Goal: Task Accomplishment & Management: Use online tool/utility

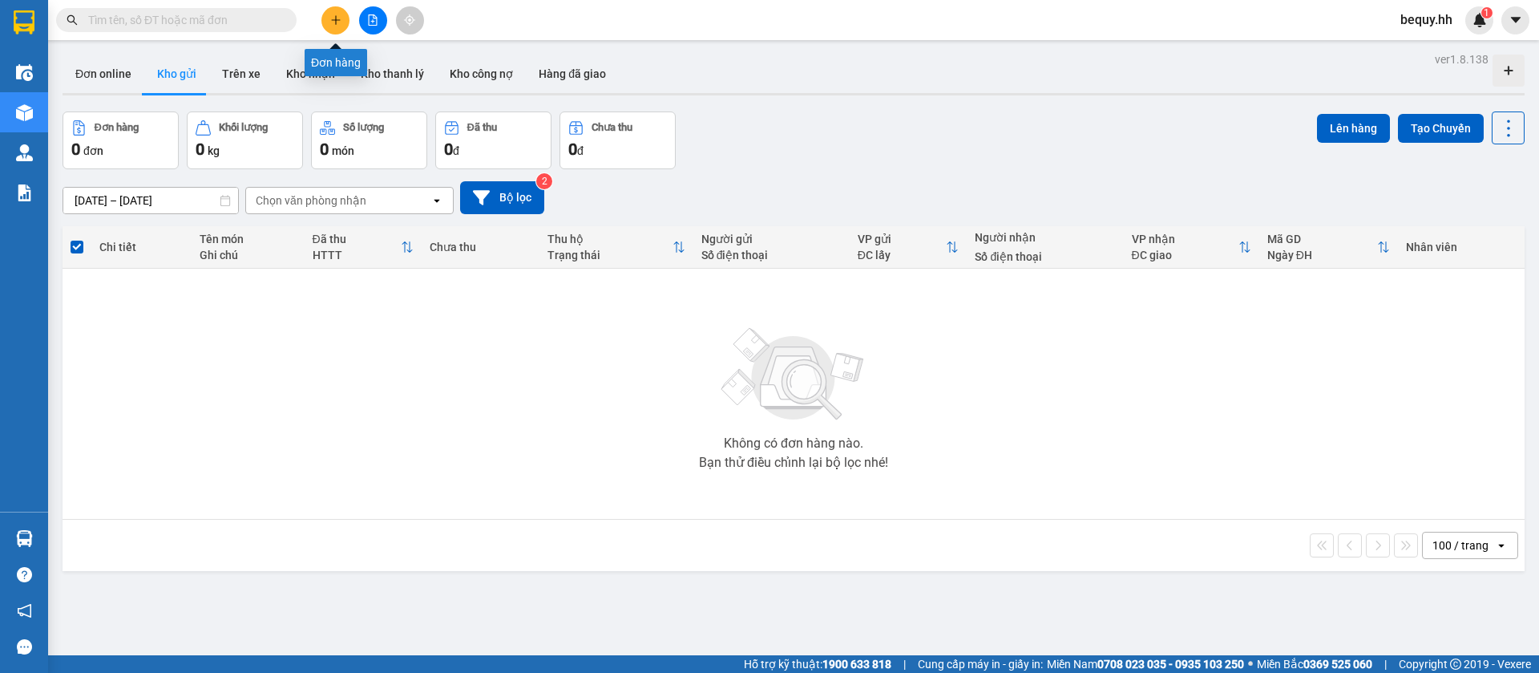
click at [340, 22] on icon "plus" at bounding box center [335, 19] width 11 height 11
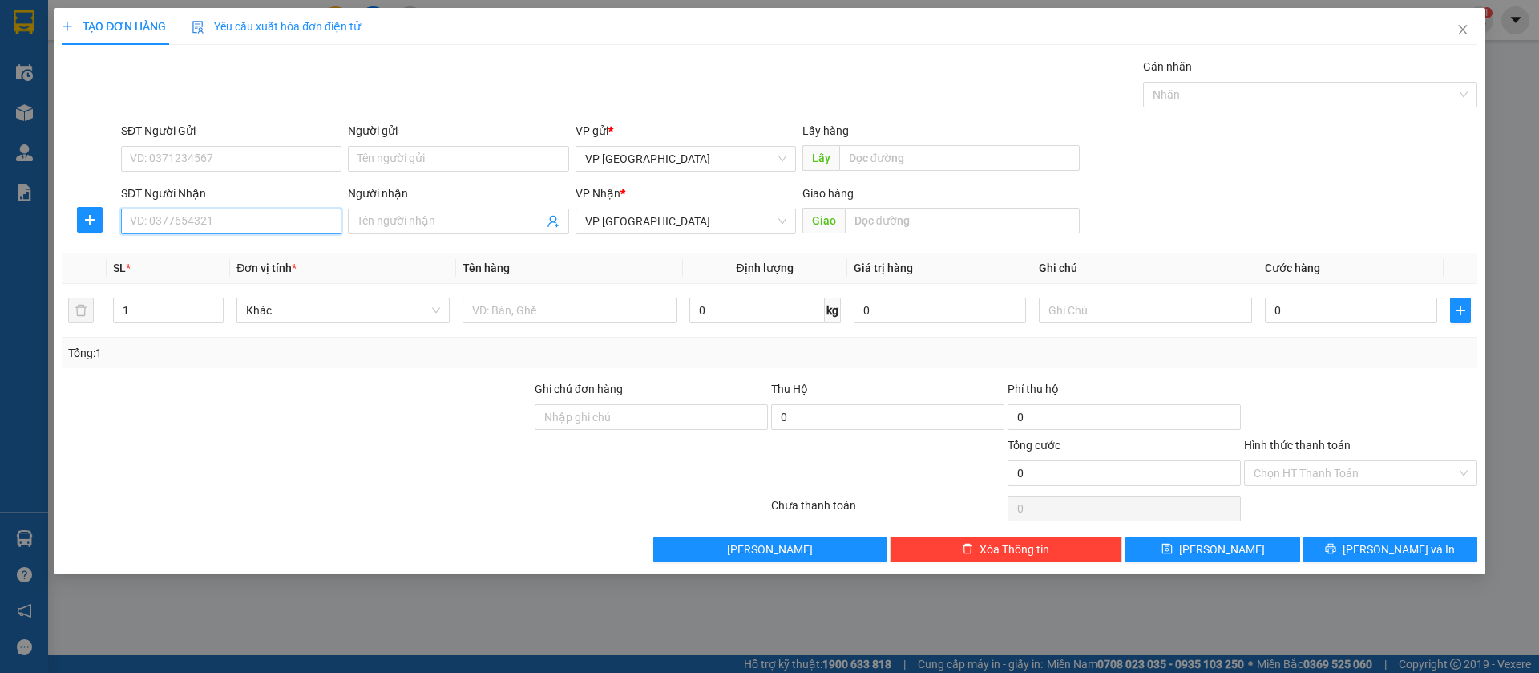
click at [302, 216] on input "SĐT Người Nhận" at bounding box center [231, 221] width 220 height 26
type input "0913177724"
click at [321, 247] on div "0913177724 - [PERSON_NAME]" at bounding box center [231, 253] width 201 height 18
type input "[PERSON_NAME]"
type input "ke phong"
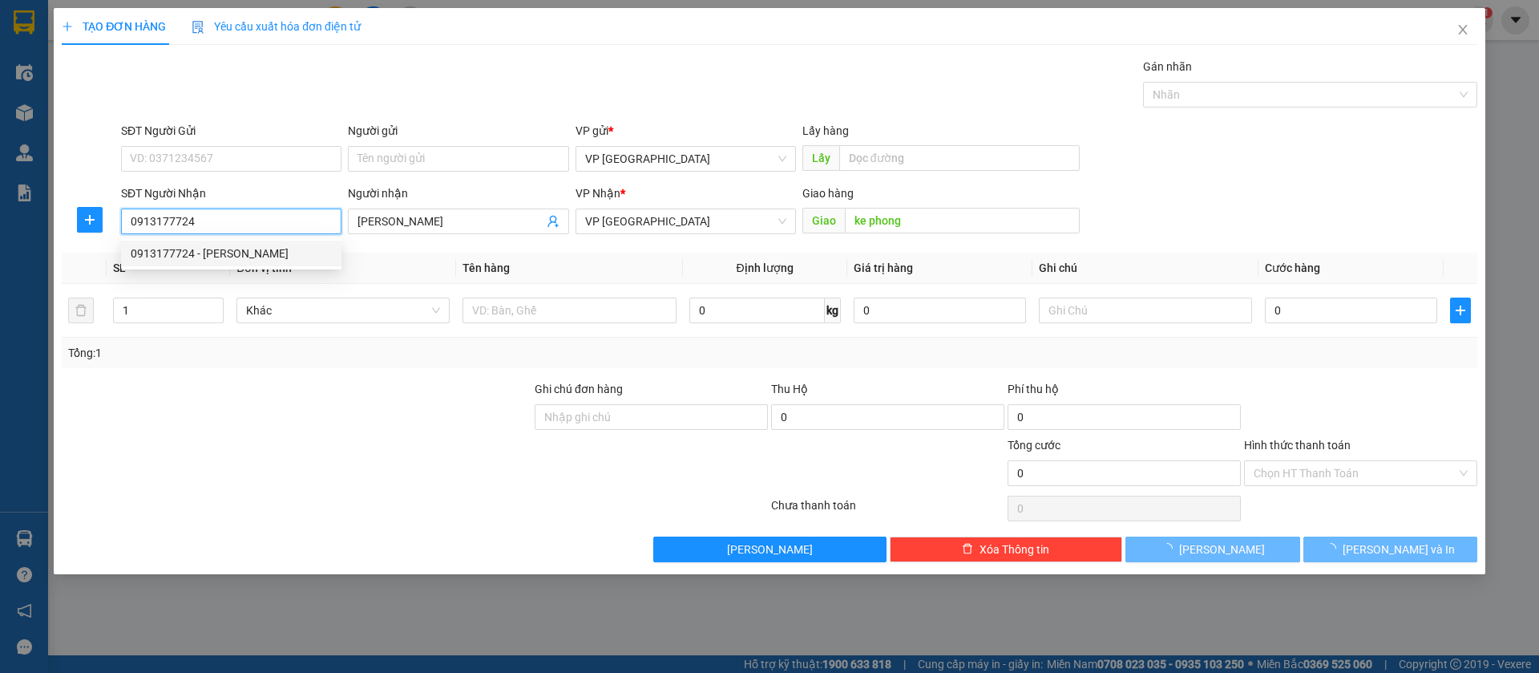
type input "30.000"
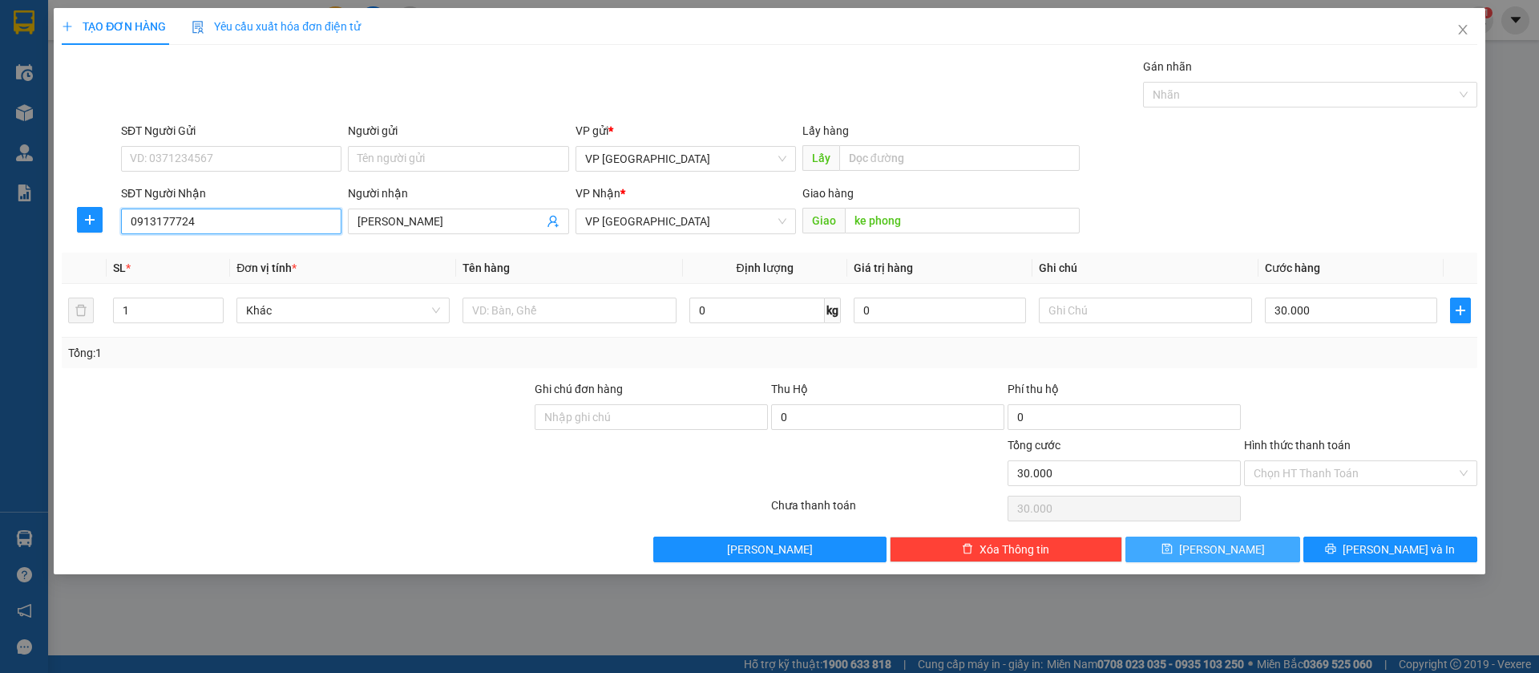
type input "0913177724"
click at [1220, 548] on span "[PERSON_NAME]" at bounding box center [1222, 549] width 86 height 18
type input "0"
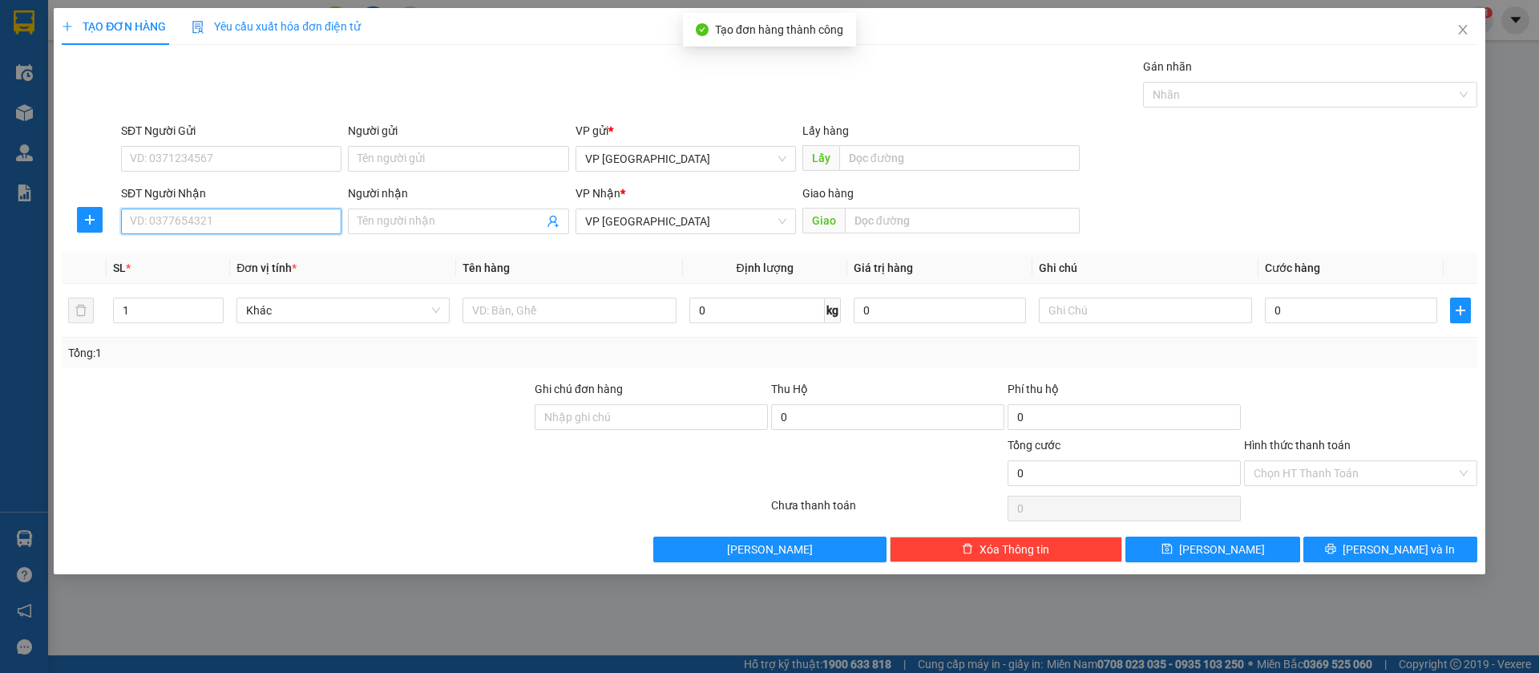
click at [160, 221] on input "SĐT Người Nhận" at bounding box center [231, 221] width 220 height 26
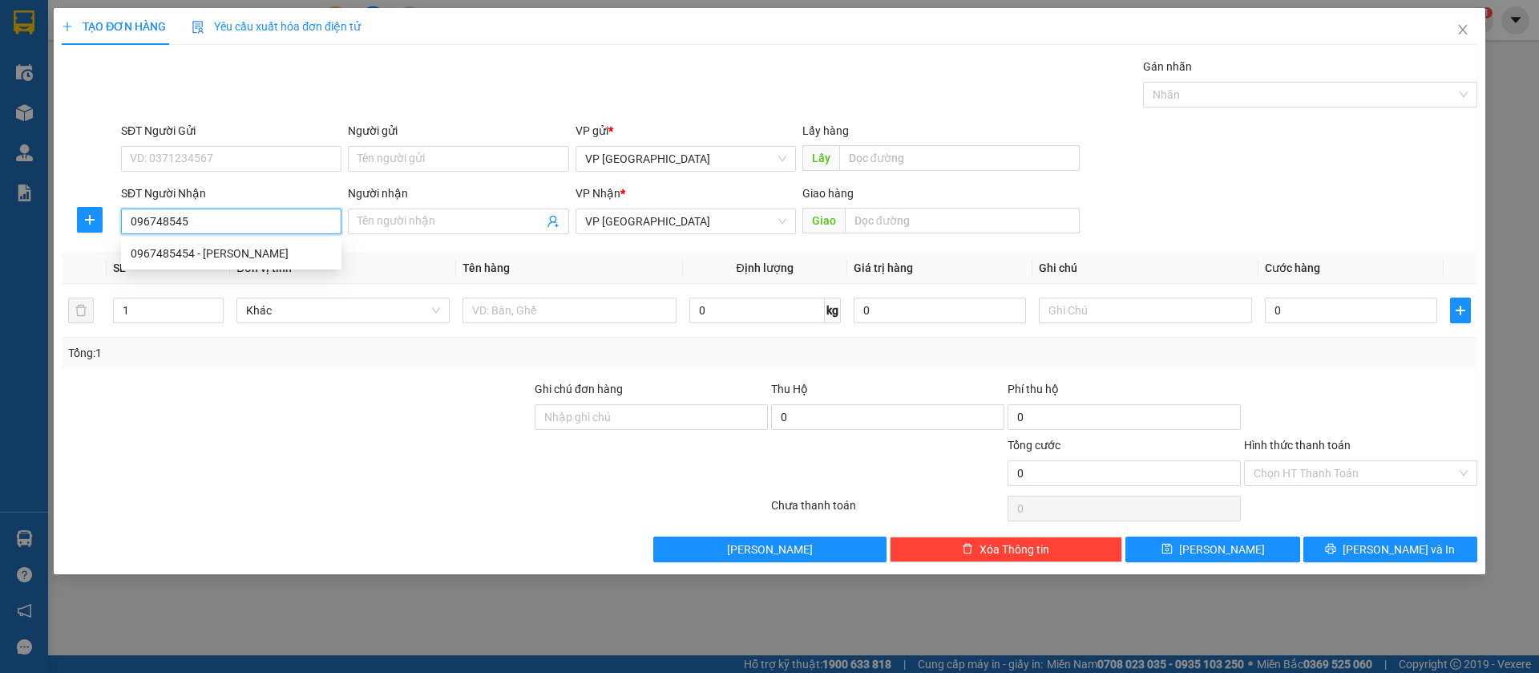
type input "0967485454"
click at [188, 245] on div "0967485454 - [PERSON_NAME]" at bounding box center [231, 253] width 201 height 18
type input "Tiến Khoa"
type input "Chơn Thành"
type input "50.000"
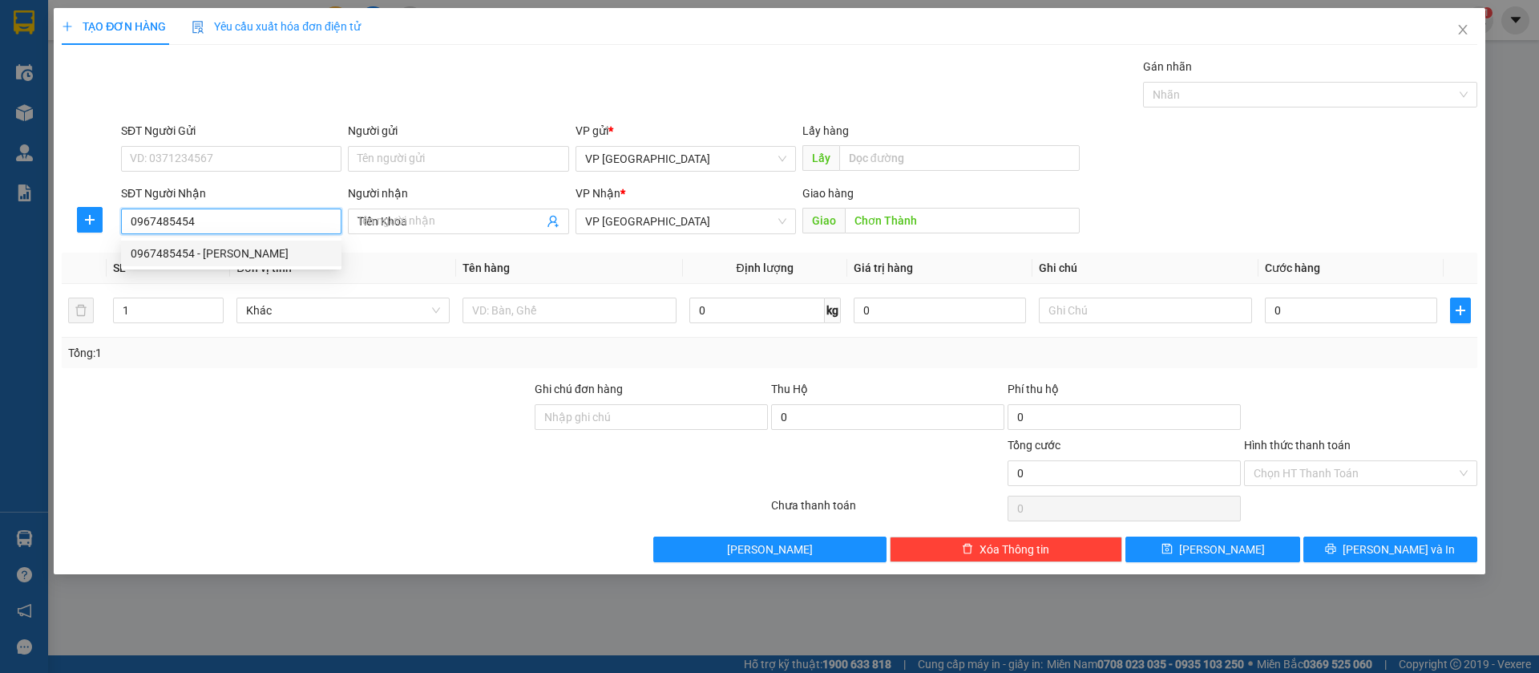
type input "50.000"
type input "0967485454"
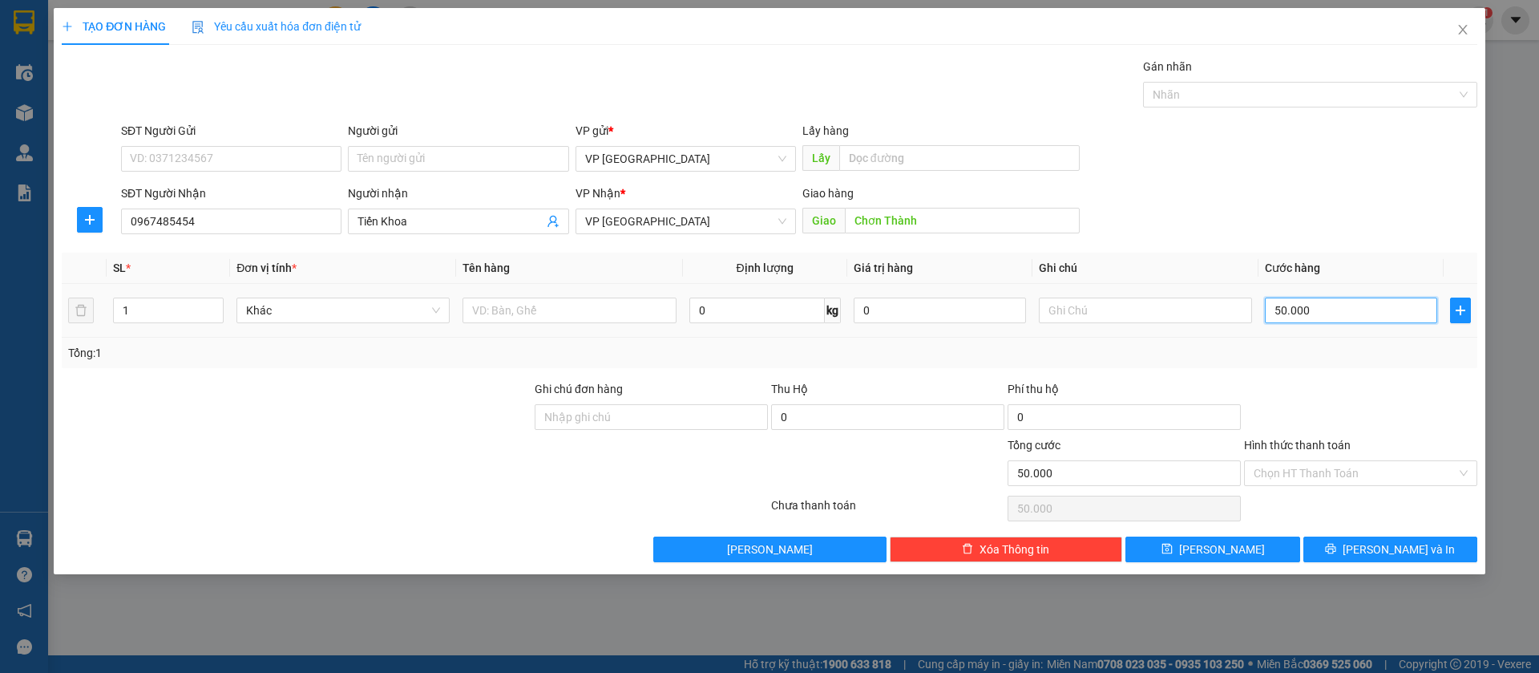
click at [1373, 313] on input "50.000" at bounding box center [1351, 310] width 172 height 26
type input "3"
type input "30"
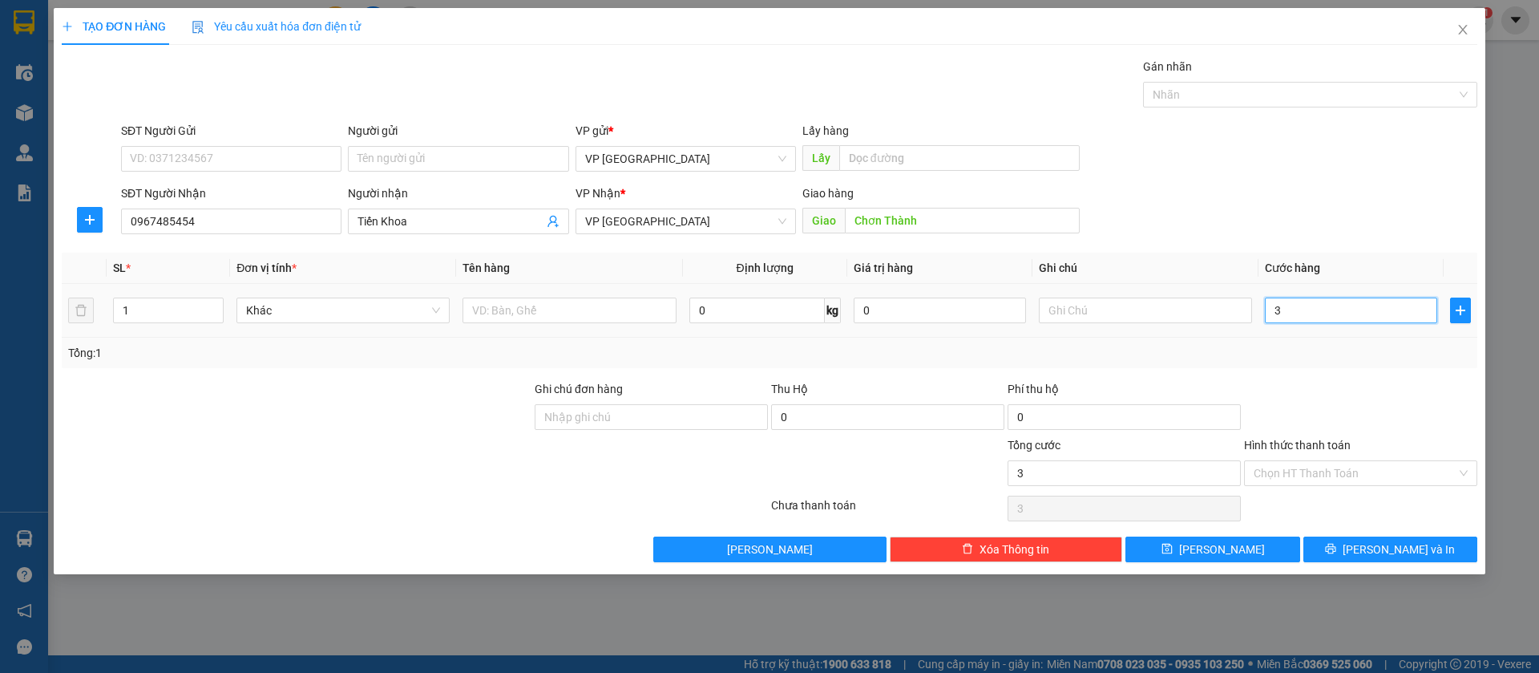
type input "30"
type input "300"
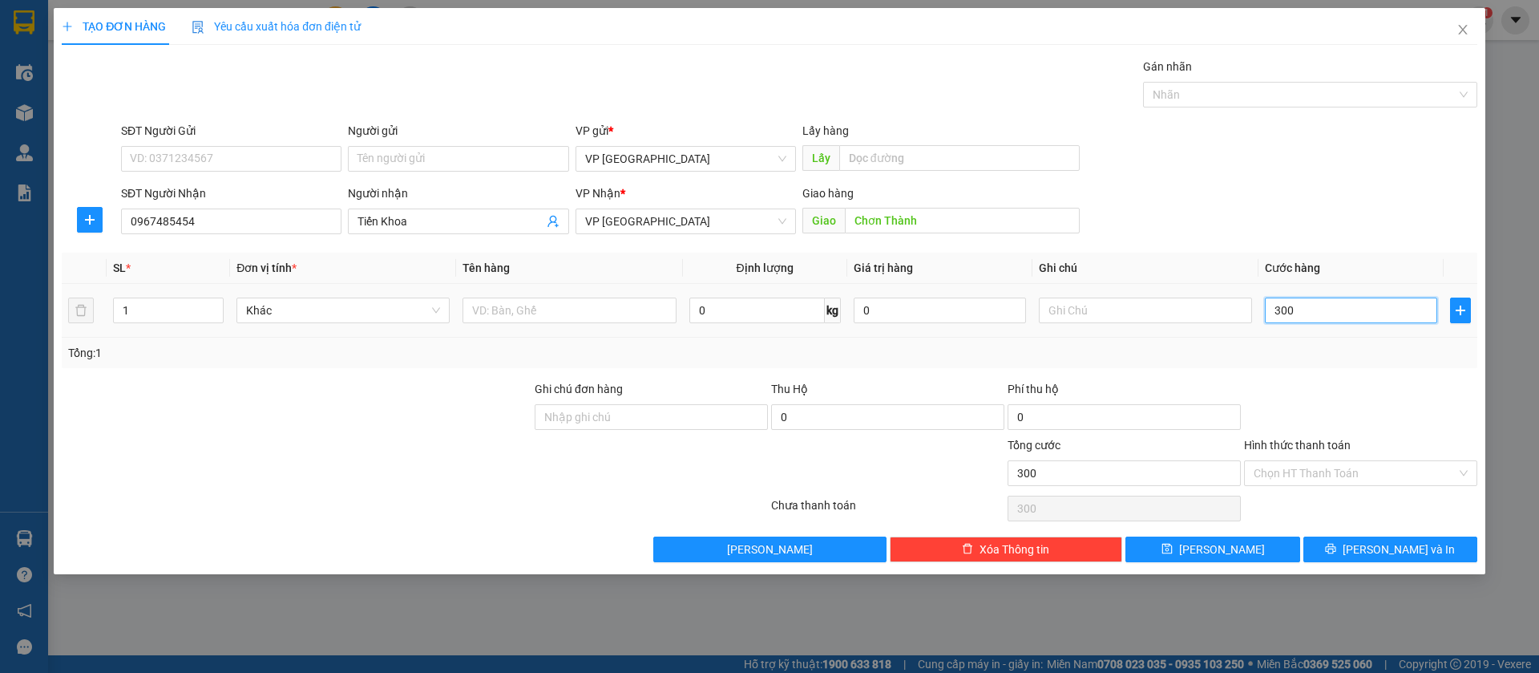
type input "3.000"
type input "30.000"
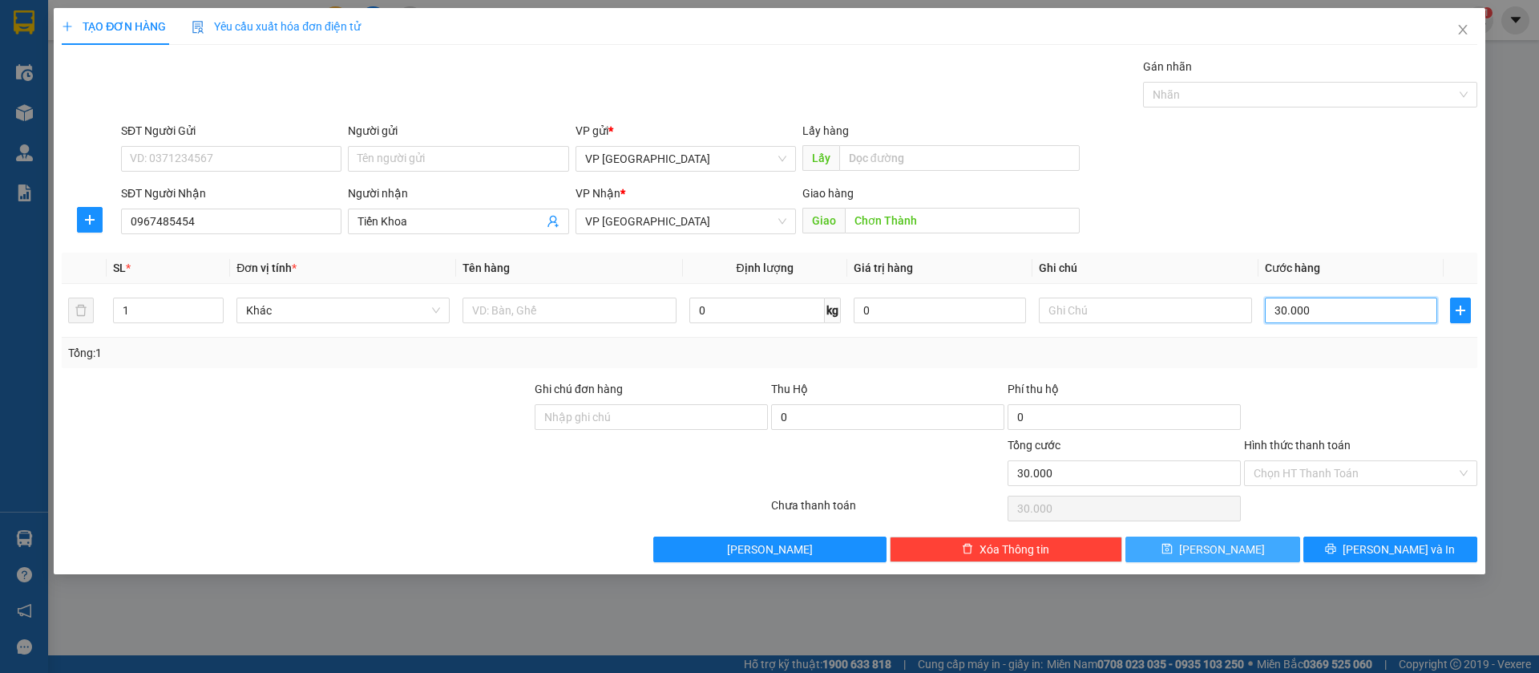
type input "30.000"
click at [1269, 548] on button "[PERSON_NAME]" at bounding box center [1212, 549] width 174 height 26
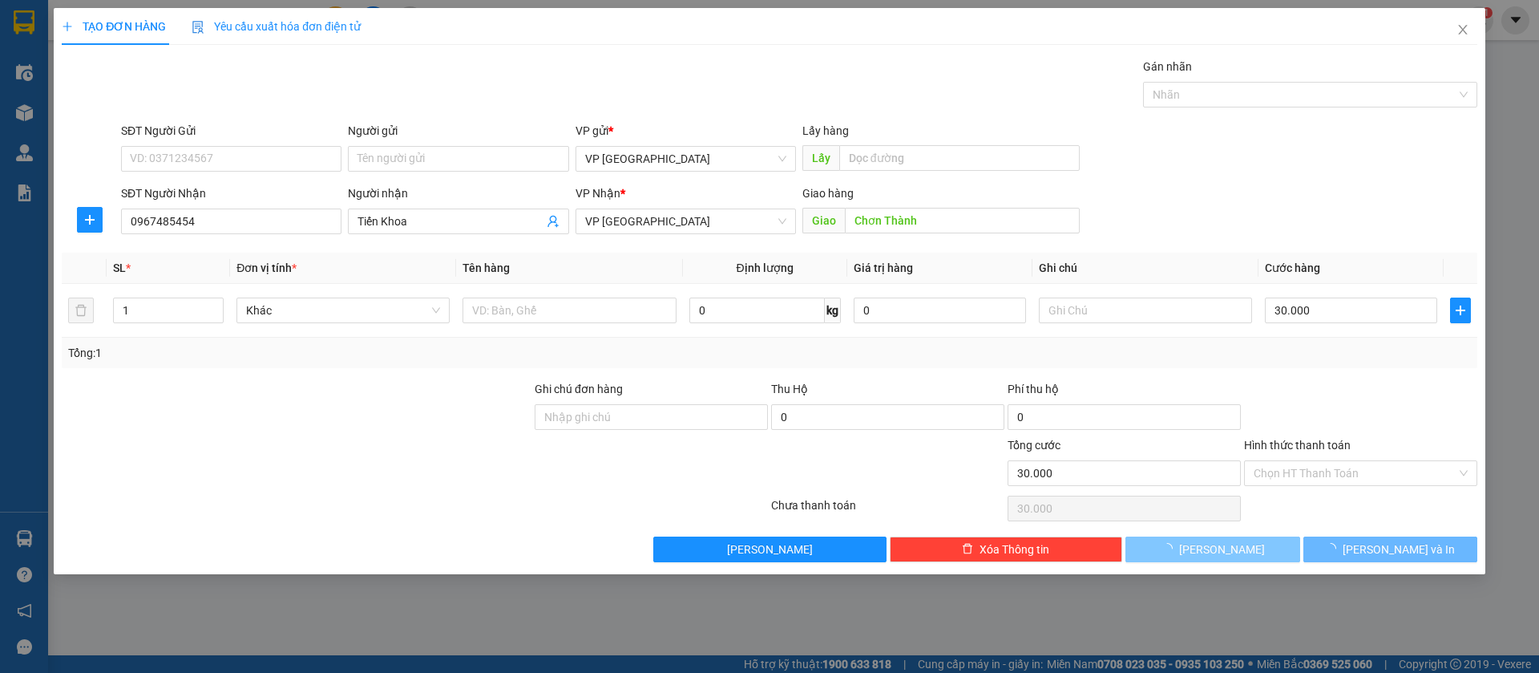
type input "0"
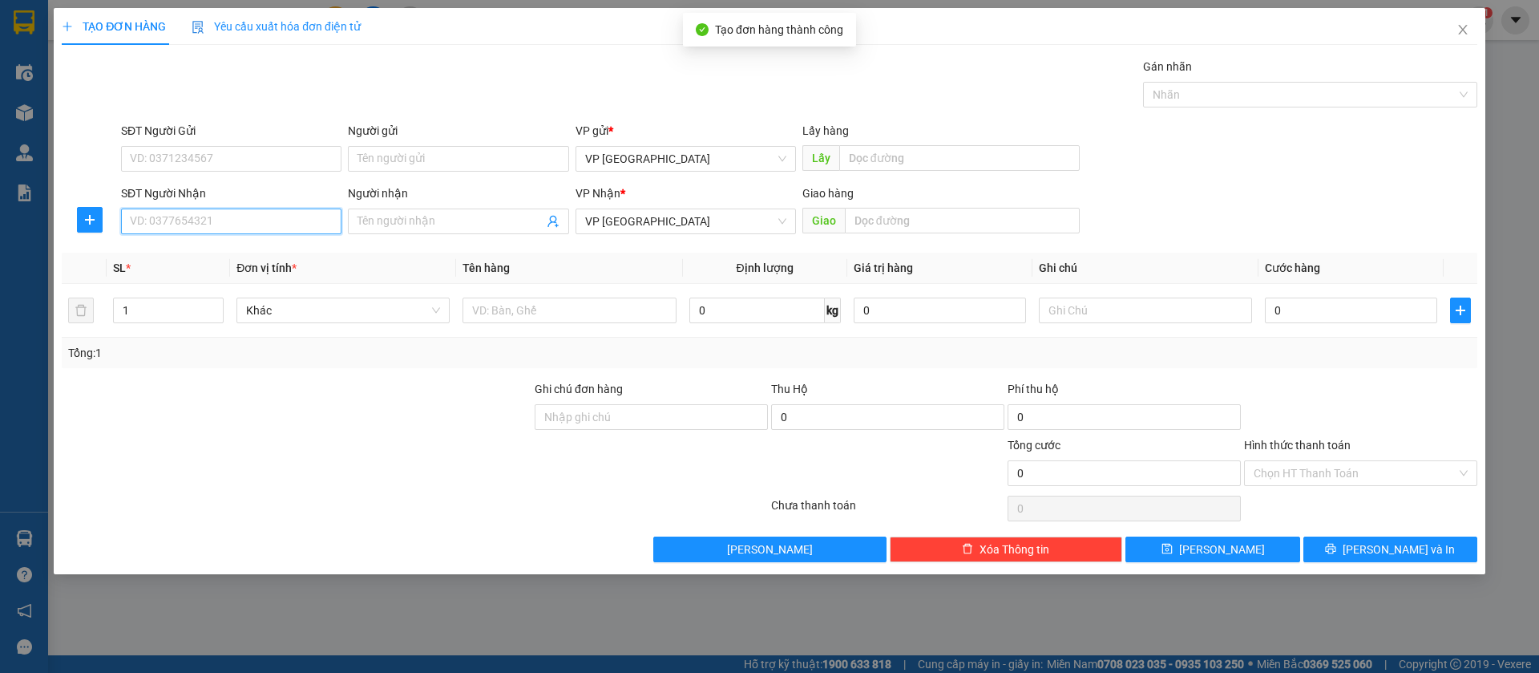
click at [283, 221] on input "SĐT Người Nhận" at bounding box center [231, 221] width 220 height 26
click at [261, 230] on input "SĐT Người Nhận" at bounding box center [231, 221] width 220 height 26
type input "0987223387"
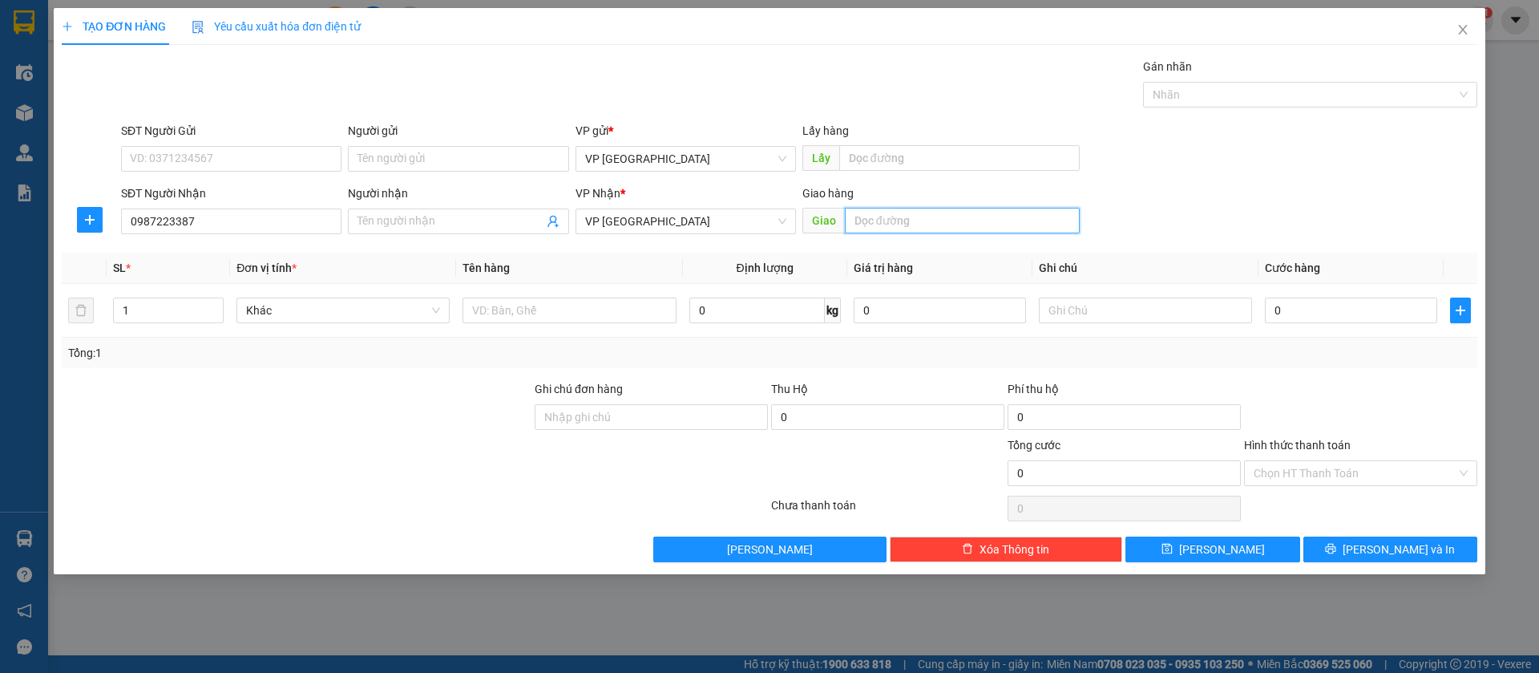
click at [1001, 223] on input "text" at bounding box center [962, 221] width 235 height 26
type input "tru van thho"
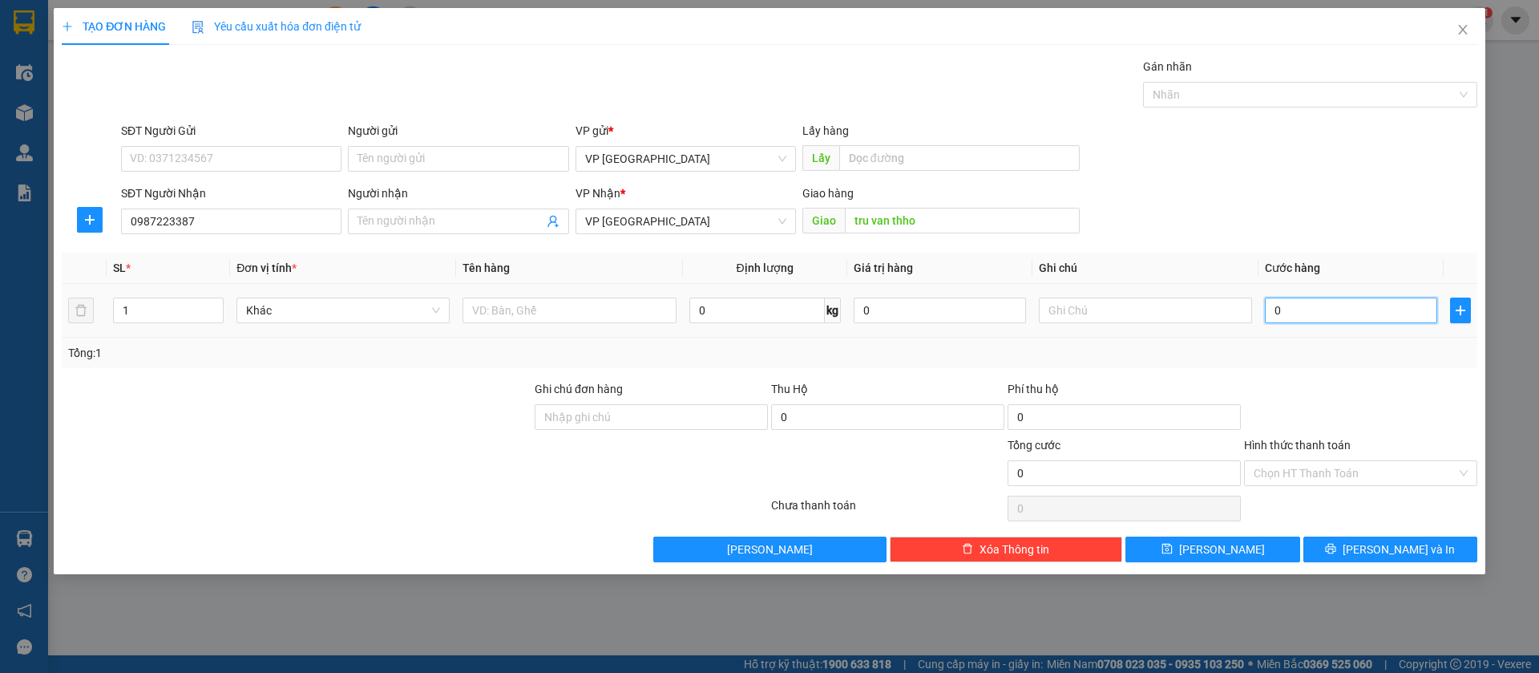
click at [1306, 305] on input "0" at bounding box center [1351, 310] width 172 height 26
type input "3"
type input "30"
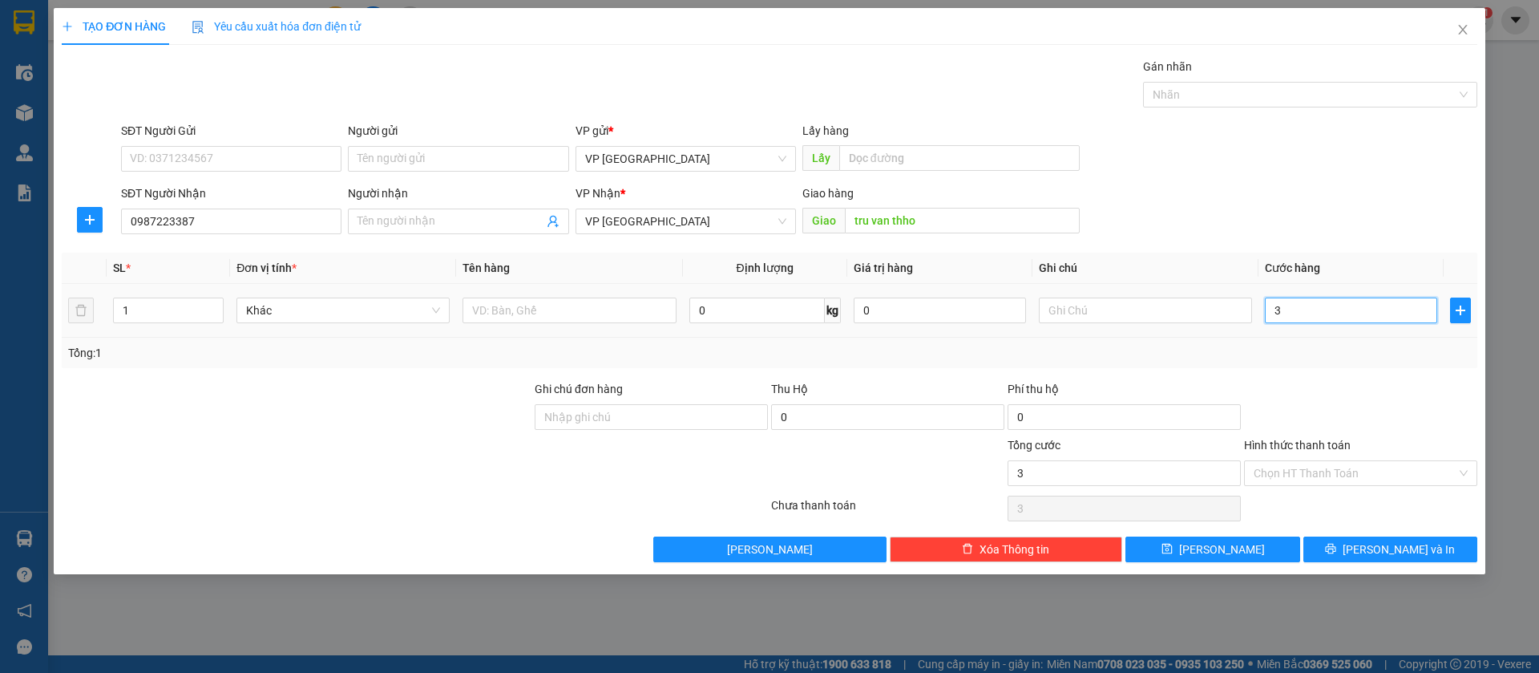
type input "30"
type input "300"
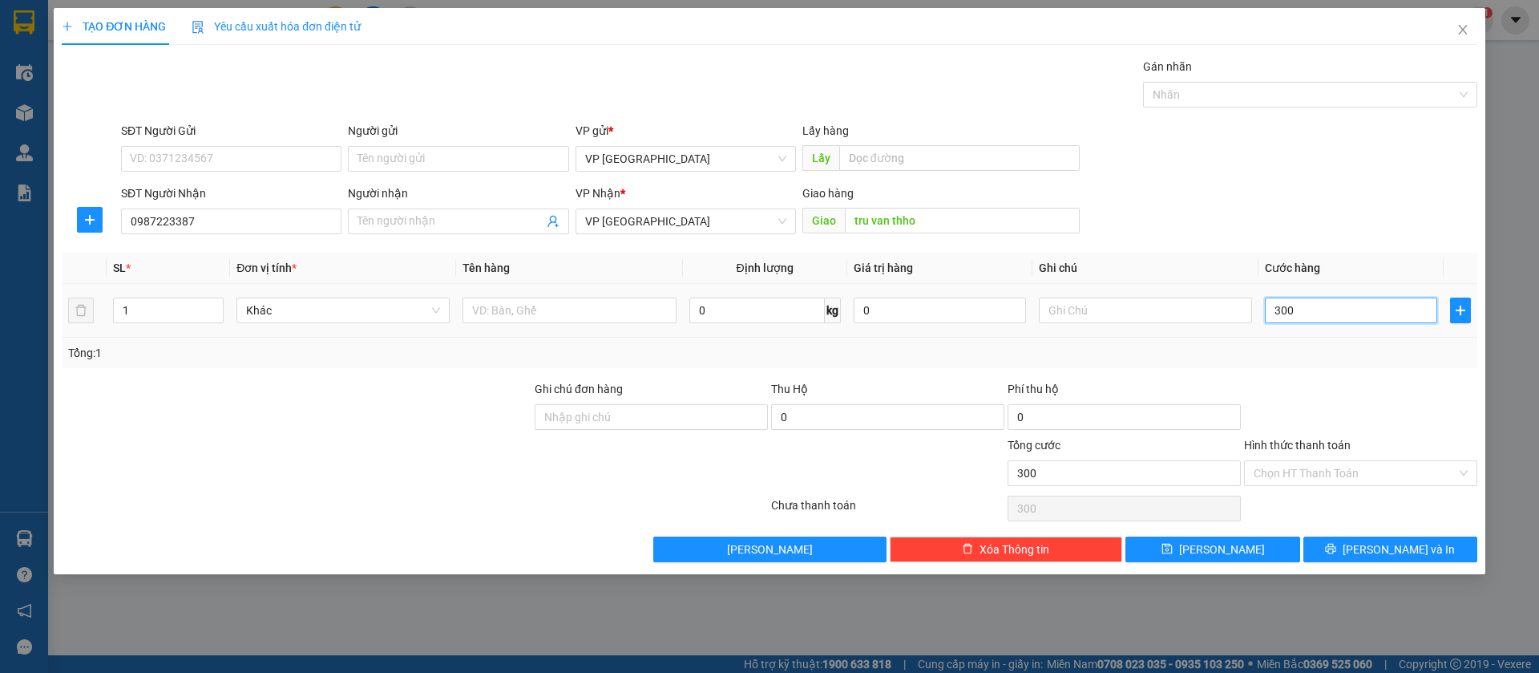
type input "3.000"
type input "30.000"
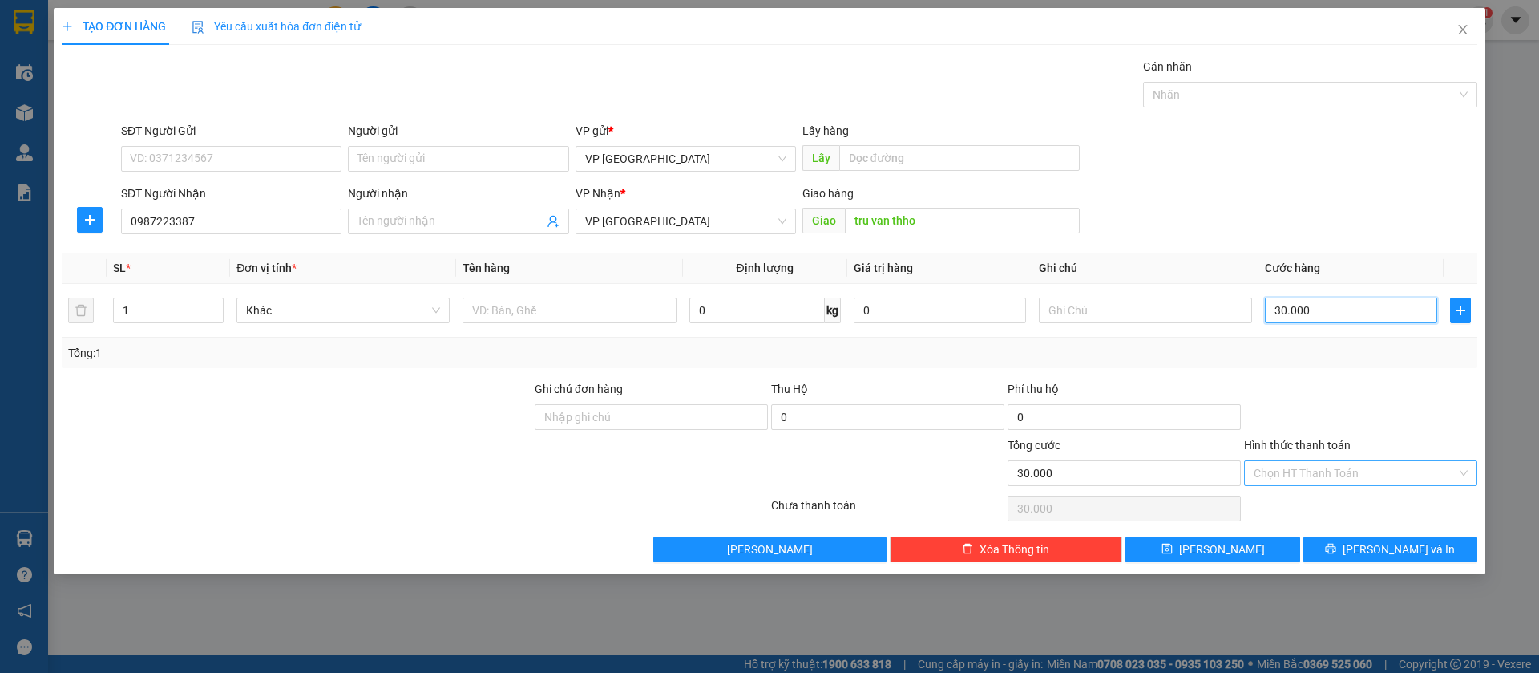
type input "30.000"
click at [1363, 472] on input "Hình thức thanh toán" at bounding box center [1355, 473] width 203 height 24
click at [1336, 499] on div "Tại văn phòng" at bounding box center [1361, 505] width 214 height 18
type input "0"
click at [1261, 547] on button "[PERSON_NAME]" at bounding box center [1212, 549] width 174 height 26
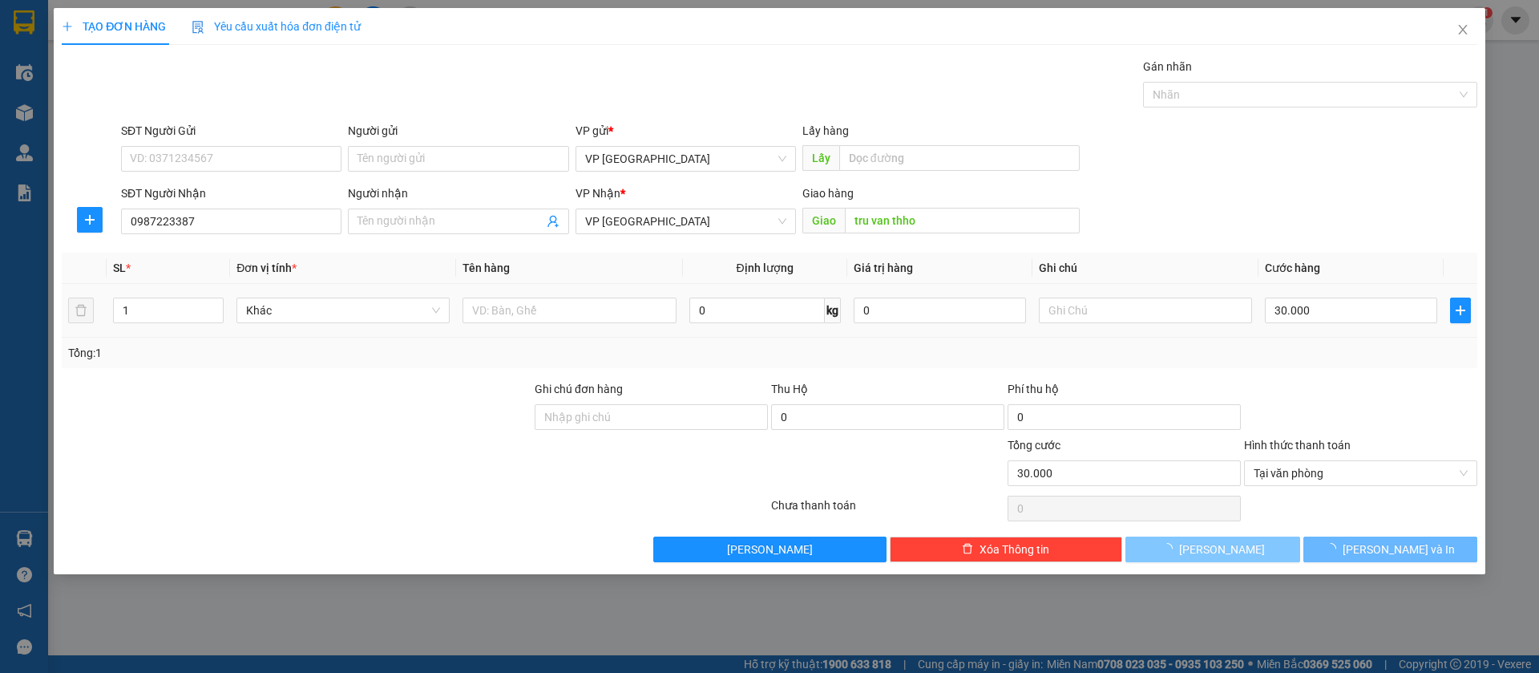
type input "0"
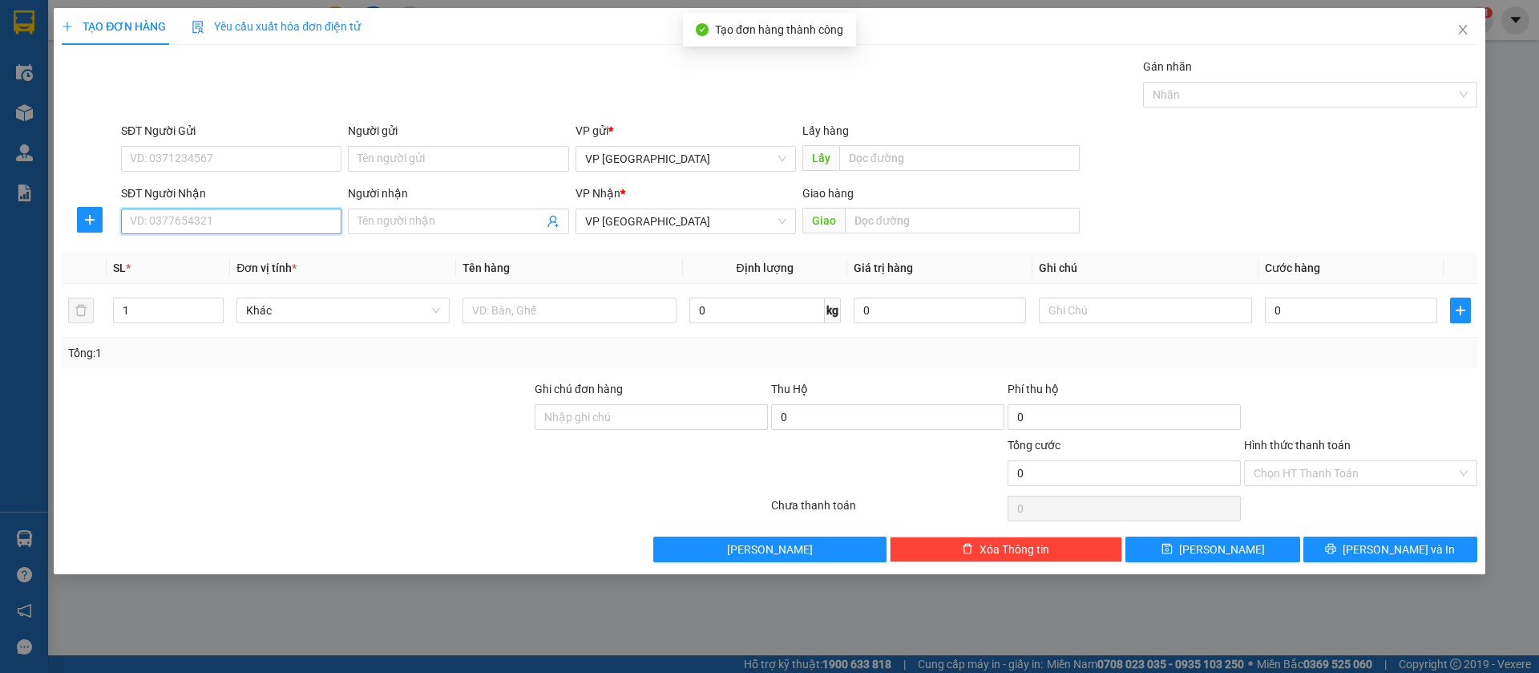
click at [293, 223] on input "SĐT Người Nhận" at bounding box center [231, 221] width 220 height 26
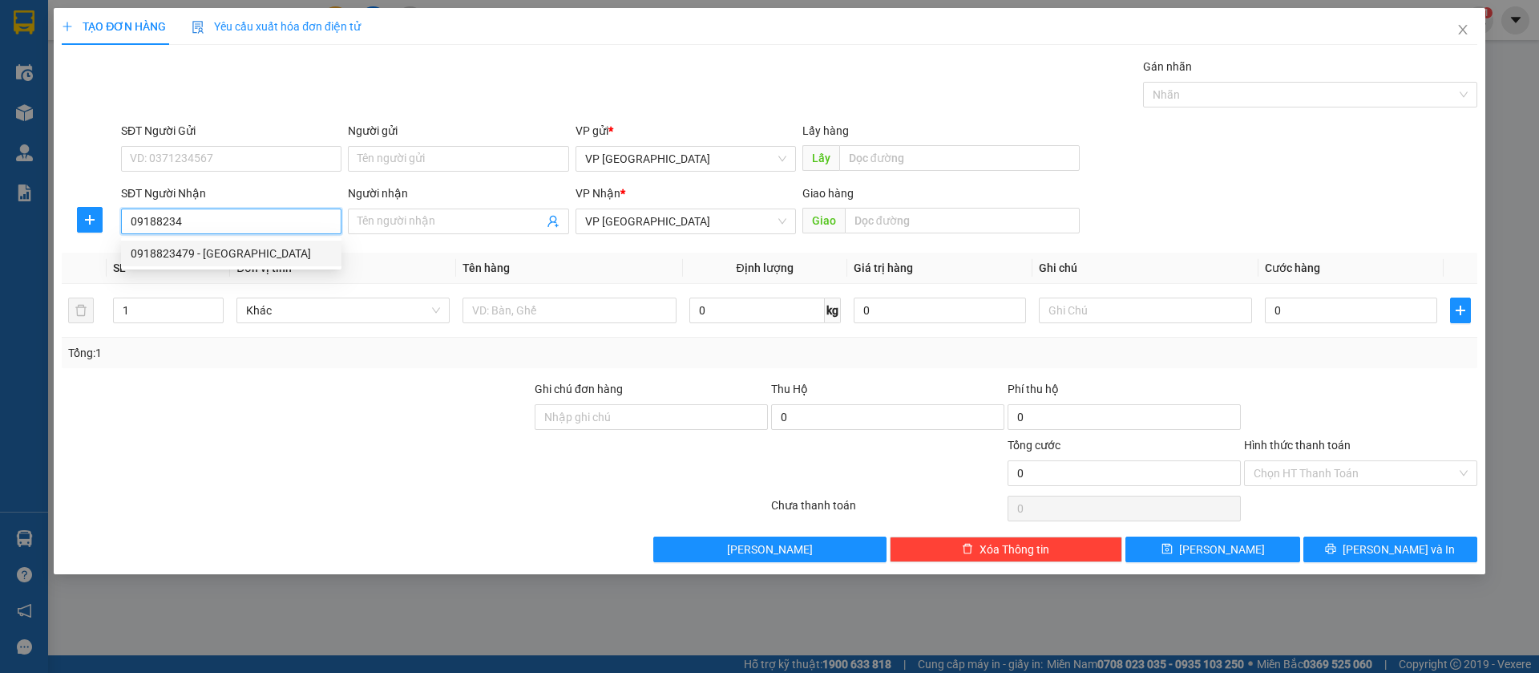
click at [156, 251] on div "0918823479 - [GEOGRAPHIC_DATA]" at bounding box center [231, 253] width 201 height 18
type input "0918823479"
type input "Phúc An"
type input "Lộc [GEOGRAPHIC_DATA] an"
type input "30.000"
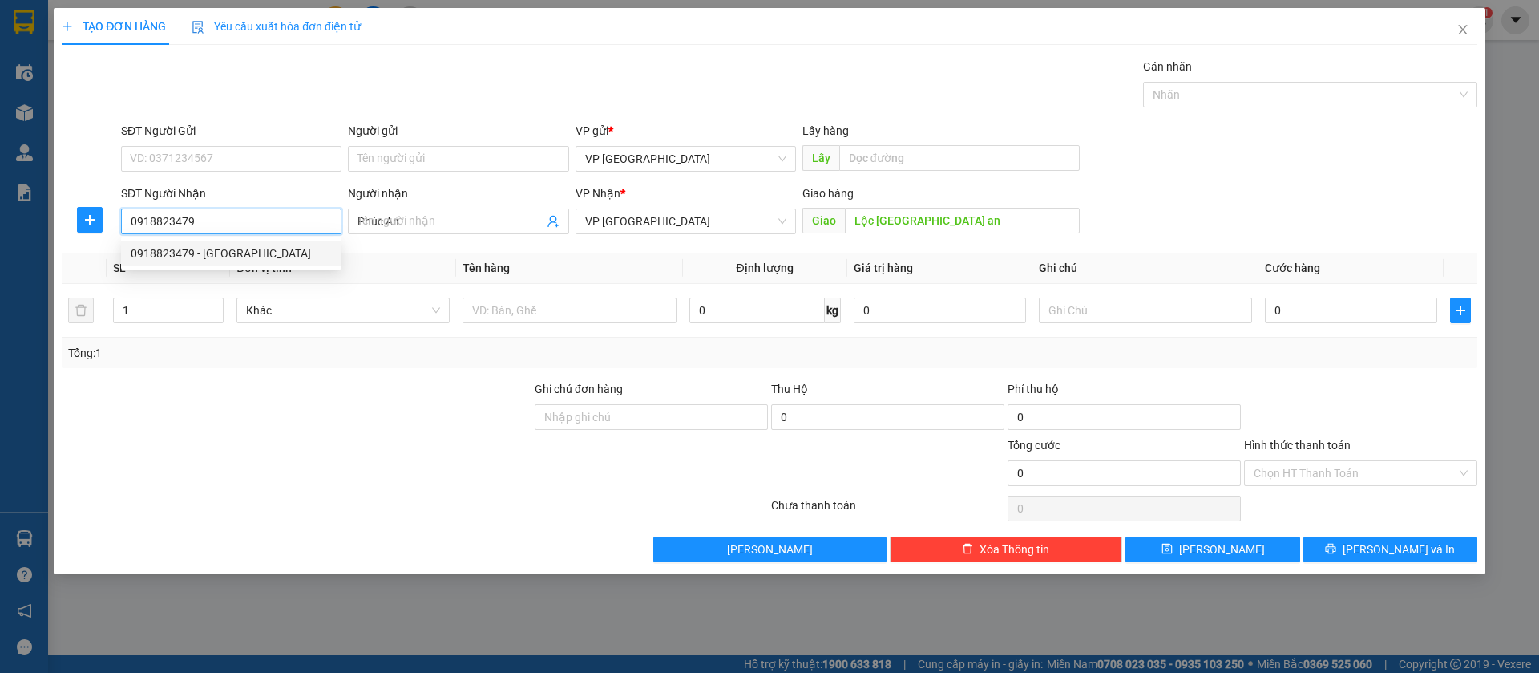
type input "30.000"
type input "0918823479"
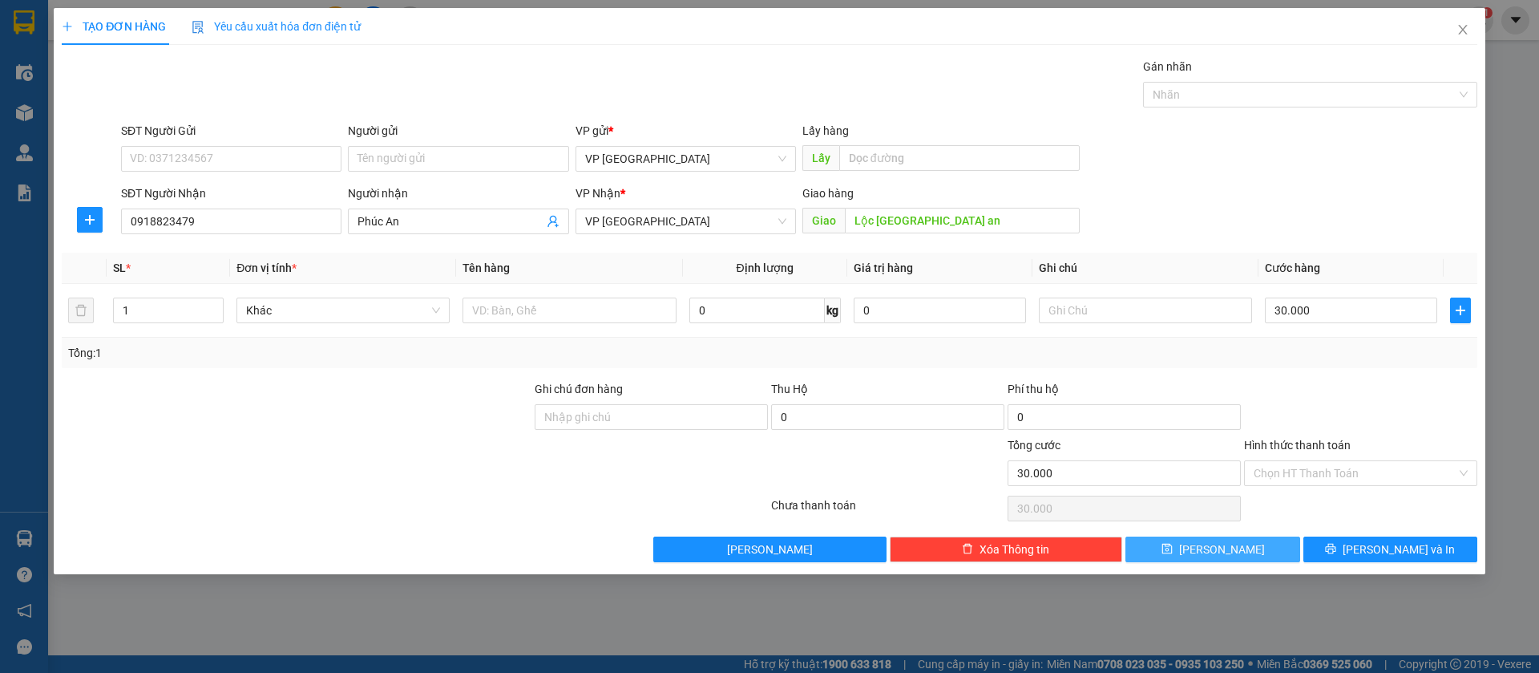
click at [1256, 544] on button "[PERSON_NAME]" at bounding box center [1212, 549] width 174 height 26
type input "0"
click at [239, 206] on div "SĐT Người Nhận" at bounding box center [231, 196] width 220 height 24
click at [291, 206] on div "SĐT Người Nhận" at bounding box center [231, 196] width 220 height 24
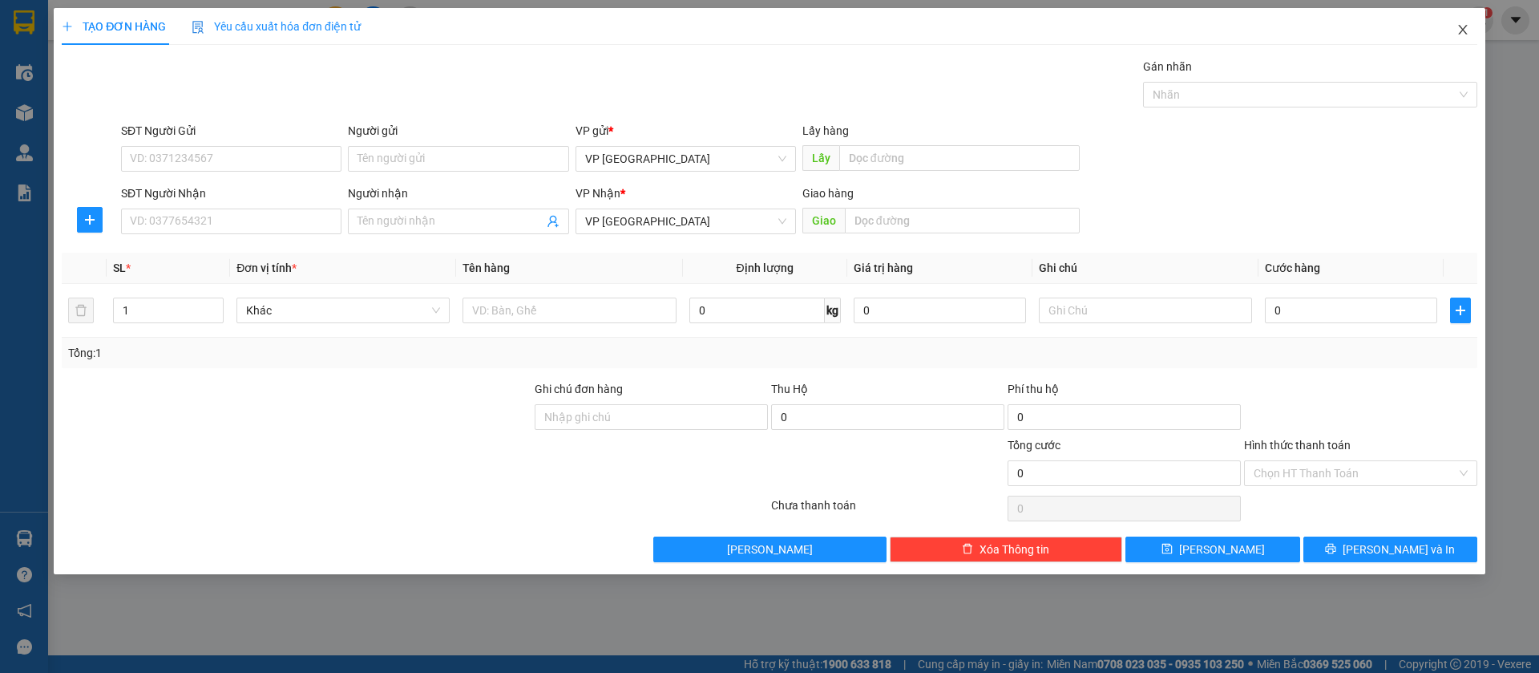
click at [1467, 25] on icon "close" at bounding box center [1462, 29] width 13 height 13
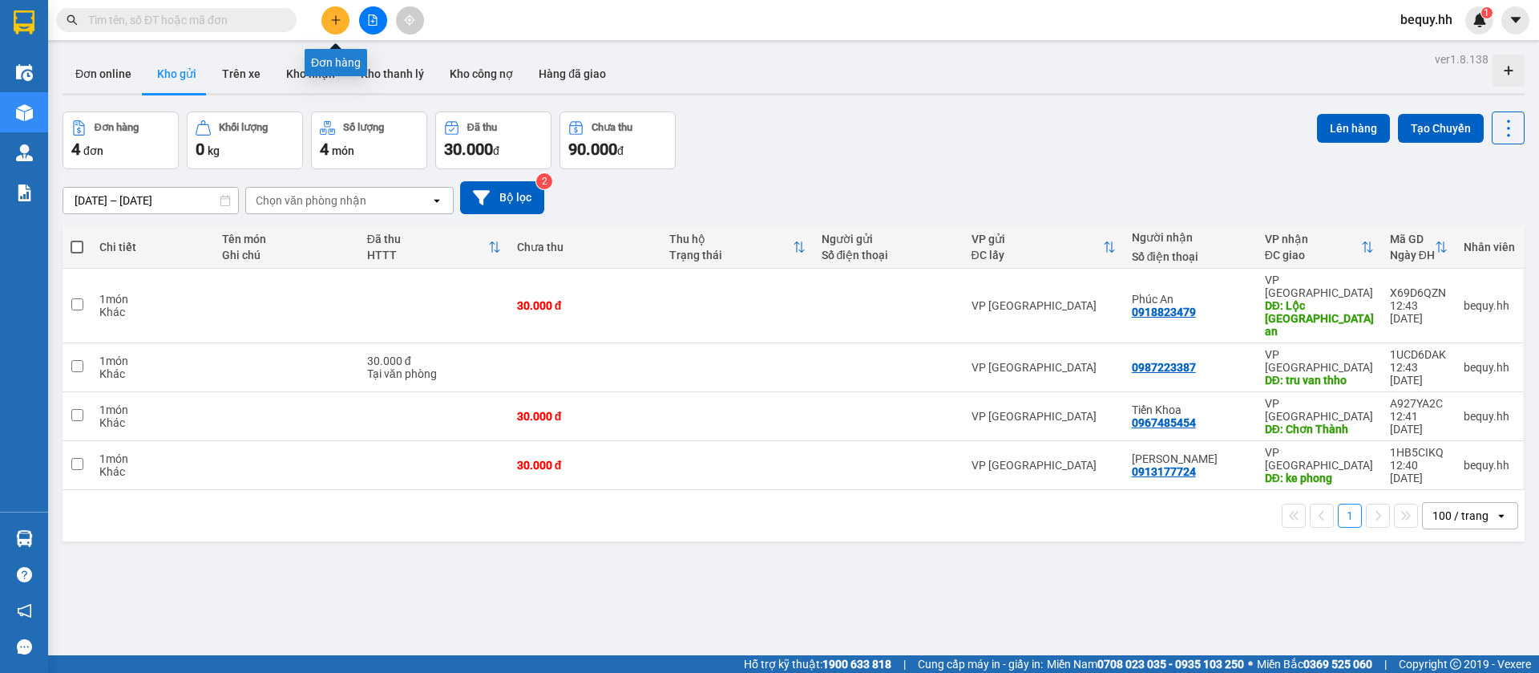
click at [334, 11] on button at bounding box center [335, 20] width 28 height 28
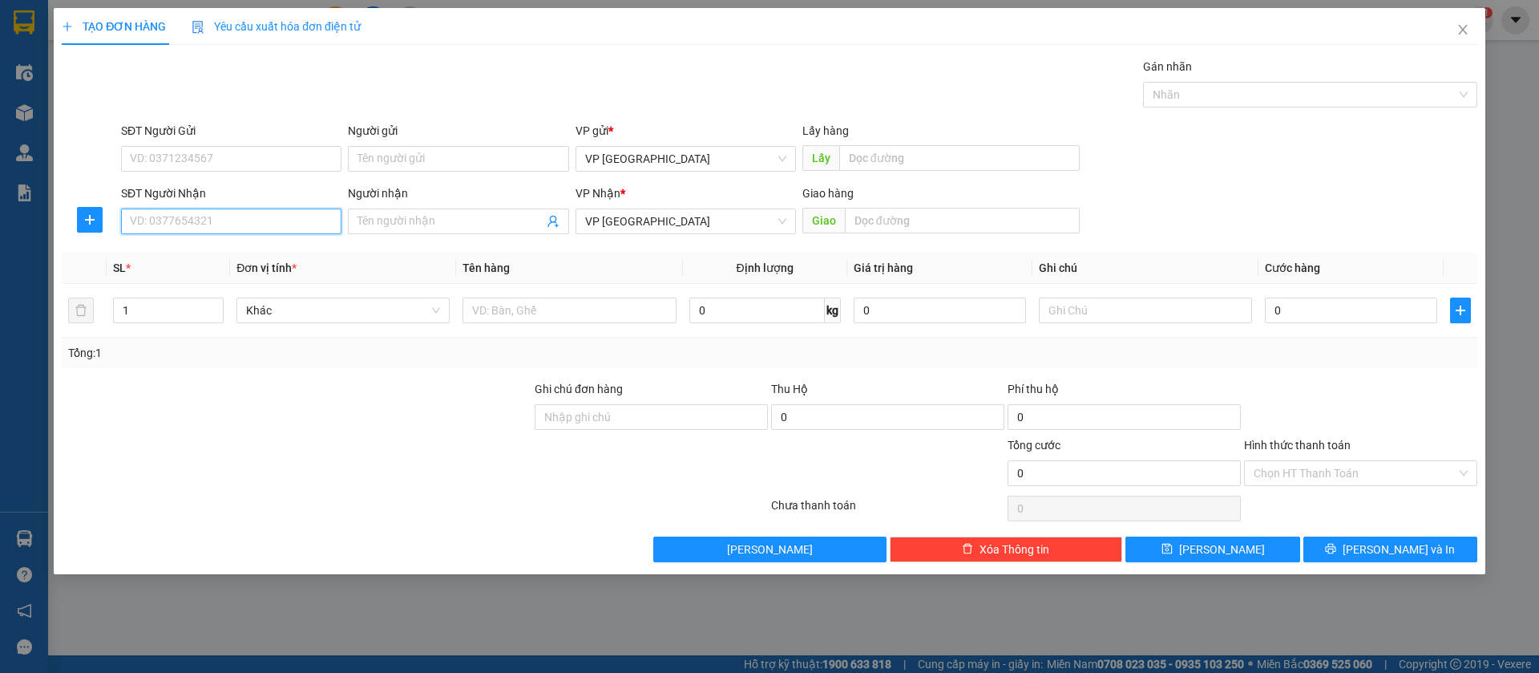
click at [297, 220] on input "SĐT Người Nhận" at bounding box center [231, 221] width 220 height 26
click at [301, 250] on div "0902311918 - xuyến" at bounding box center [231, 253] width 201 height 18
type input "0902311918"
type input "xuyến"
type input "[PERSON_NAME]"
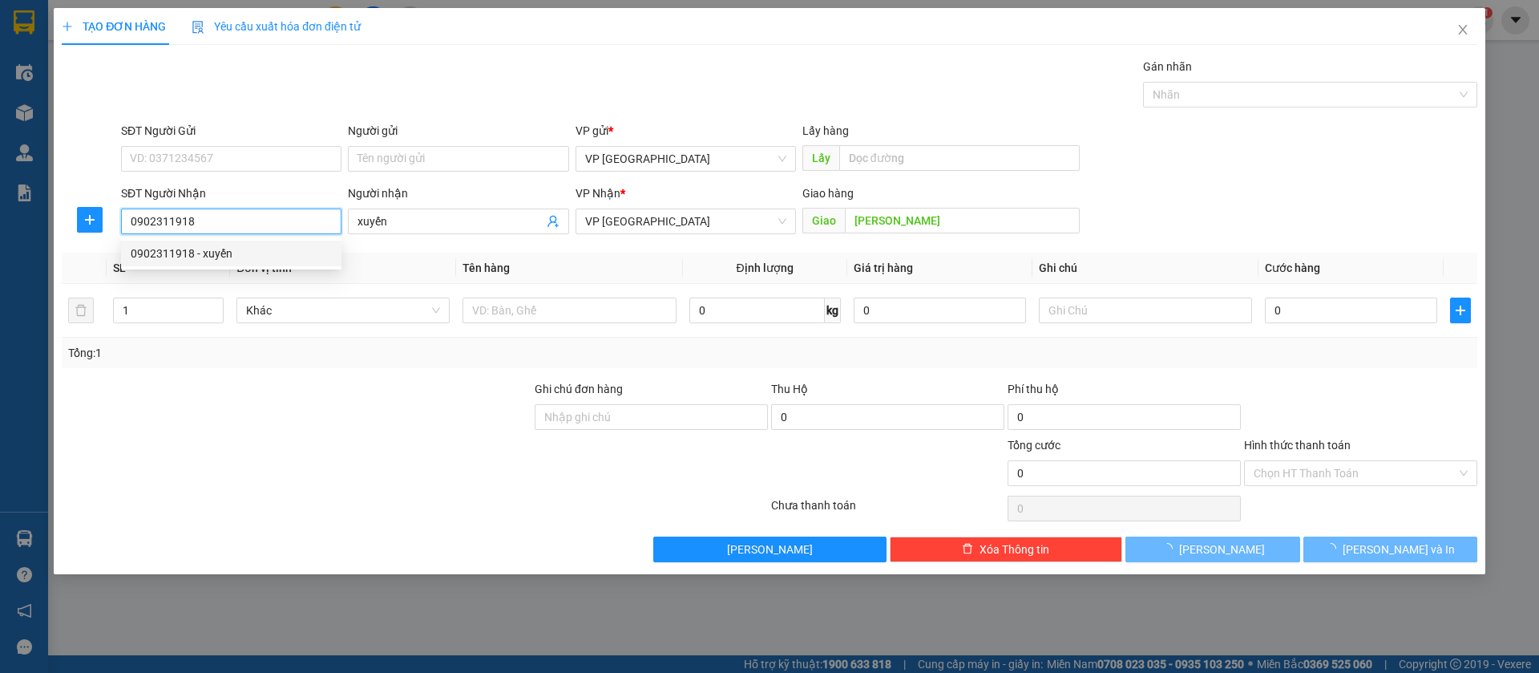
type input "50.000"
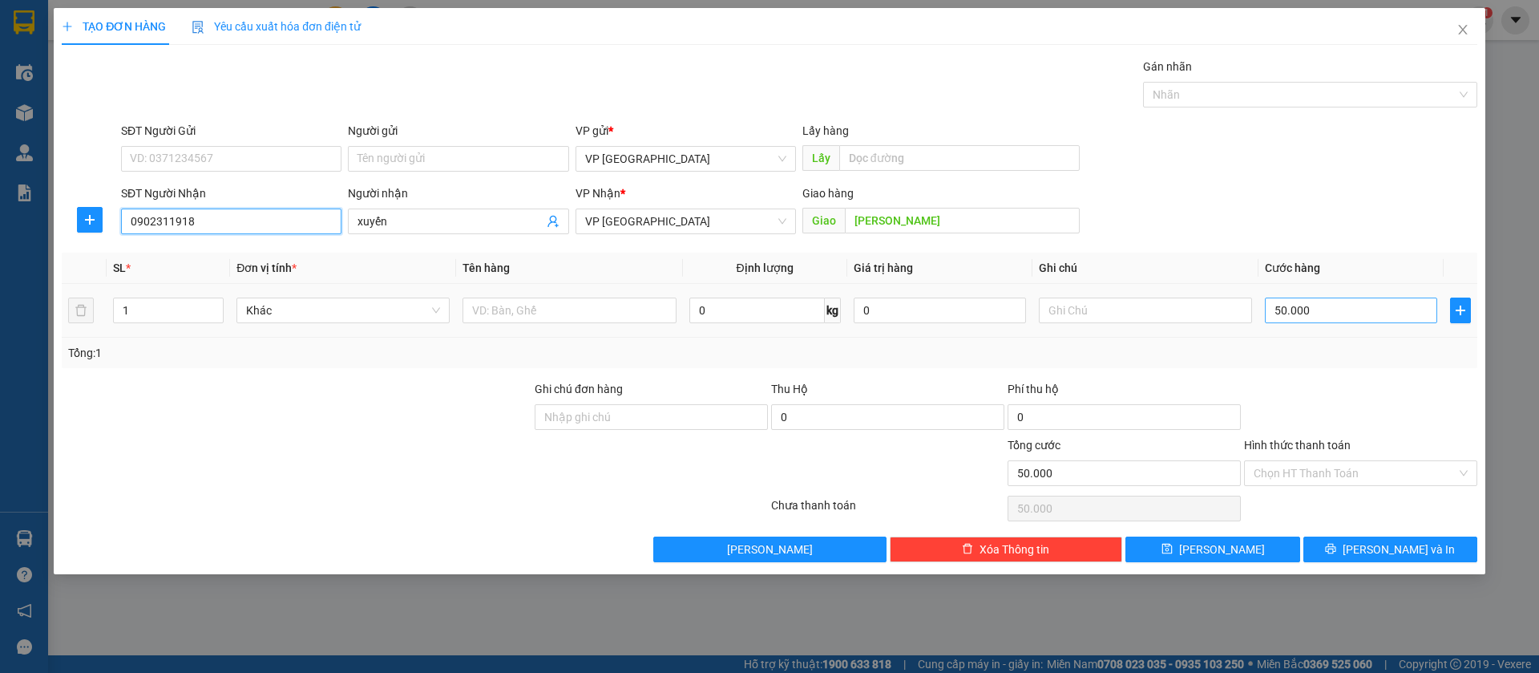
type input "0902311918"
click at [1344, 300] on input "50.000" at bounding box center [1351, 310] width 172 height 26
type input "6"
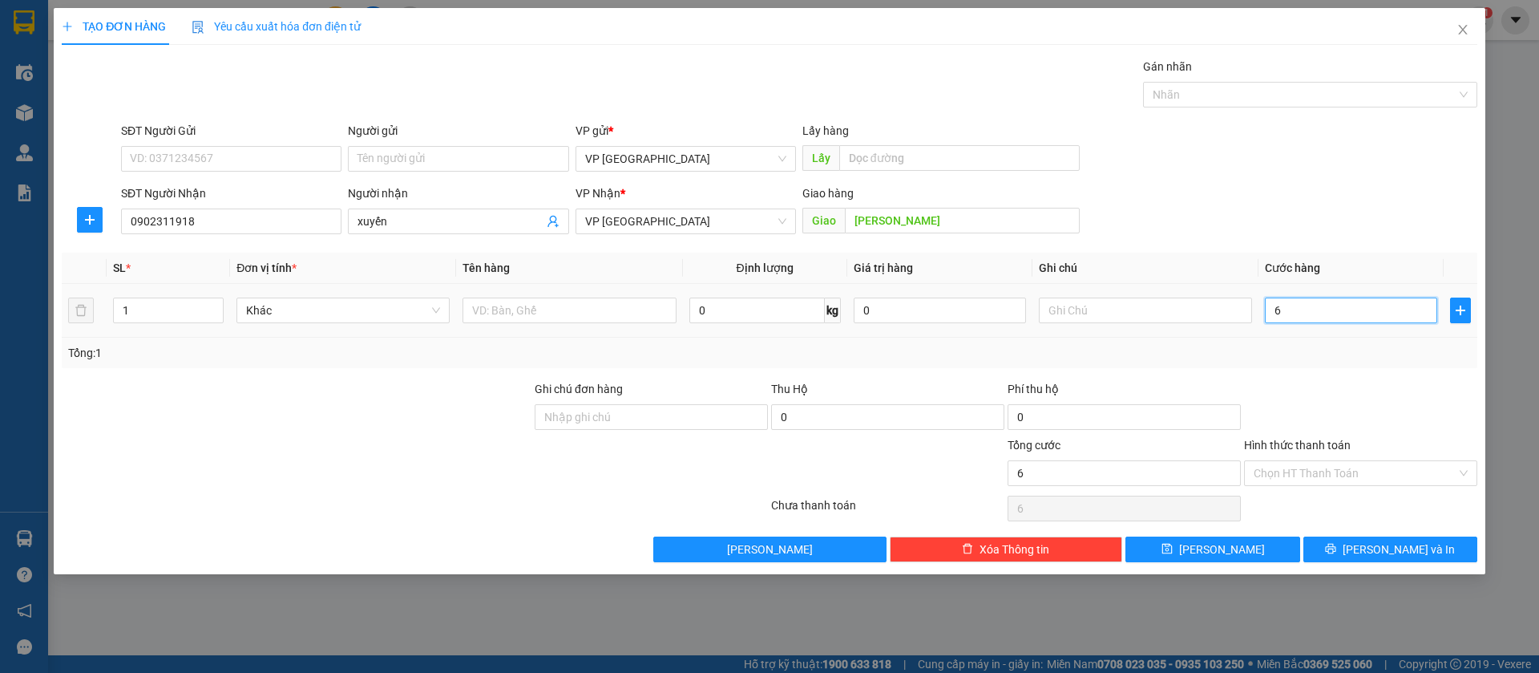
type input "60"
type input "600"
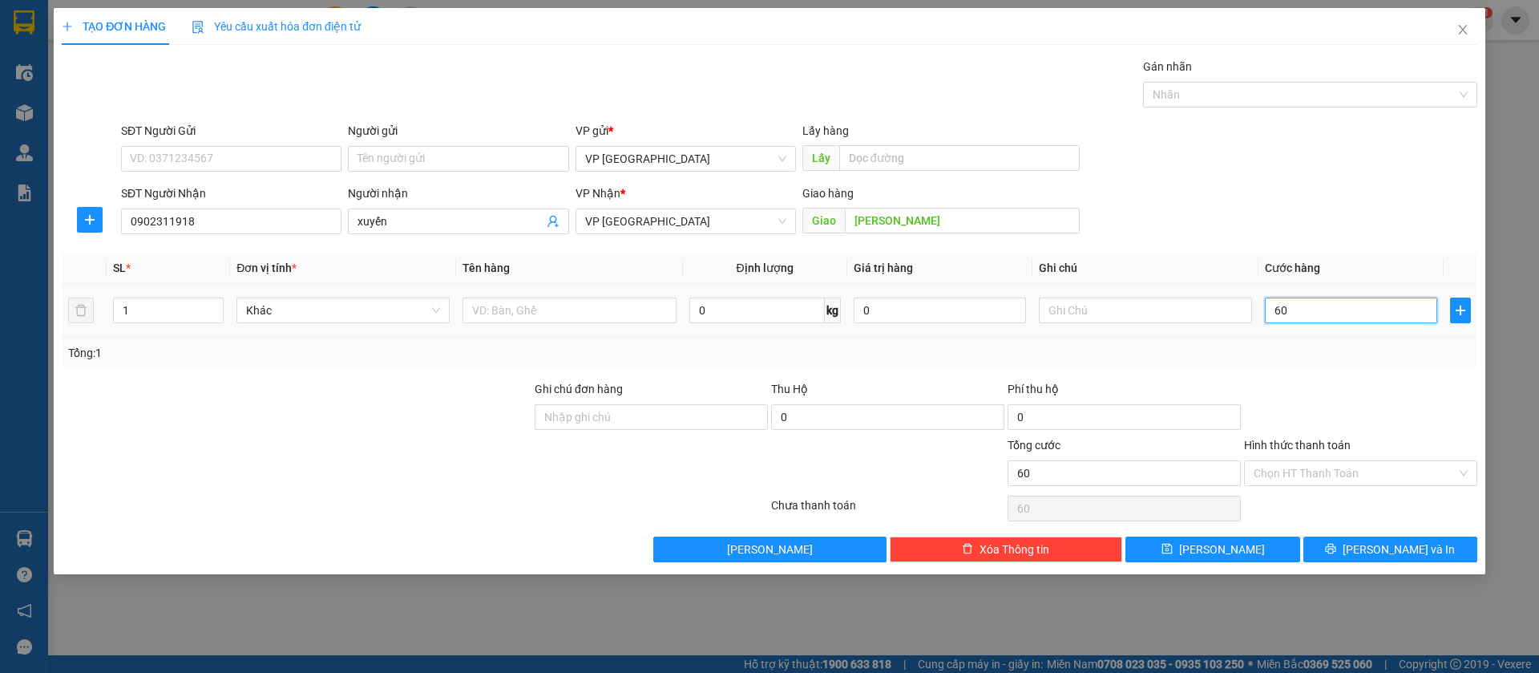
type input "600"
type input "6.000"
type input "60.000"
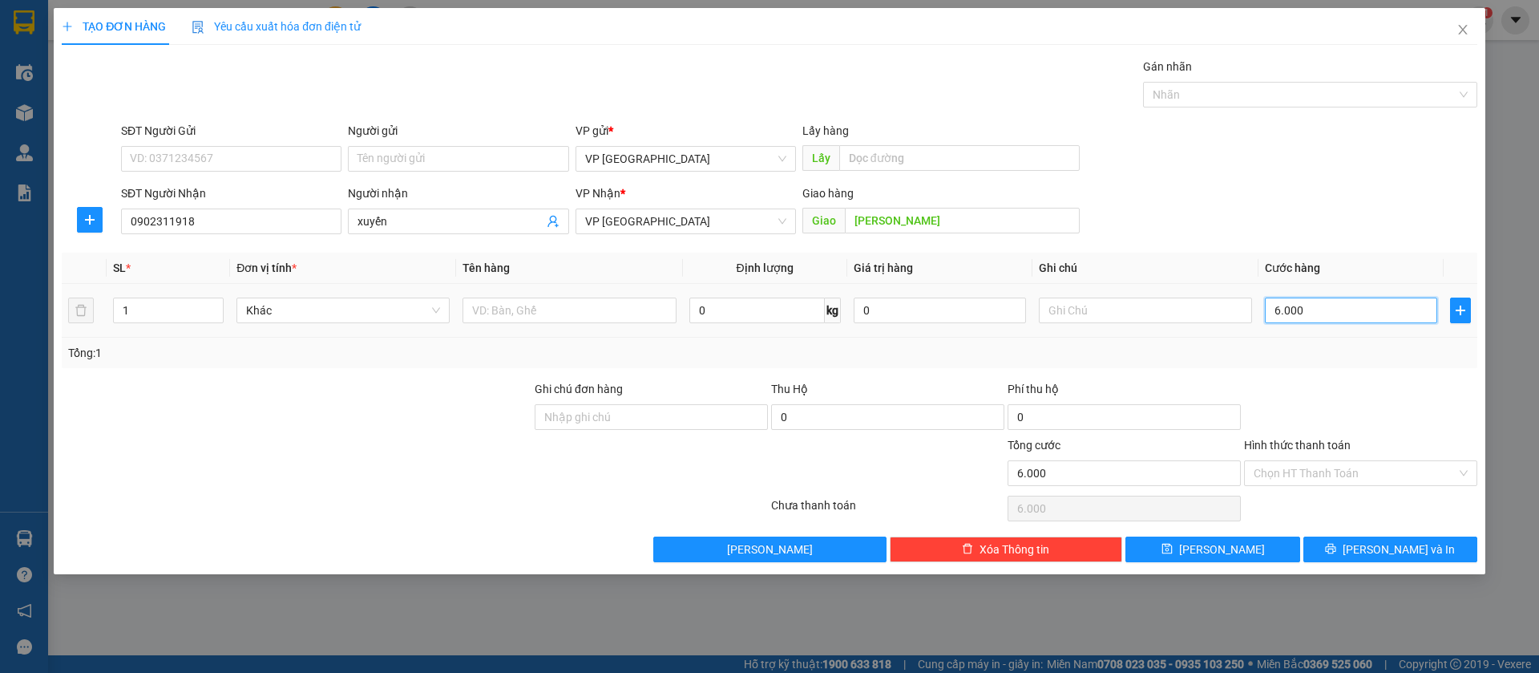
type input "60.000"
click at [1230, 313] on input "text" at bounding box center [1145, 310] width 213 height 26
type input "2k"
click at [1254, 540] on button "[PERSON_NAME]" at bounding box center [1212, 549] width 174 height 26
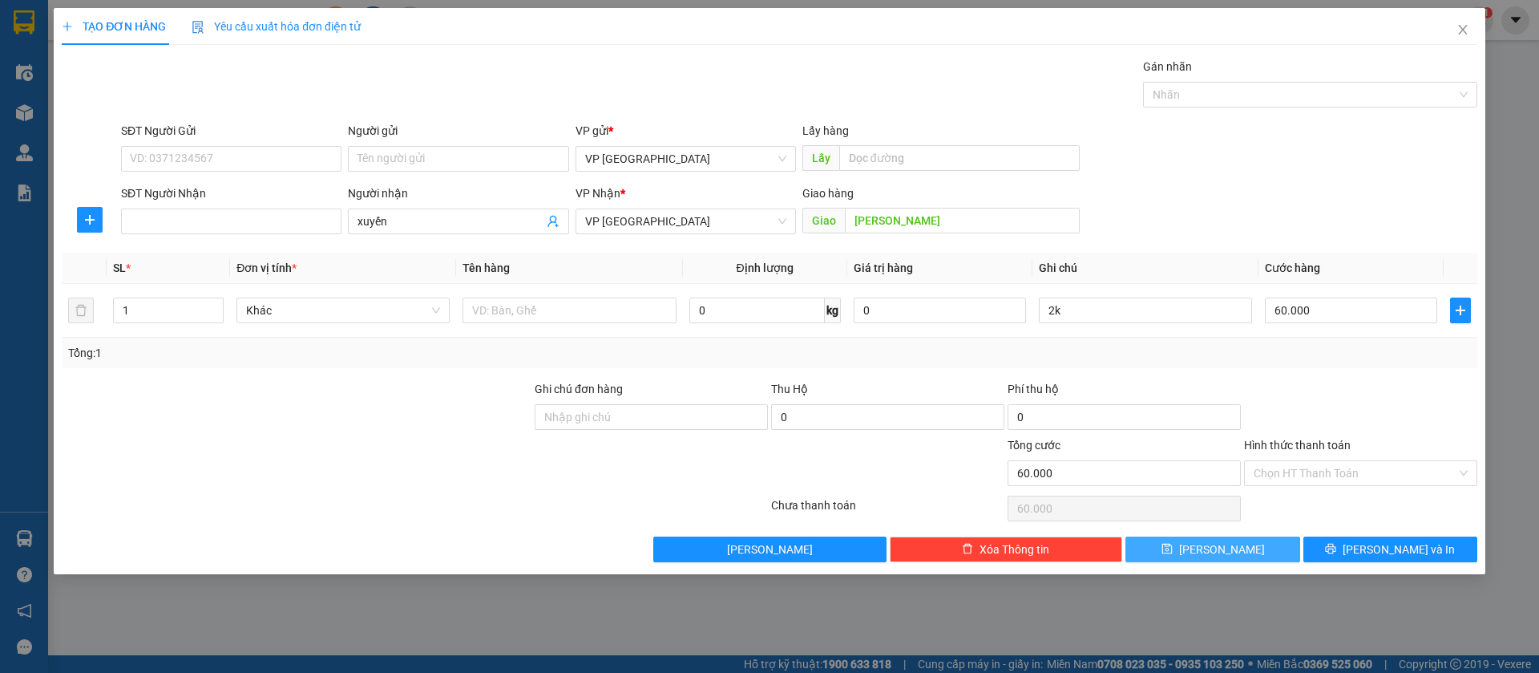
type input "0"
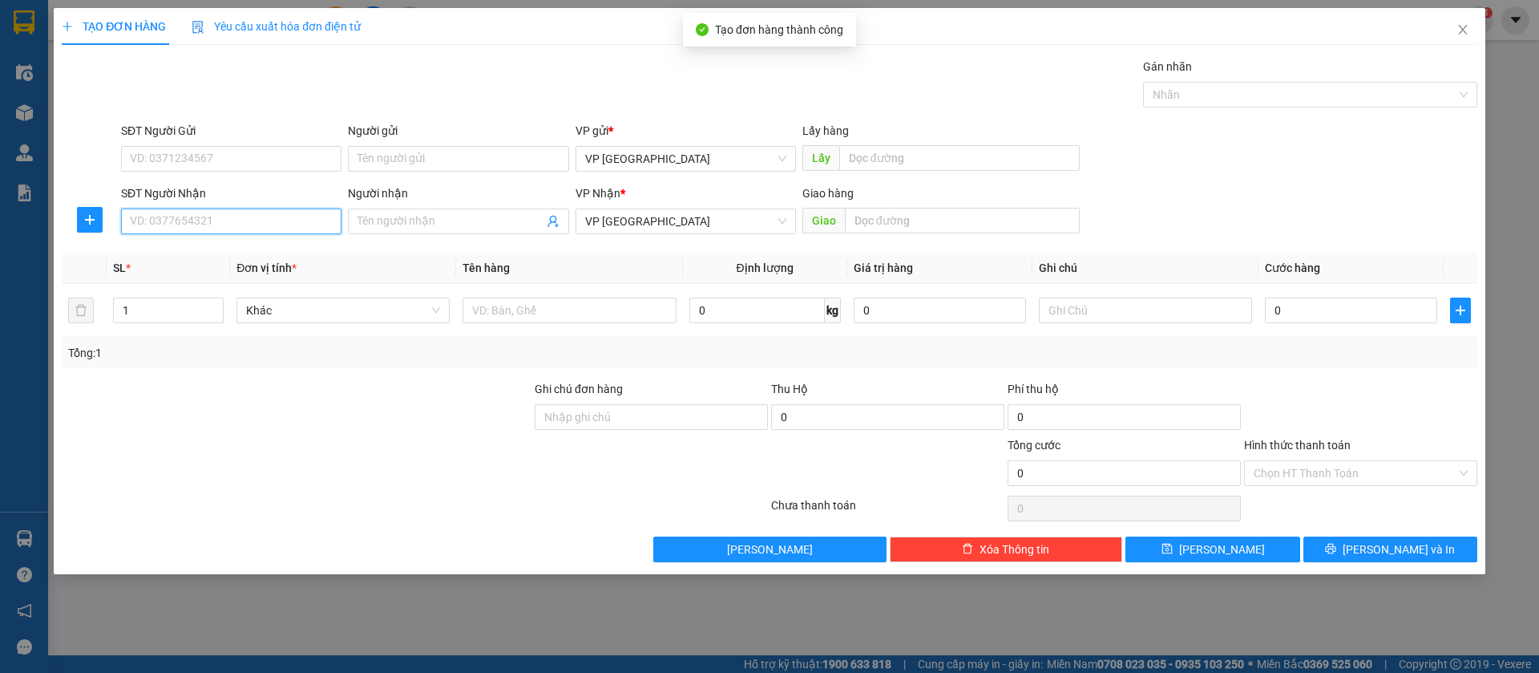
click at [250, 219] on input "SĐT Người Nhận" at bounding box center [231, 221] width 220 height 26
click at [394, 217] on input "Người nhận" at bounding box center [450, 221] width 185 height 18
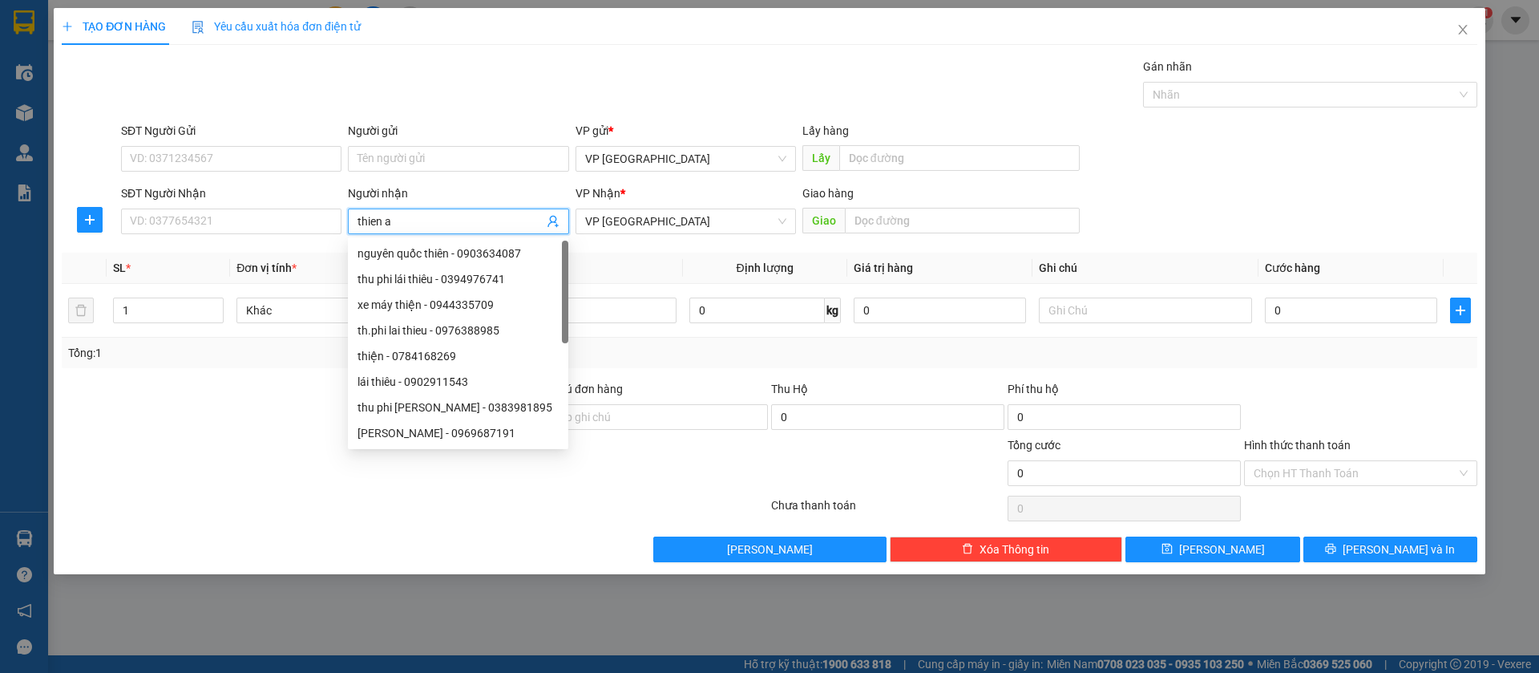
type input "thien an"
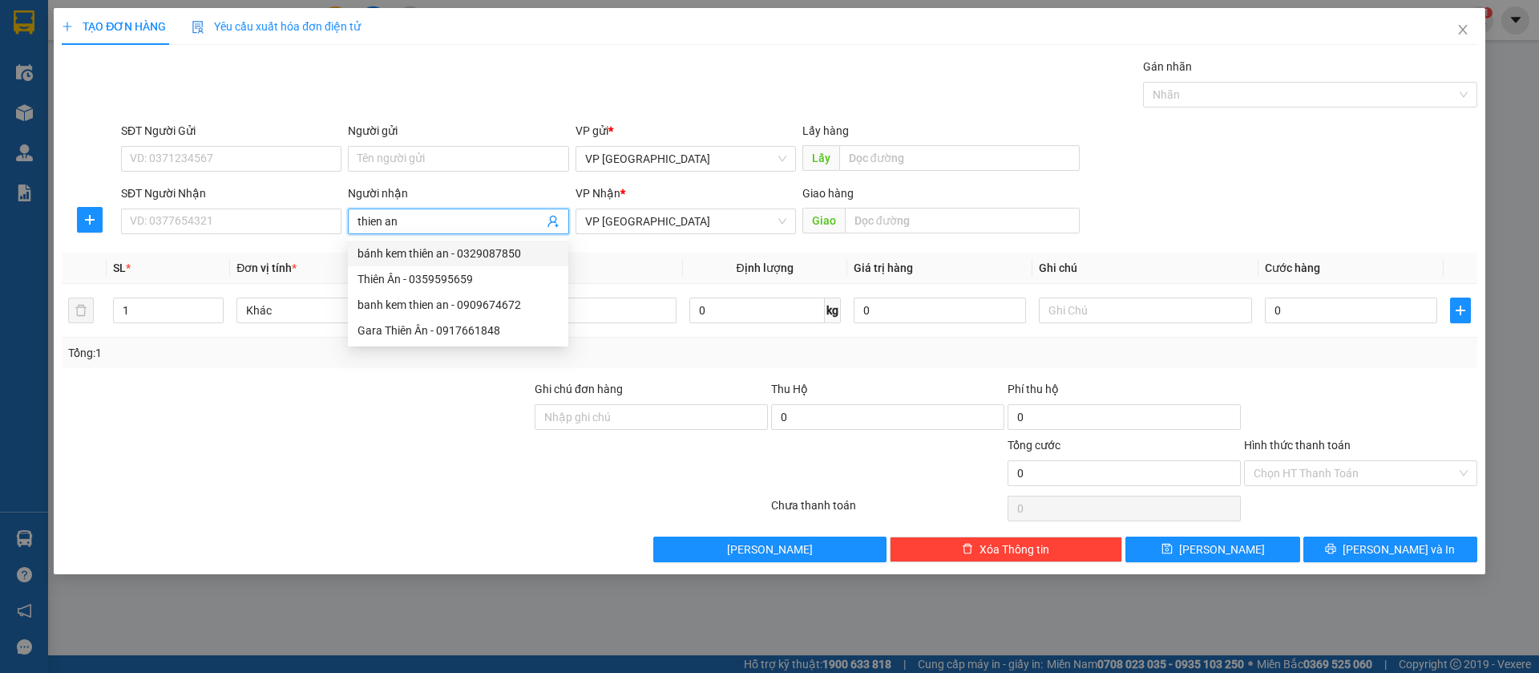
click at [440, 246] on div "bánh kem thiên an - 0329087850" at bounding box center [458, 253] width 201 height 18
type input "0329087850"
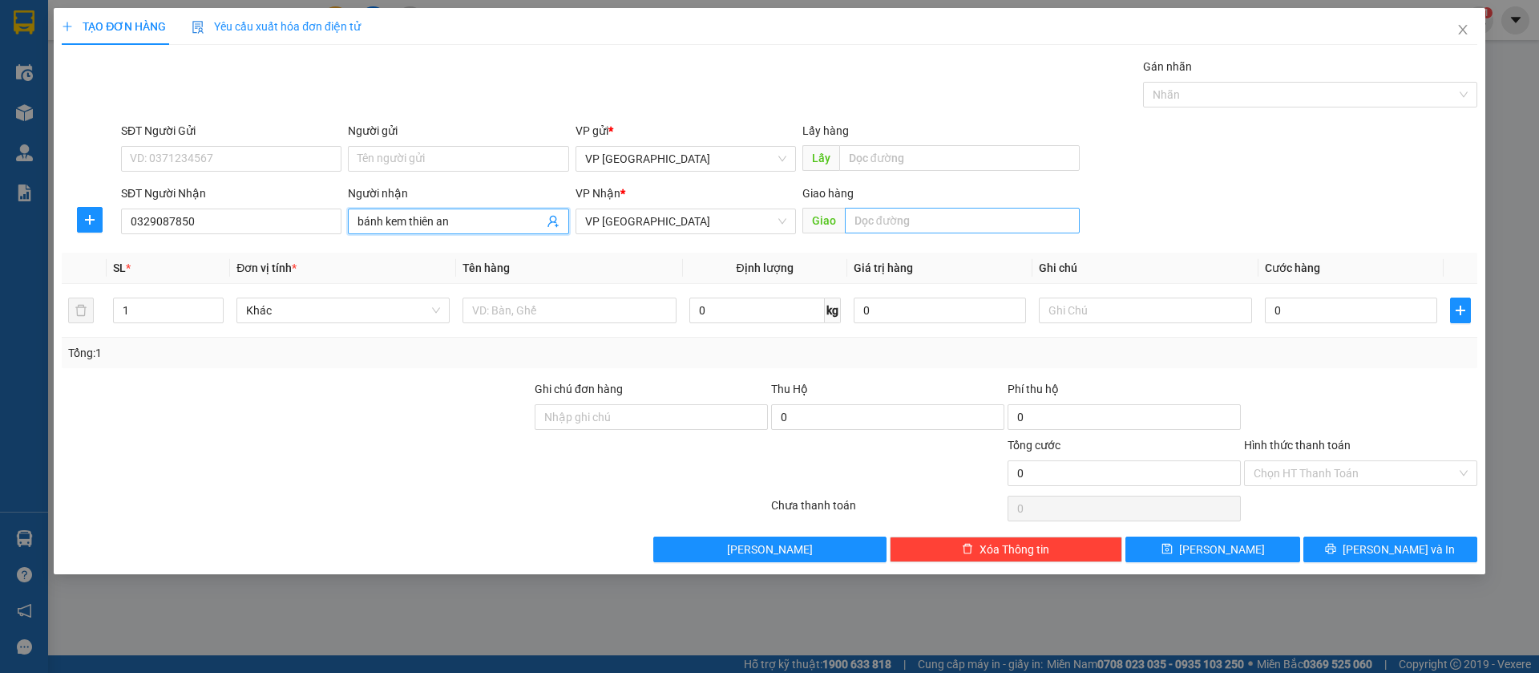
type input "bánh kem thiên an"
click at [1033, 216] on input "text" at bounding box center [962, 221] width 235 height 26
type input "thien an loc ninh"
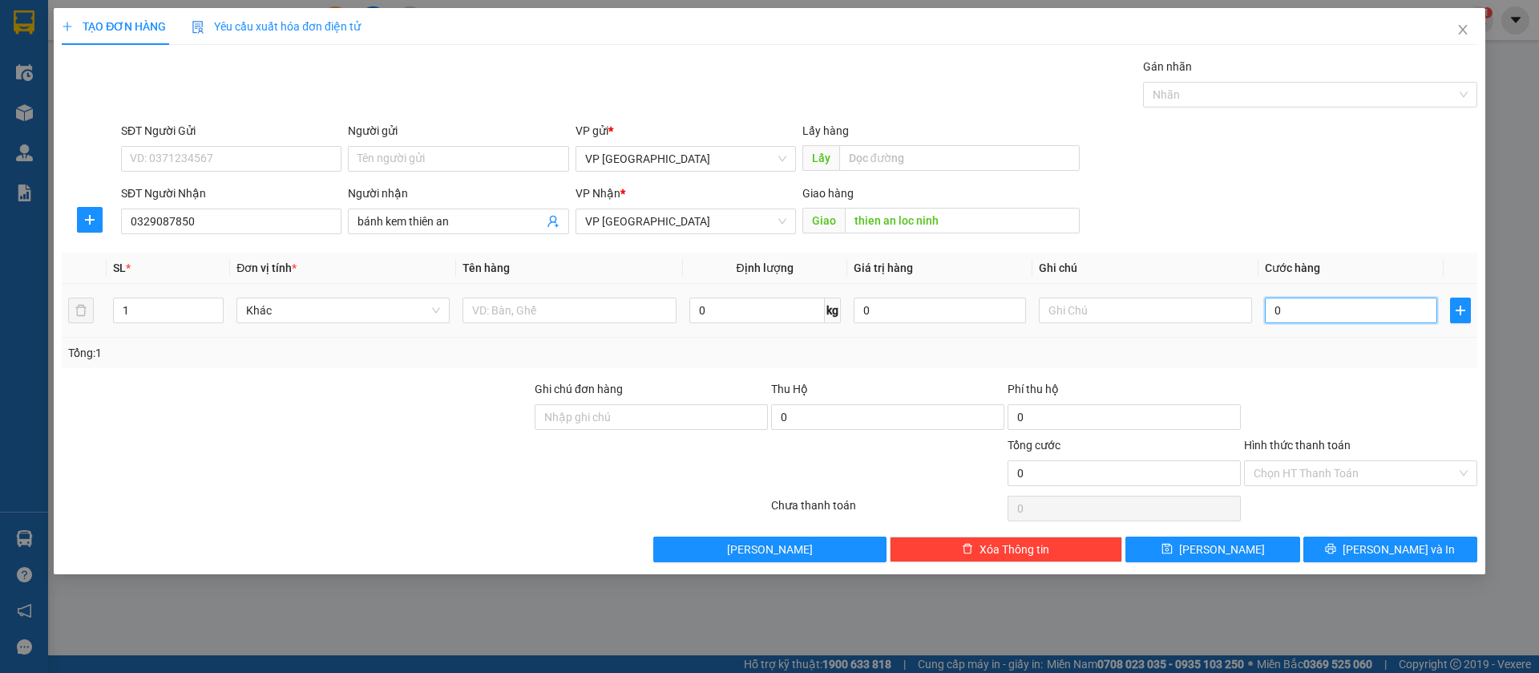
click at [1326, 309] on input "0" at bounding box center [1351, 310] width 172 height 26
type input "8"
type input "80"
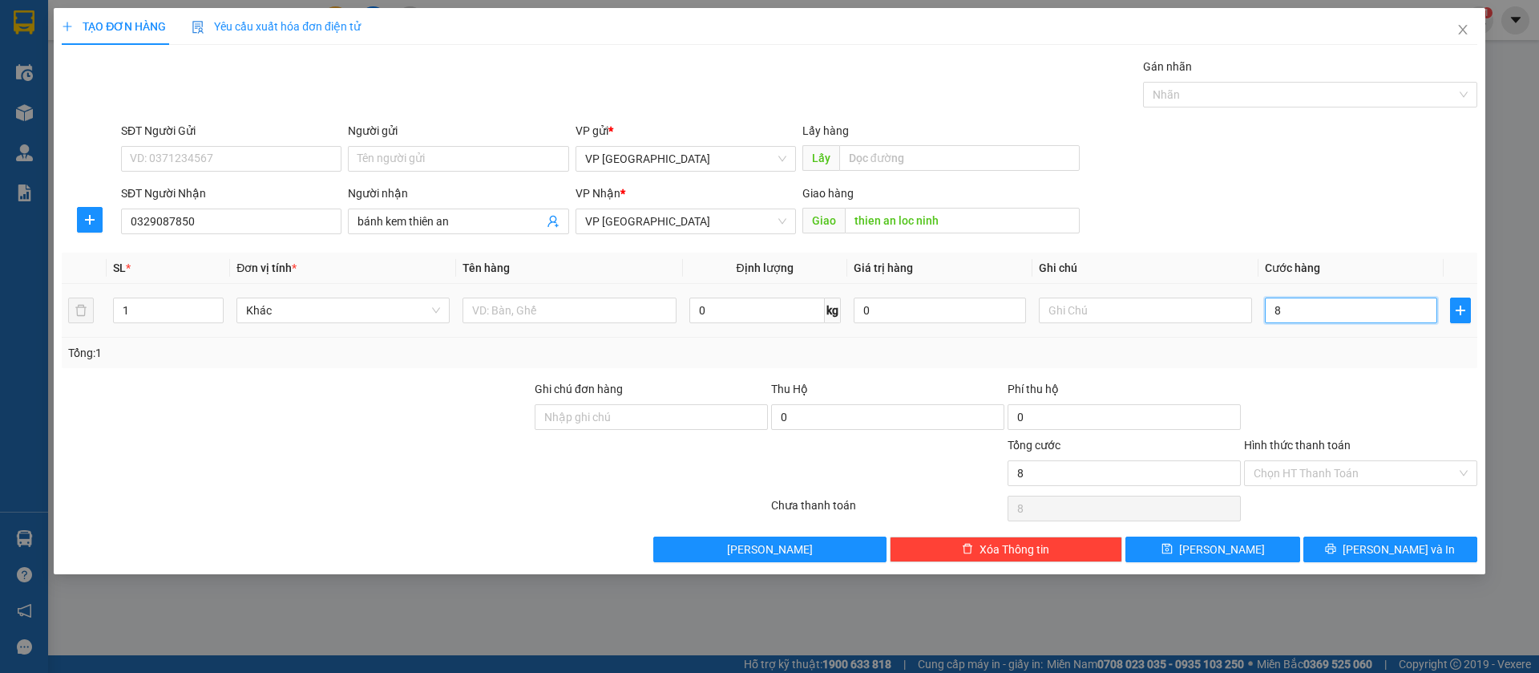
type input "80"
type input "800"
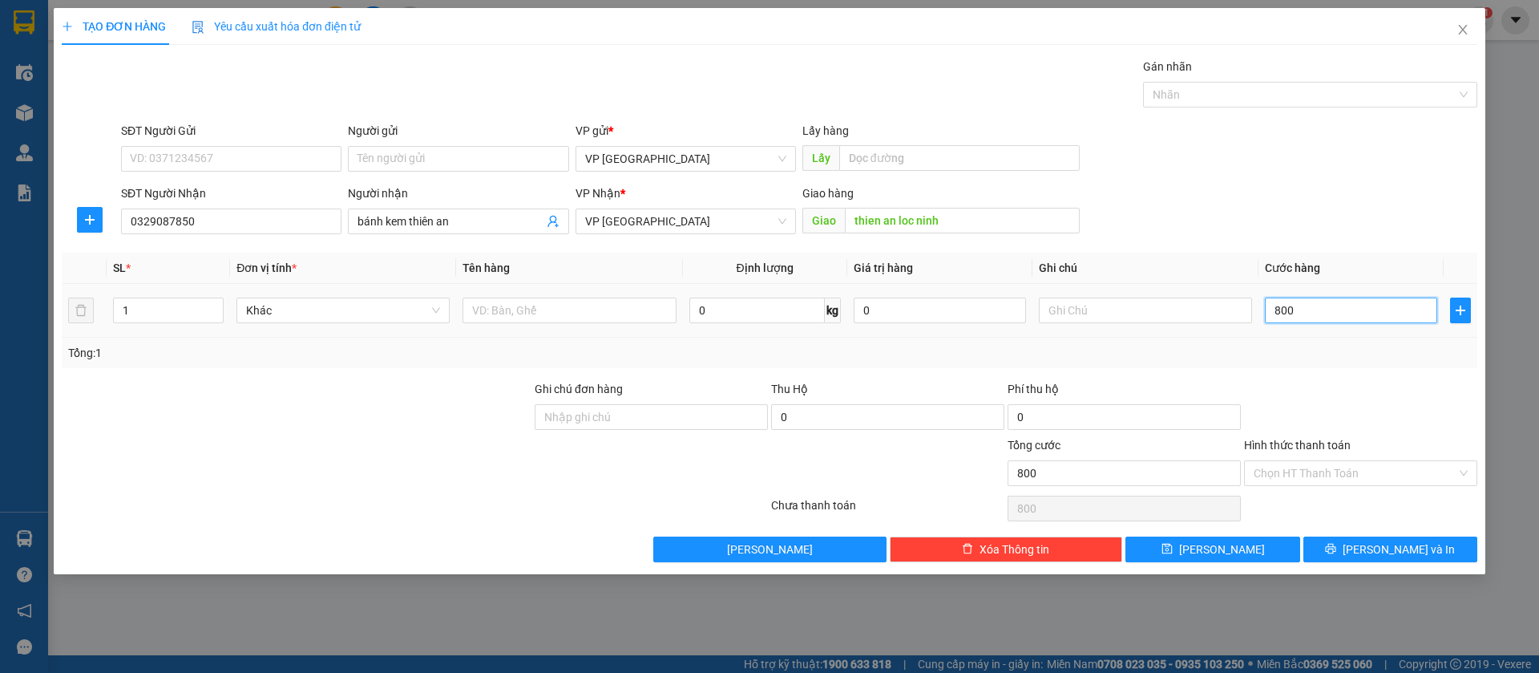
type input "8.000"
type input "80.000"
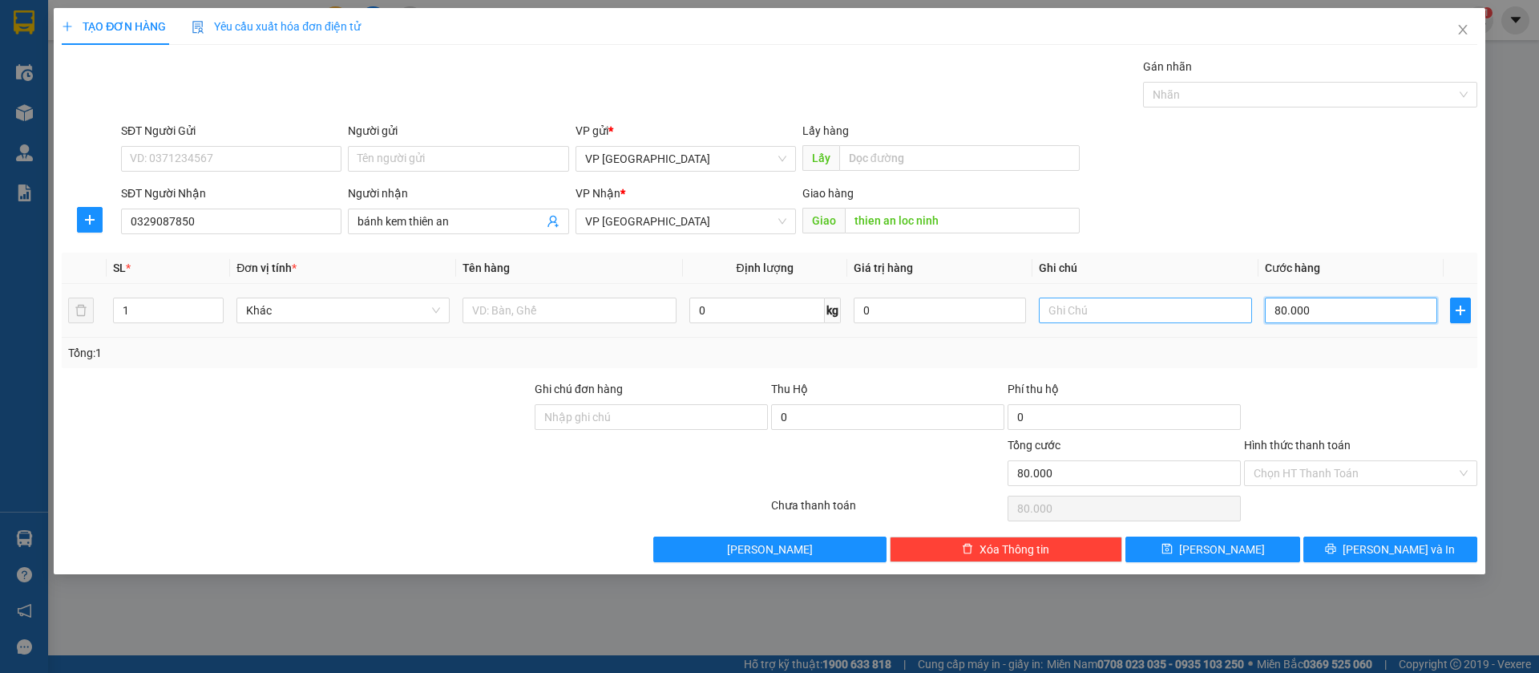
type input "80.000"
click at [1220, 301] on input "text" at bounding box center [1145, 310] width 213 height 26
type input "2k"
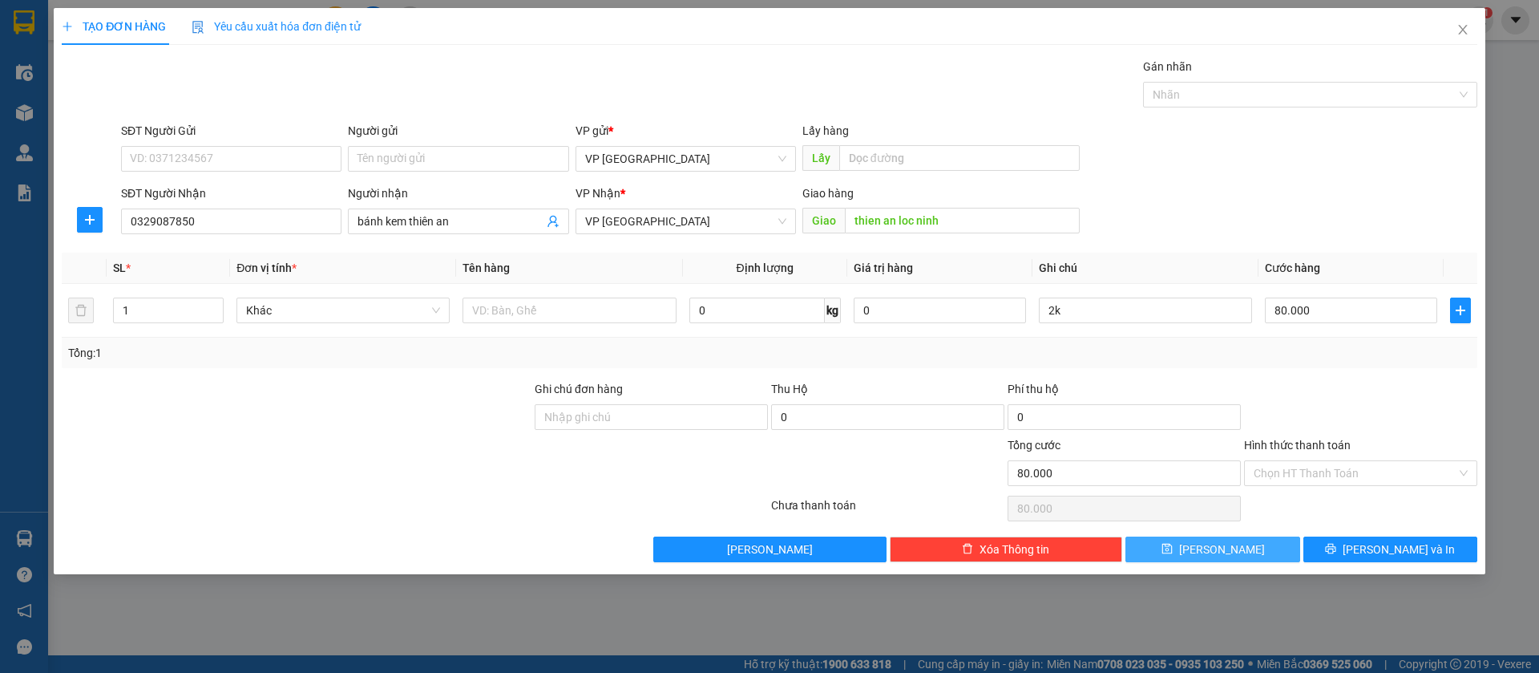
click at [1243, 546] on button "[PERSON_NAME]" at bounding box center [1212, 549] width 174 height 26
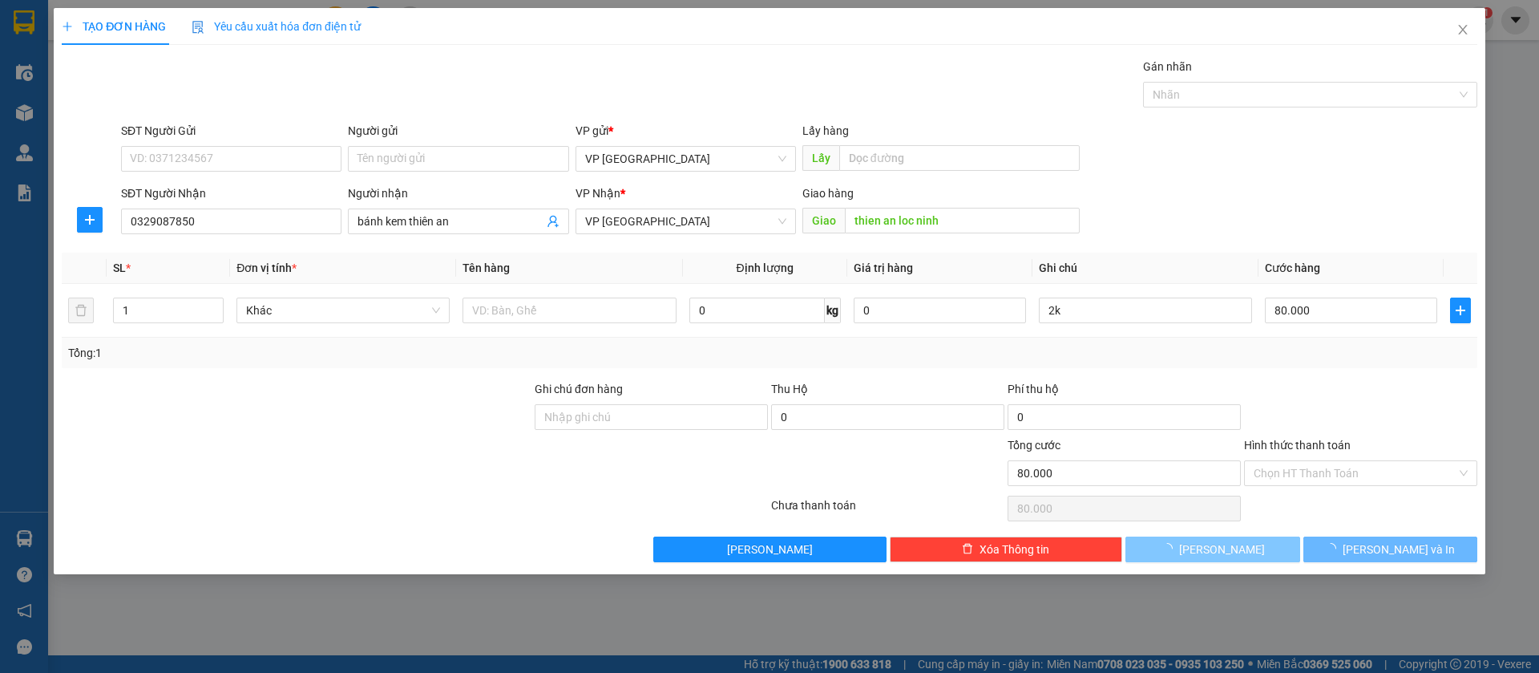
type input "0"
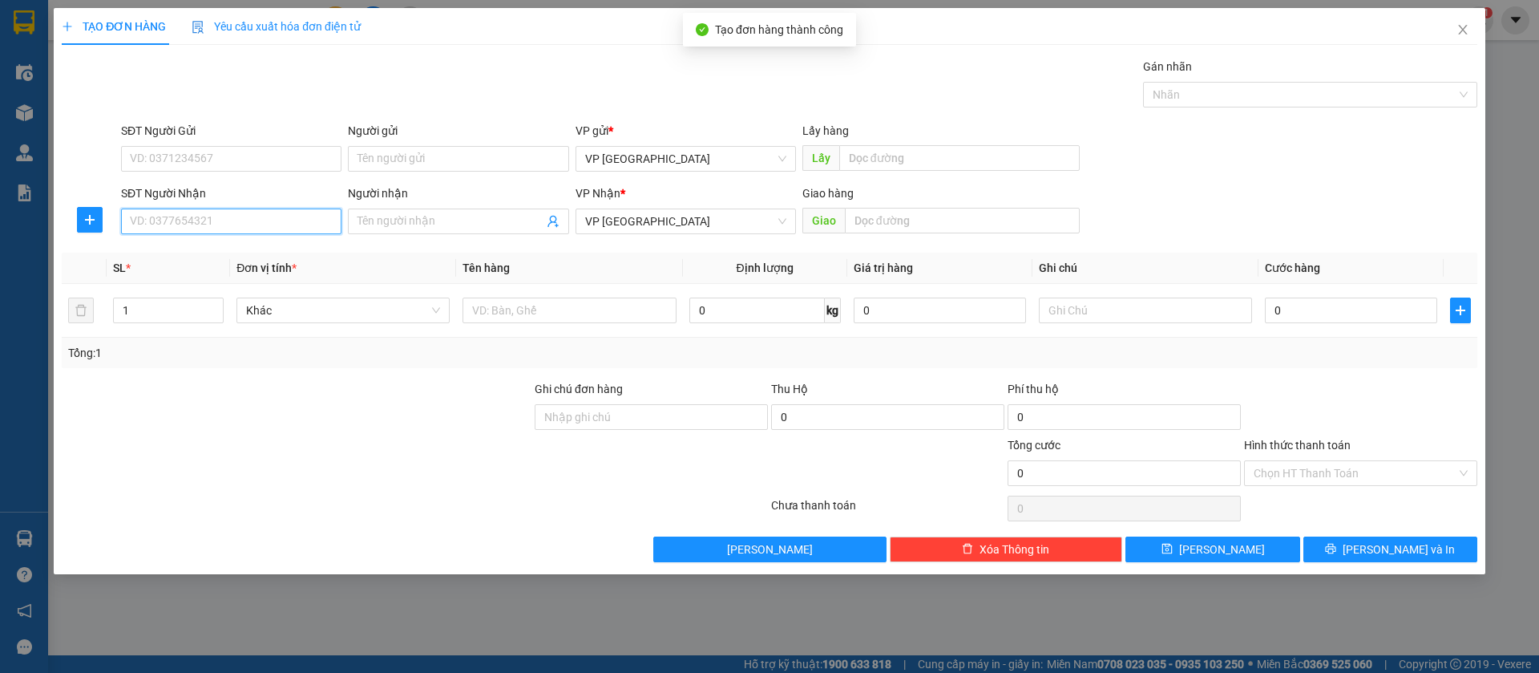
click at [223, 214] on input "SĐT Người Nhận" at bounding box center [231, 221] width 220 height 26
type input "0982568282"
click at [218, 257] on div "0982568282" at bounding box center [231, 253] width 201 height 18
type input "thanh sang loc ninh"
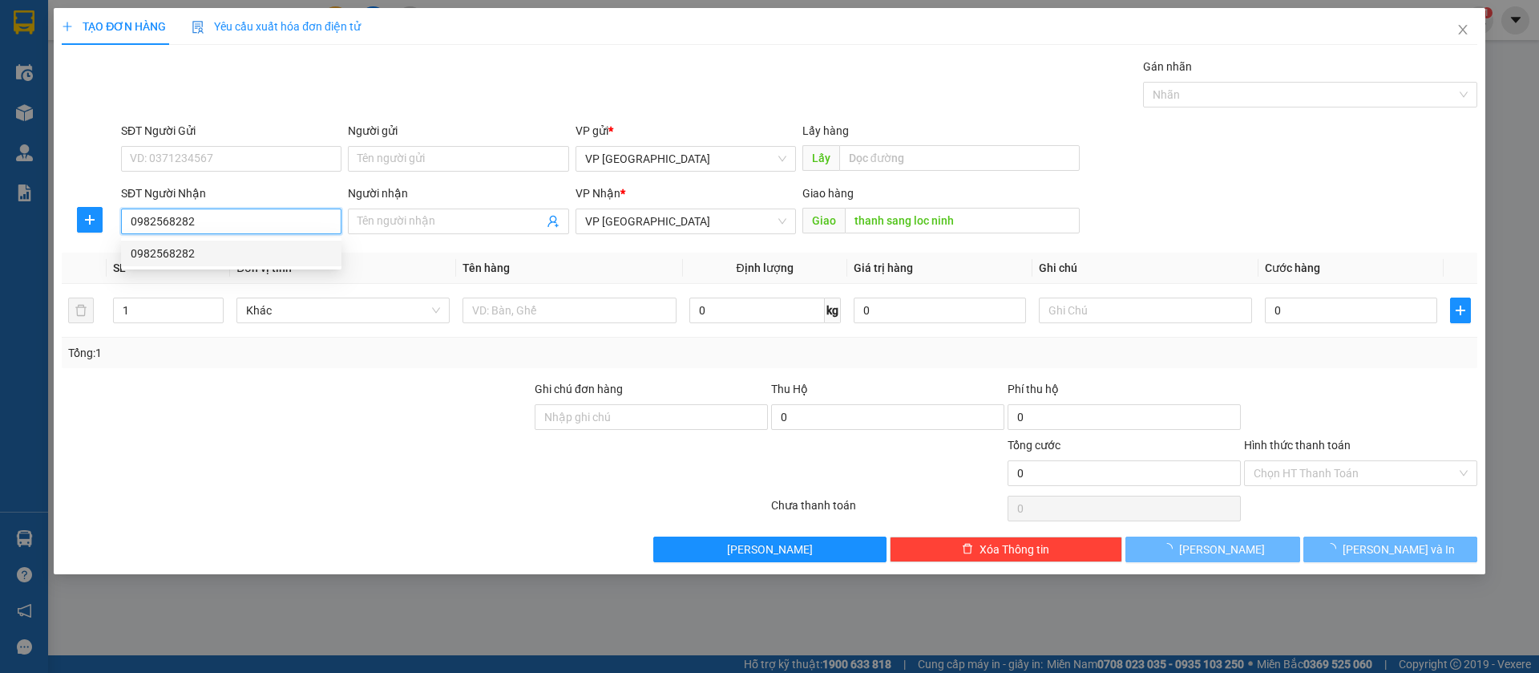
type input "50.000"
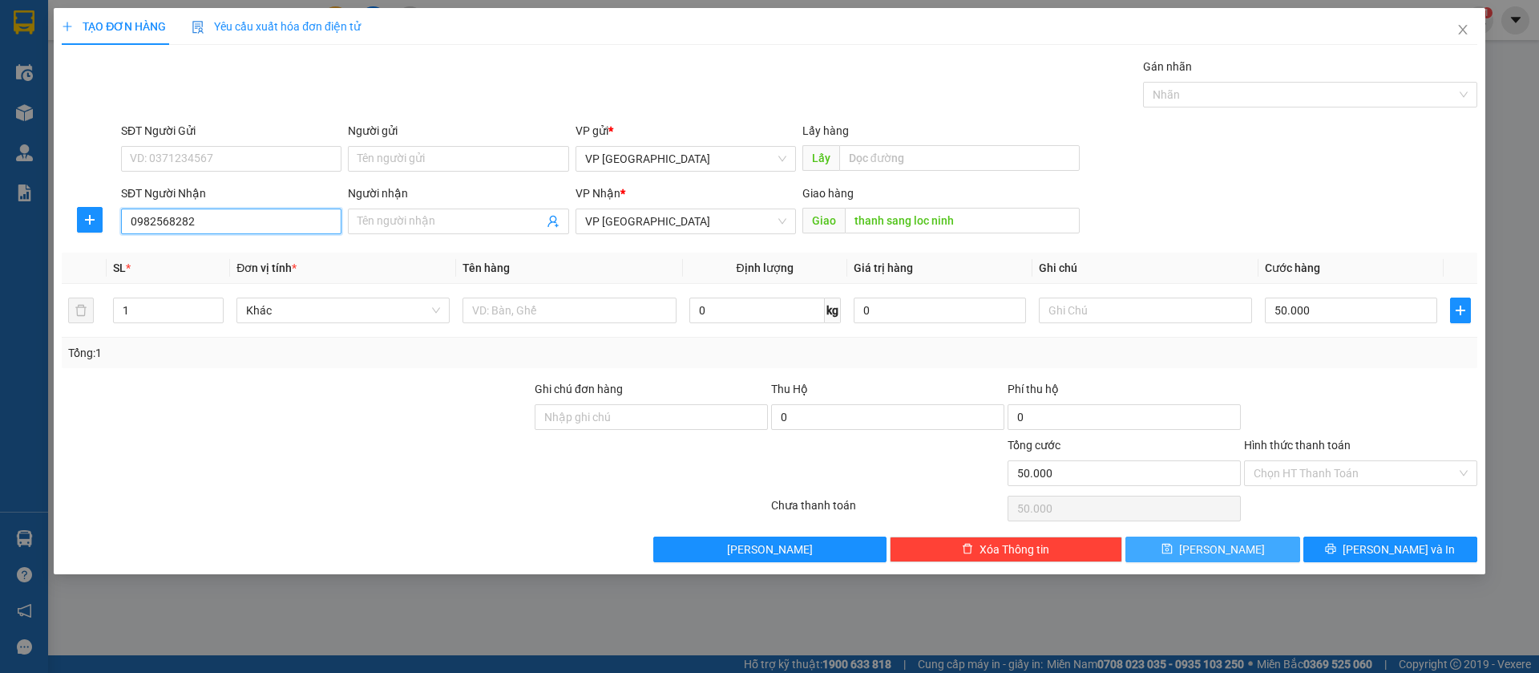
type input "0982568282"
click at [1263, 547] on button "[PERSON_NAME]" at bounding box center [1212, 549] width 174 height 26
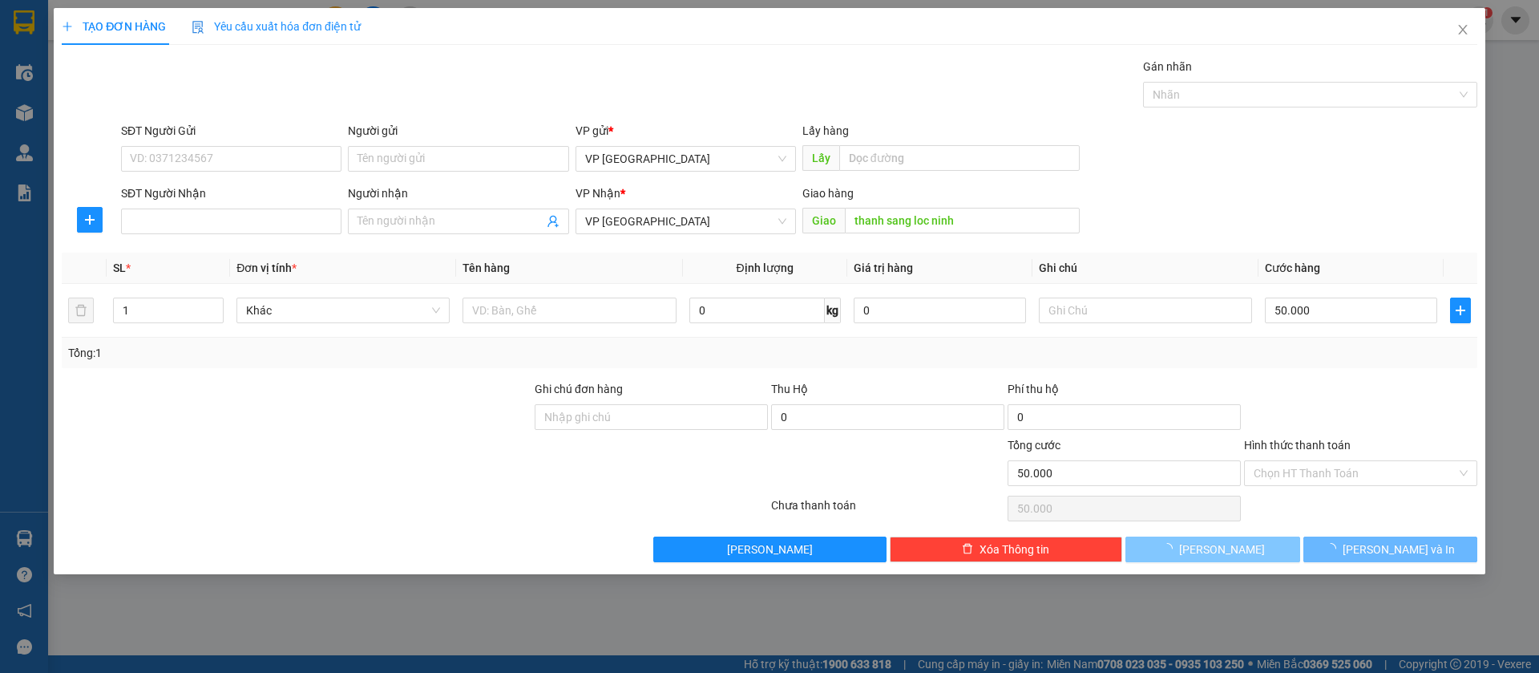
type input "0"
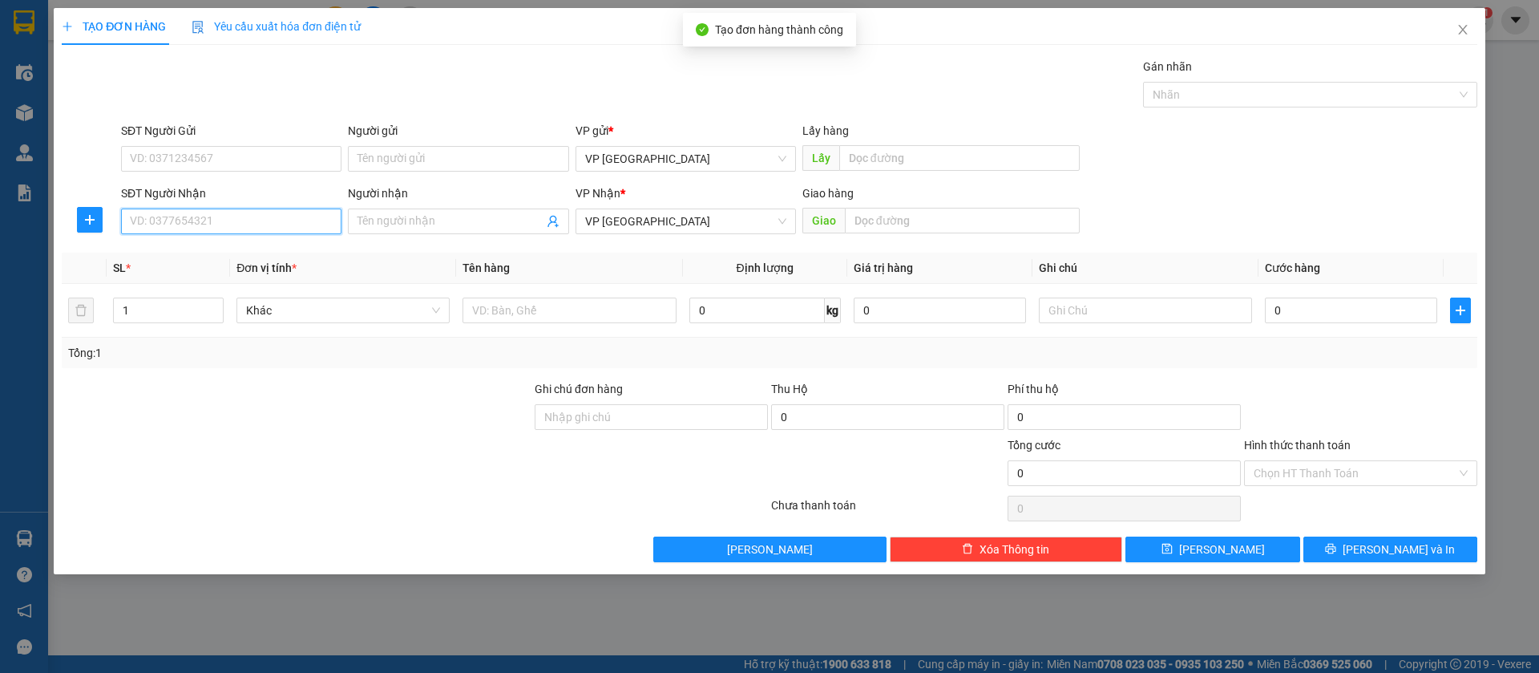
click at [234, 228] on input "SĐT Người Nhận" at bounding box center [231, 221] width 220 height 26
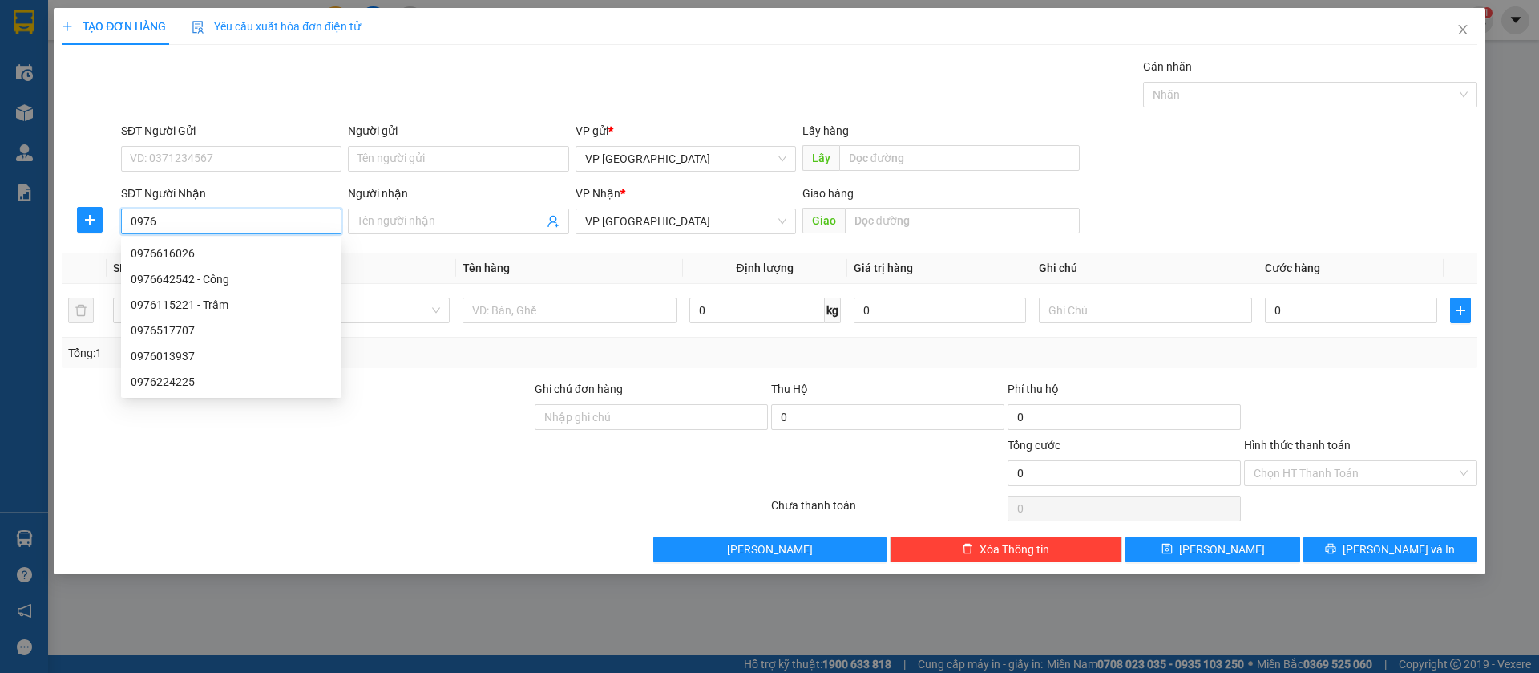
click at [234, 228] on input "0976" at bounding box center [231, 221] width 220 height 26
type input "0976224225"
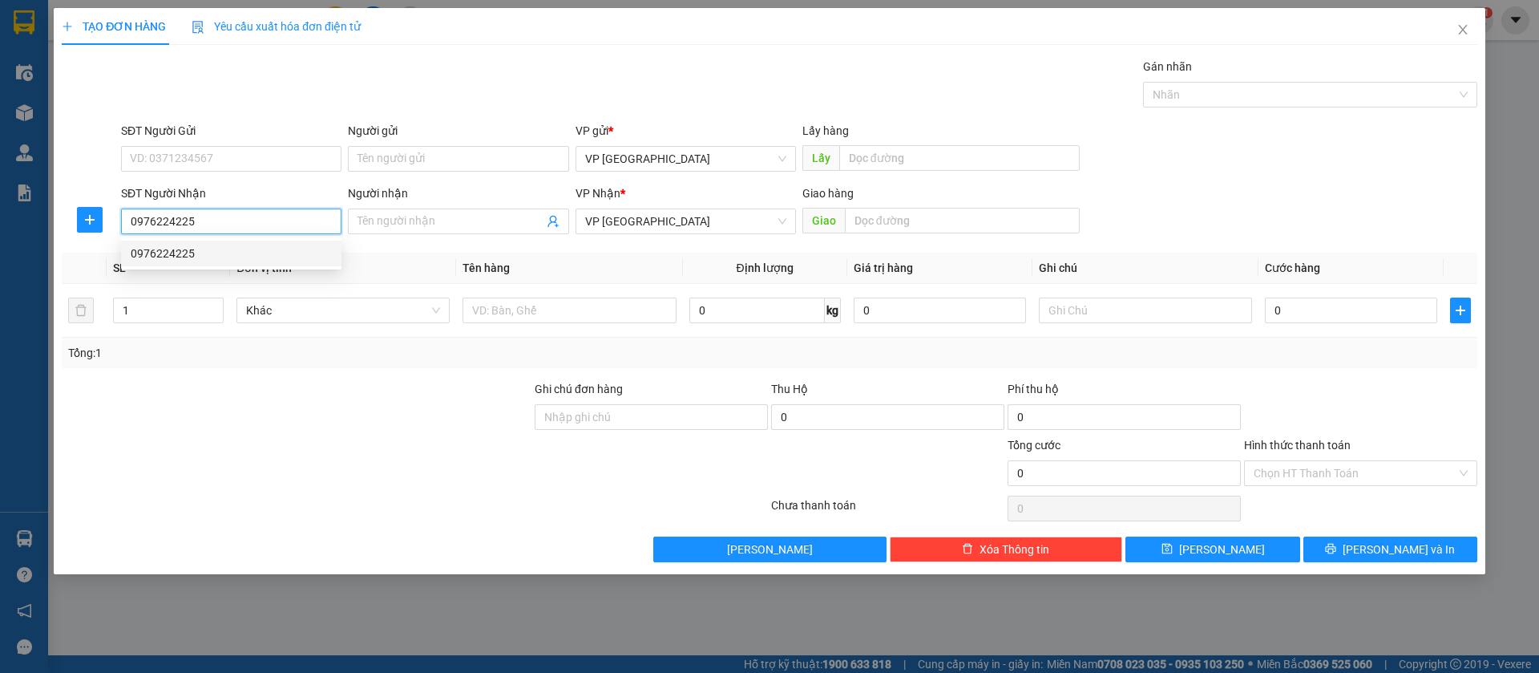
click at [216, 248] on div "0976224225" at bounding box center [231, 253] width 201 height 18
type input "bình long"
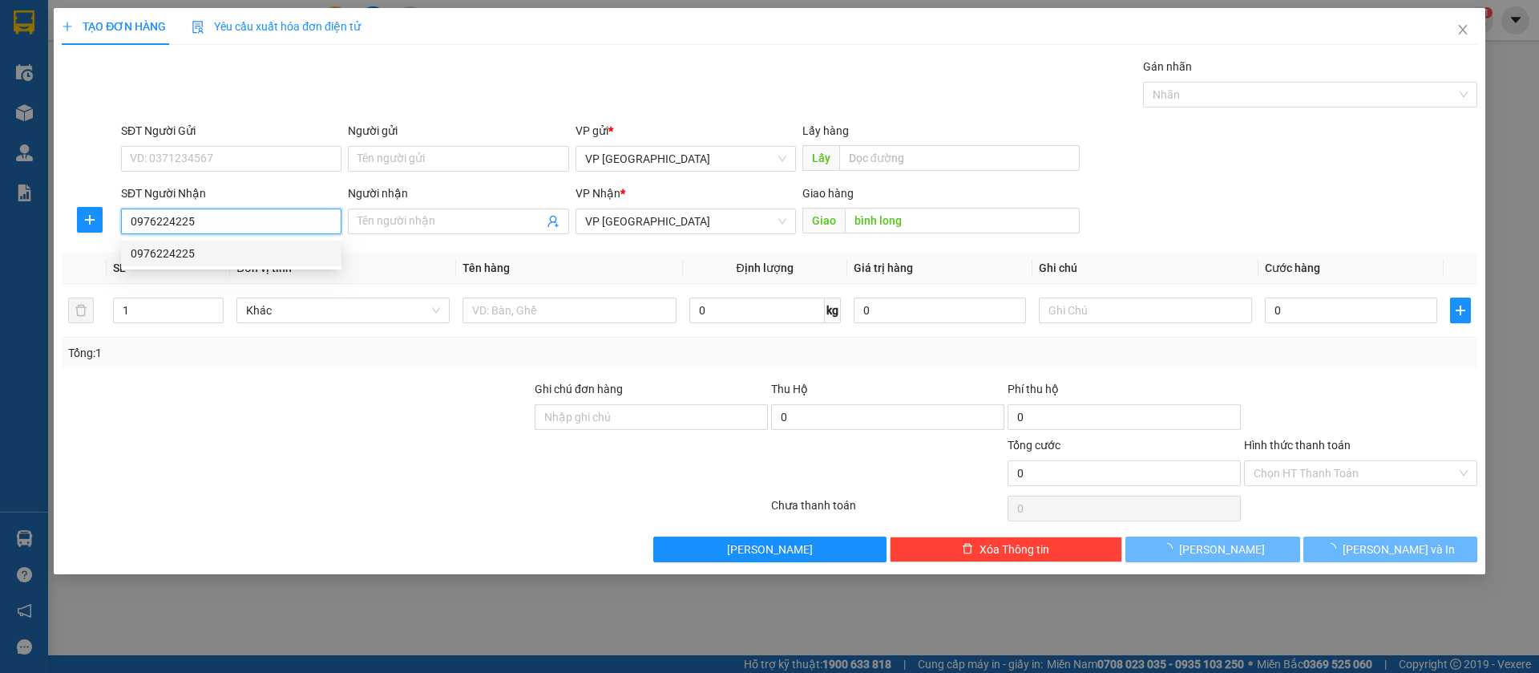
type input "30.000"
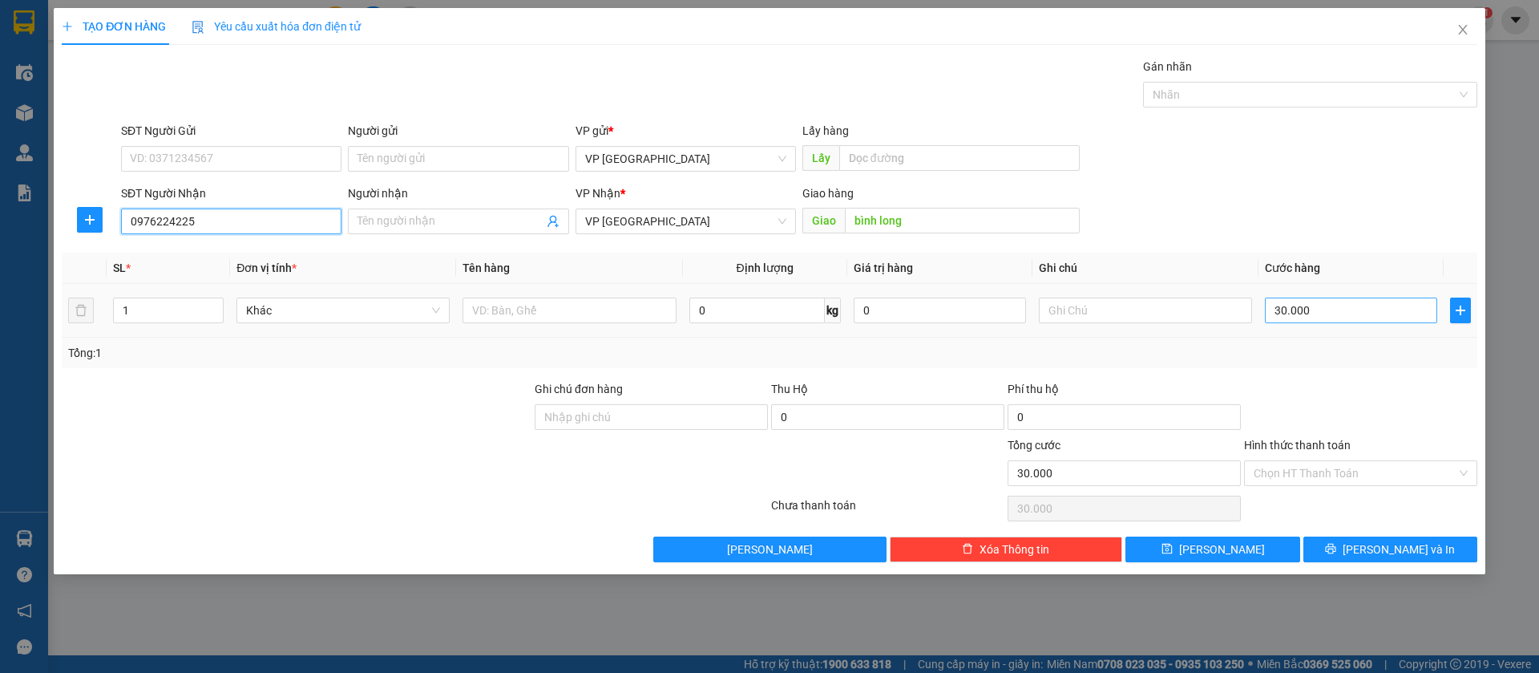
type input "0976224225"
click at [1343, 305] on input "30.000" at bounding box center [1351, 310] width 172 height 26
type input "8"
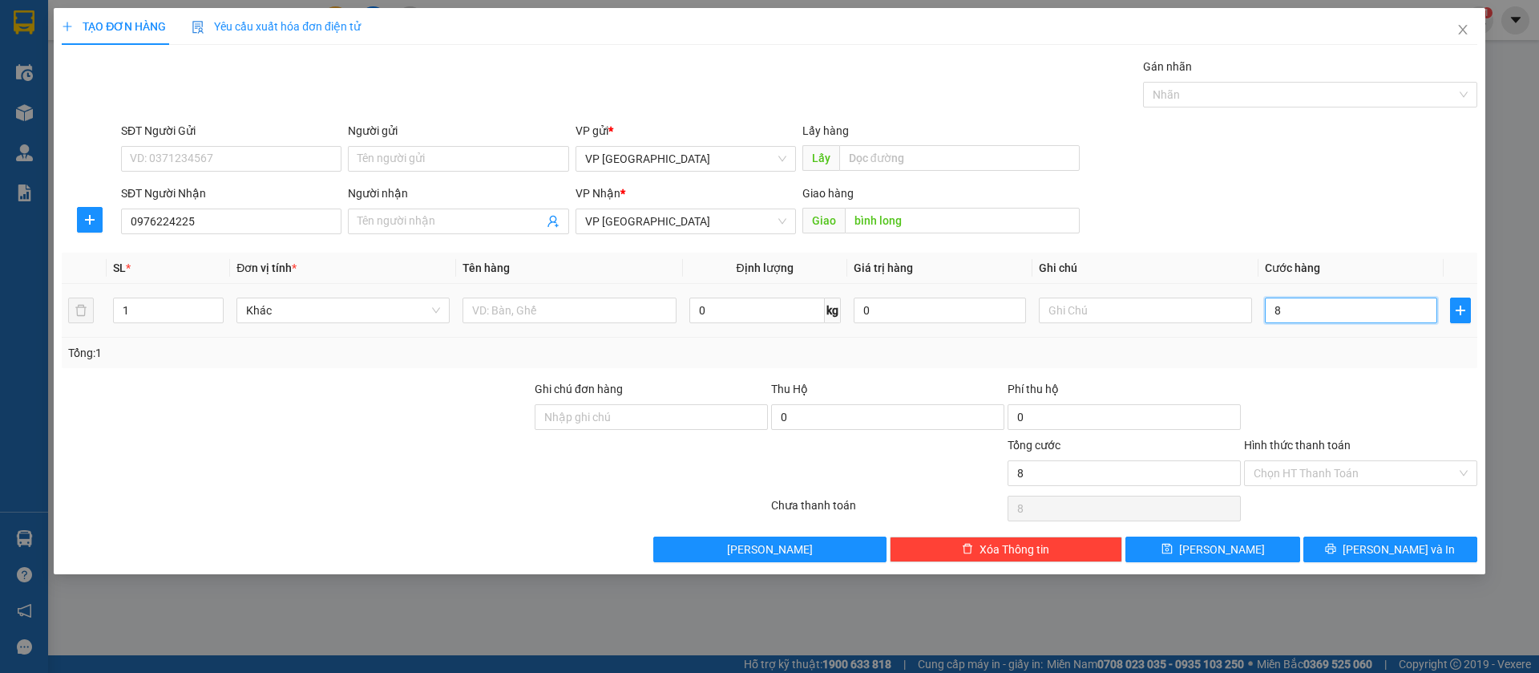
type input "80"
type input "800"
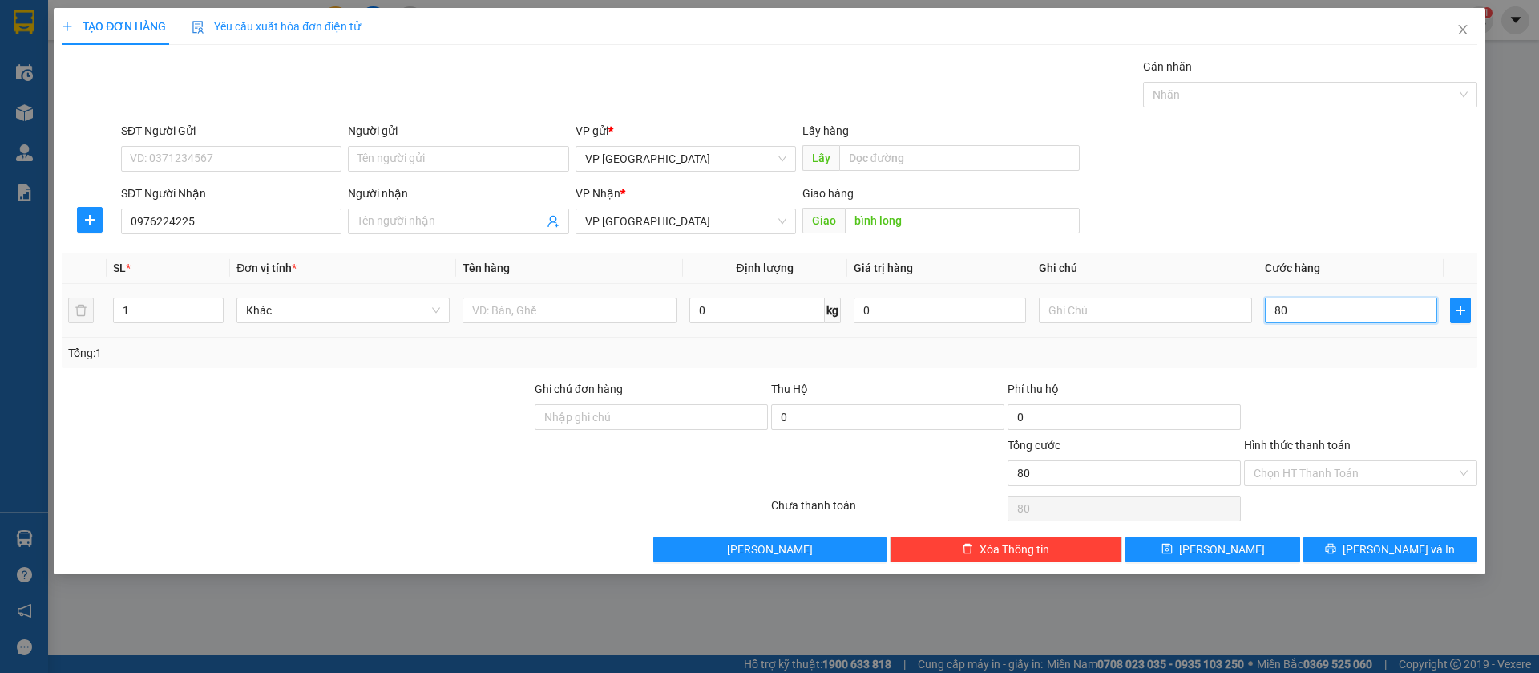
type input "800"
type input "8.000"
type input "80.000"
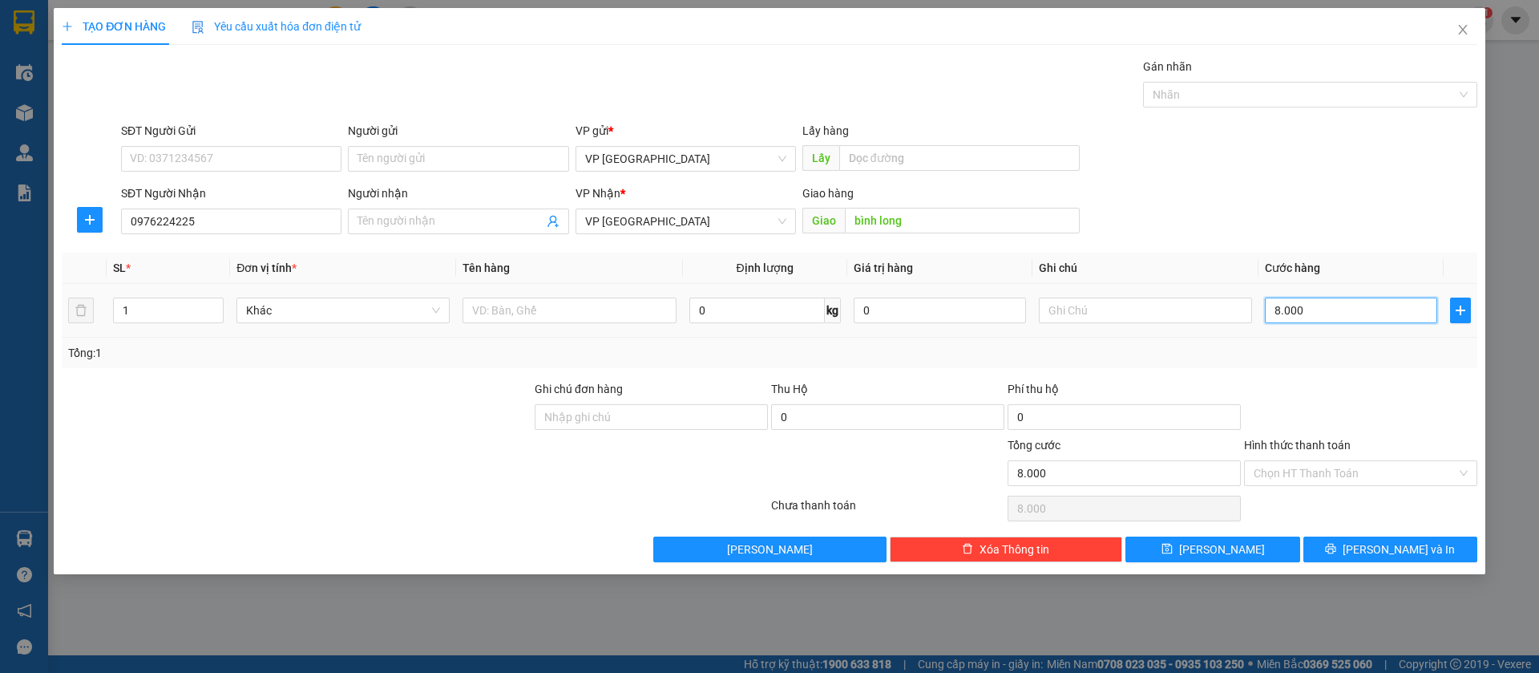
type input "80.000"
click at [1214, 303] on input "text" at bounding box center [1145, 310] width 213 height 26
type input "2k"
click at [1173, 547] on icon "save" at bounding box center [1166, 548] width 11 height 11
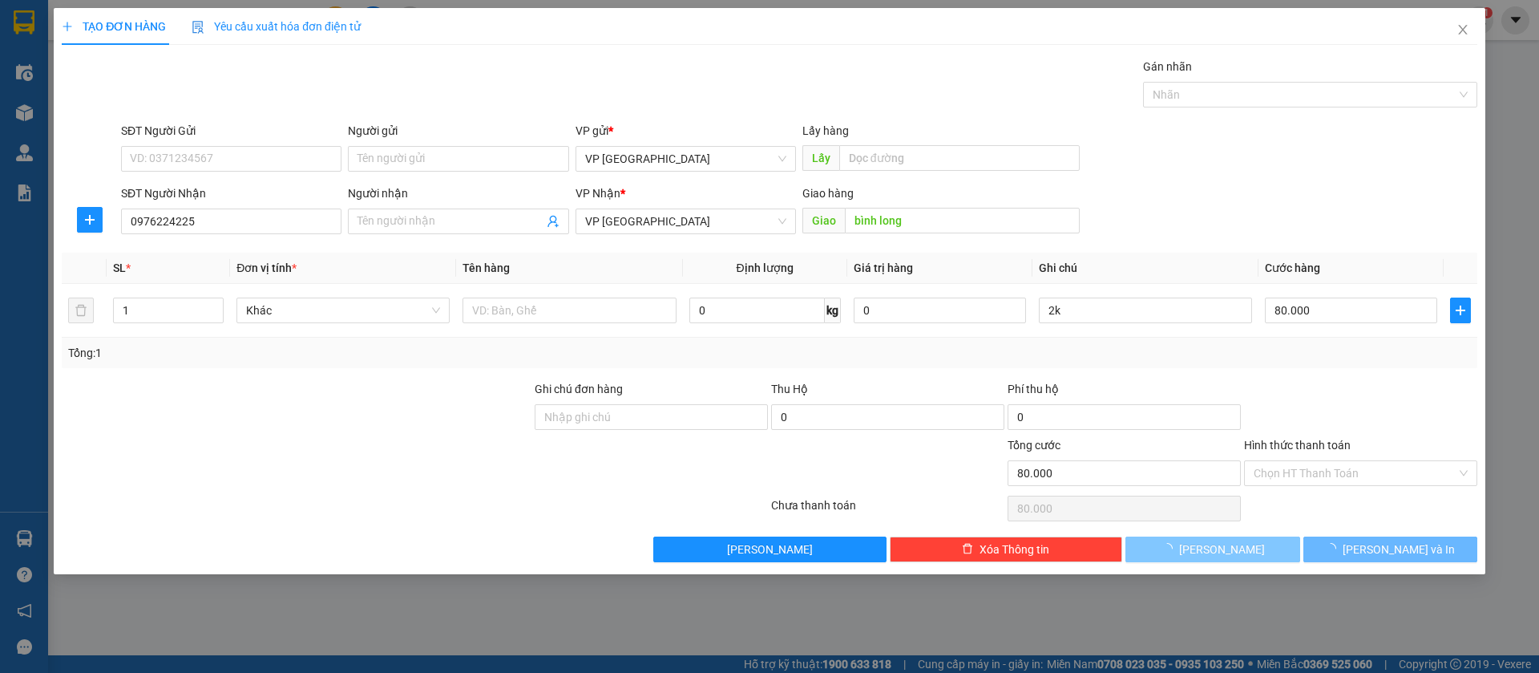
type input "0"
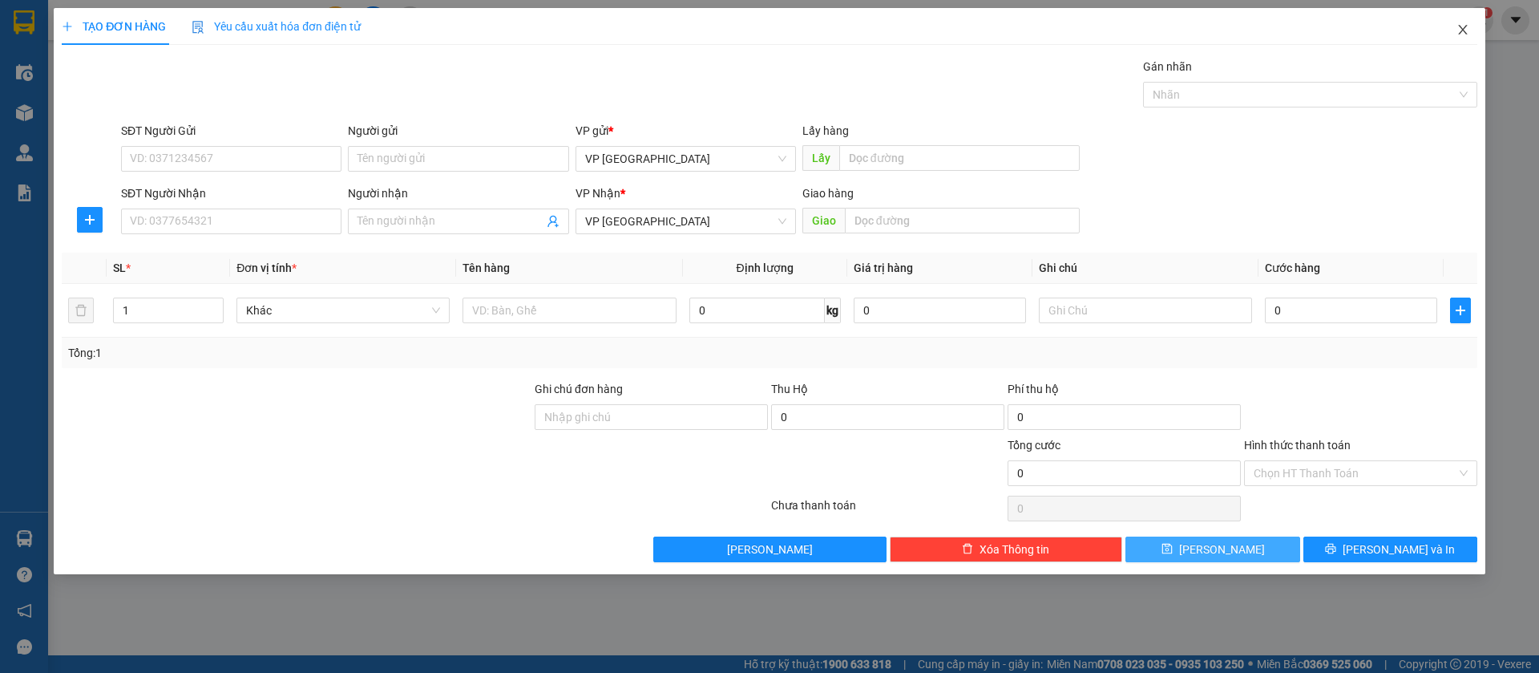
click at [1455, 27] on span "Close" at bounding box center [1462, 30] width 45 height 45
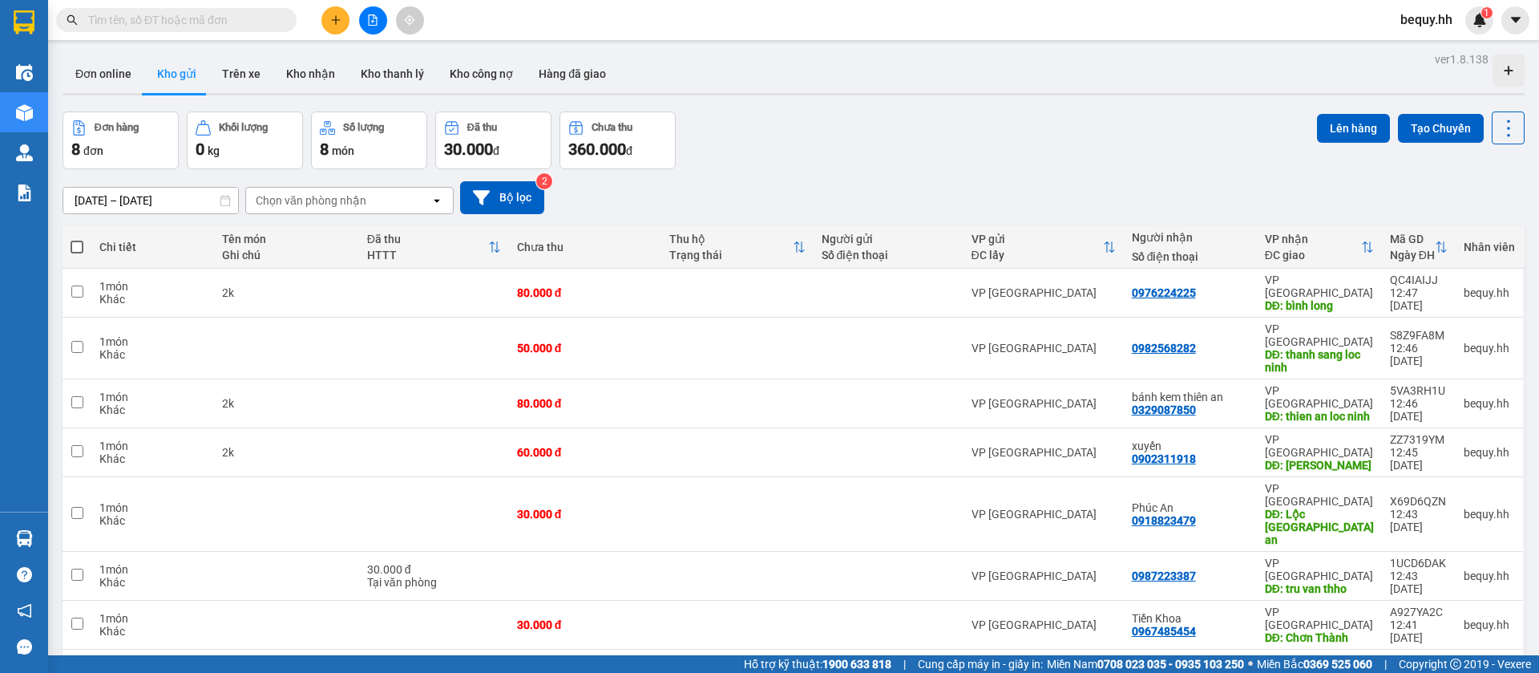
click at [71, 244] on span at bounding box center [77, 246] width 13 height 13
click at [77, 239] on input "checkbox" at bounding box center [77, 239] width 0 height 0
checkbox input "true"
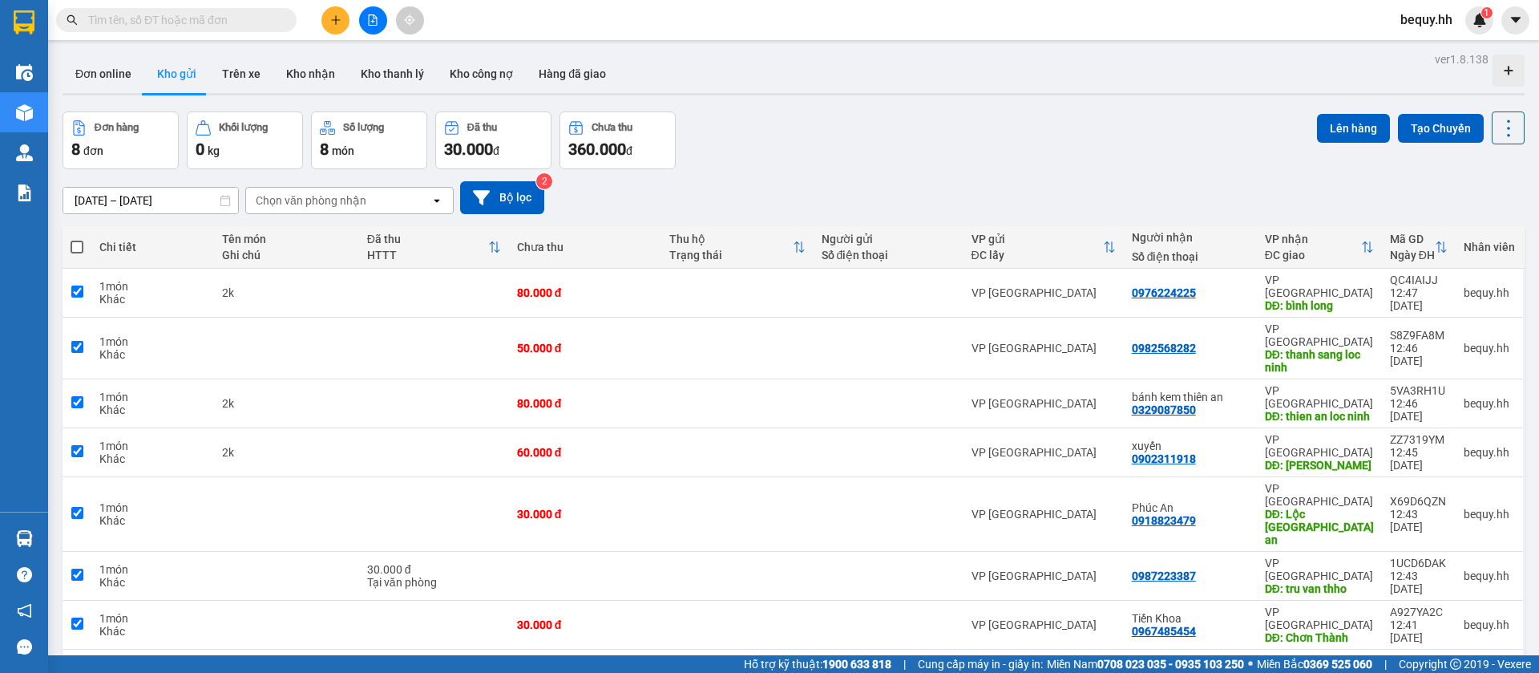
checkbox input "true"
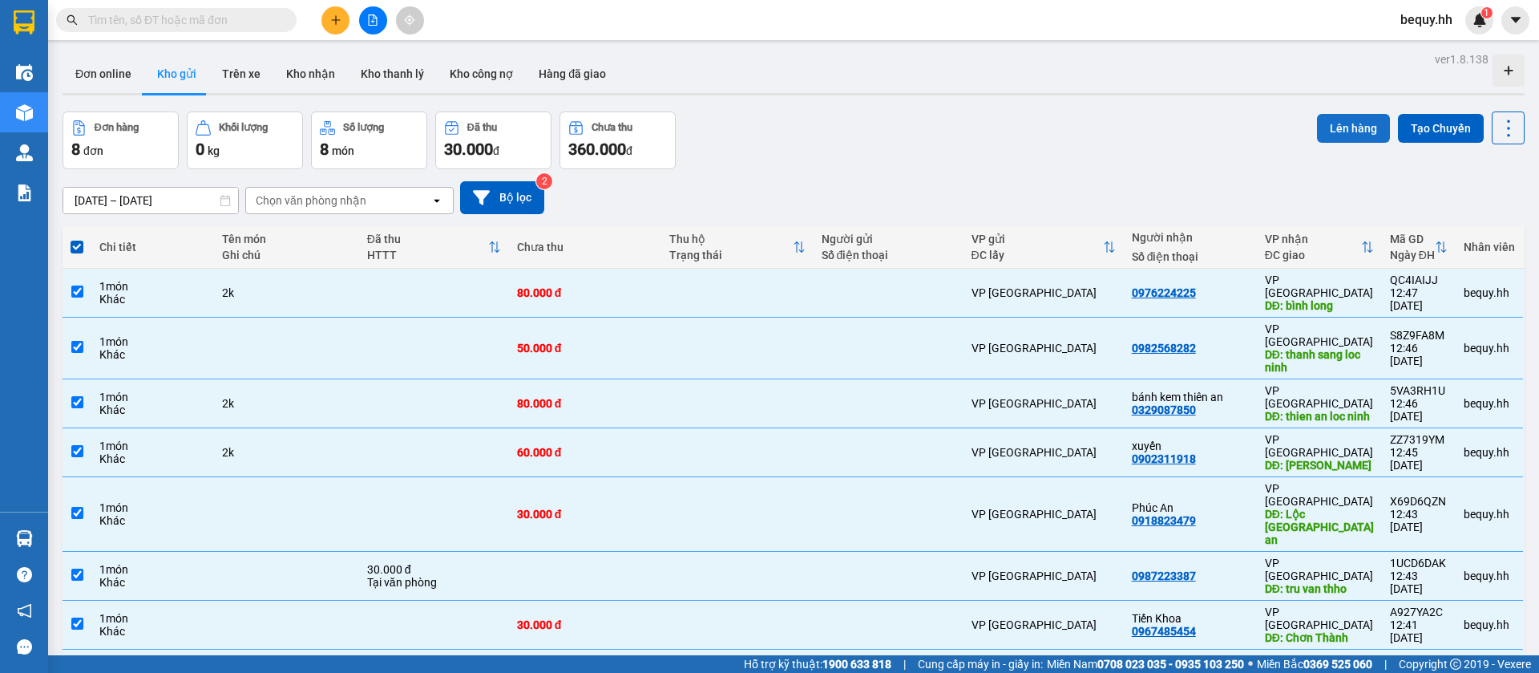
click at [1324, 115] on button "Lên hàng" at bounding box center [1353, 128] width 73 height 29
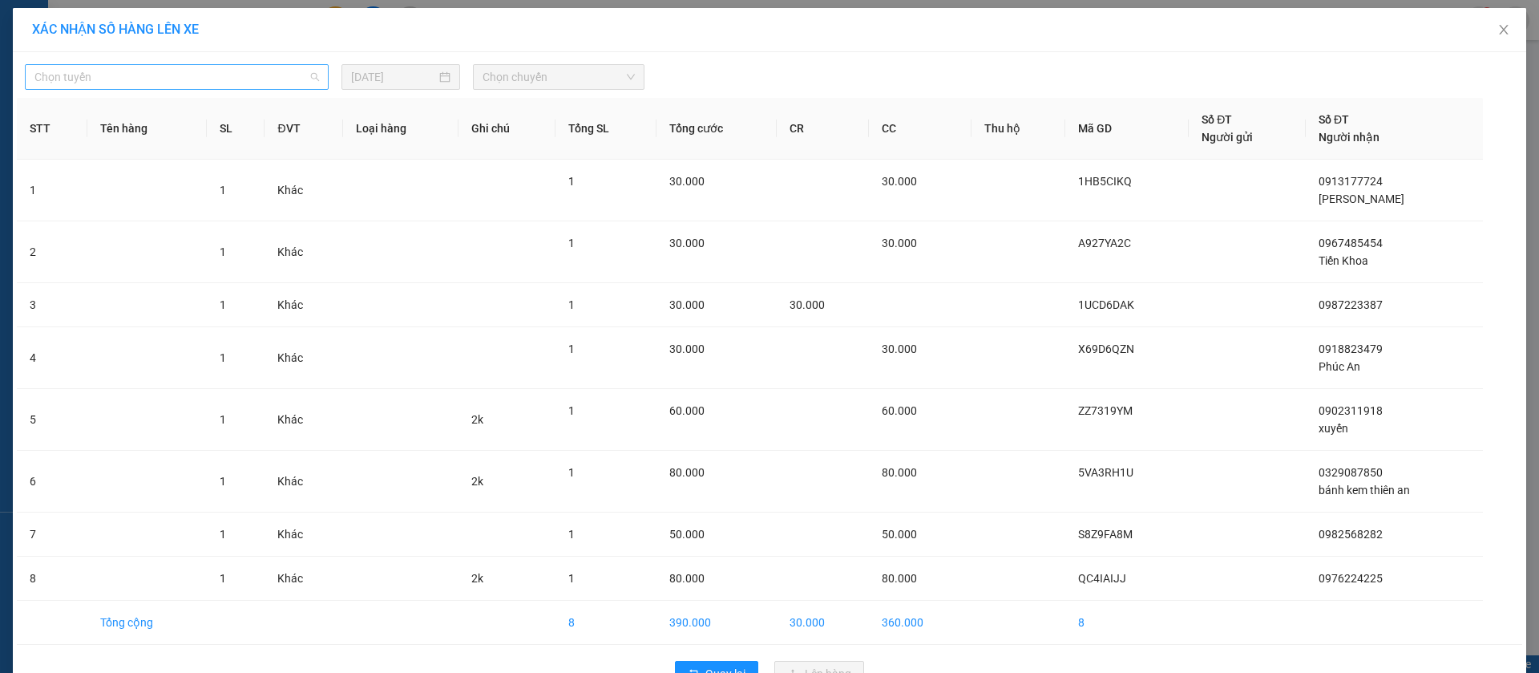
click at [280, 71] on span "Chọn tuyến" at bounding box center [176, 77] width 285 height 24
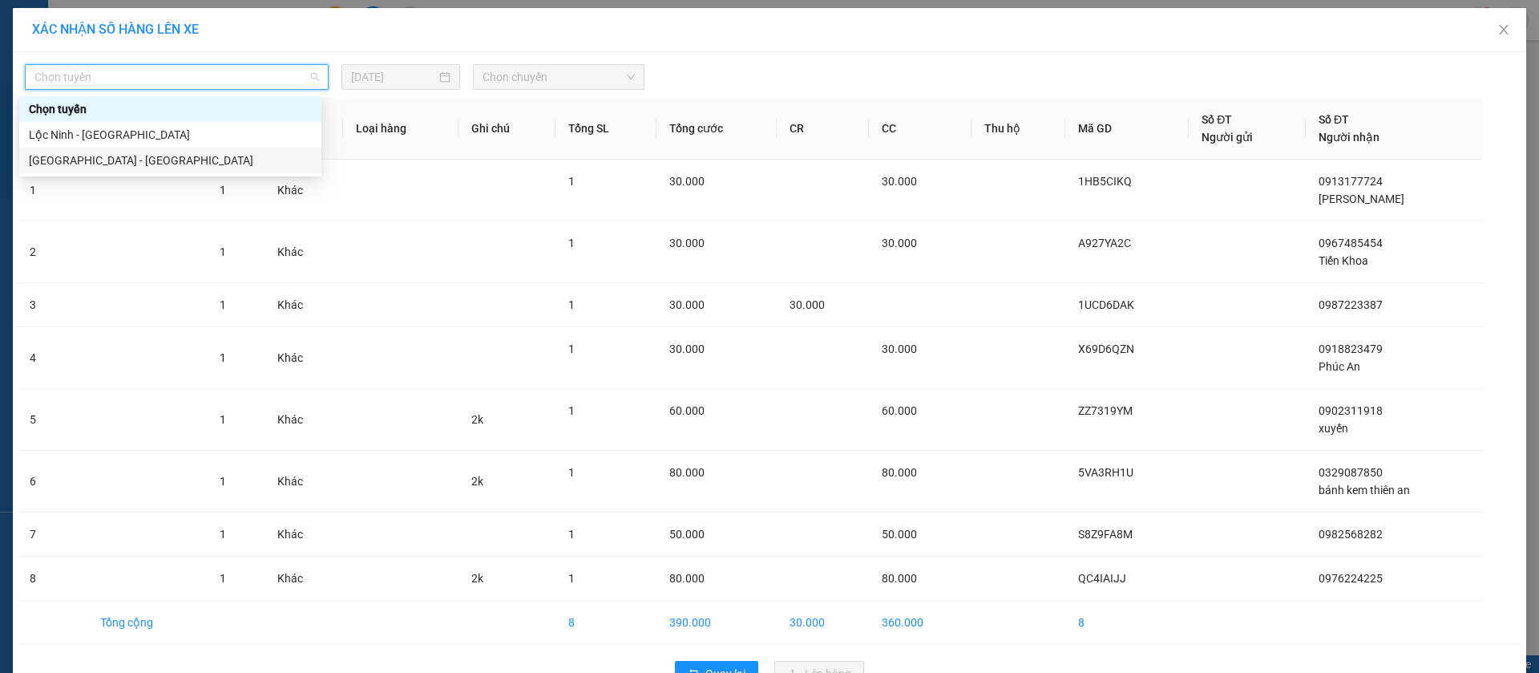
click at [168, 159] on div "[GEOGRAPHIC_DATA] - [GEOGRAPHIC_DATA]" at bounding box center [170, 160] width 283 height 18
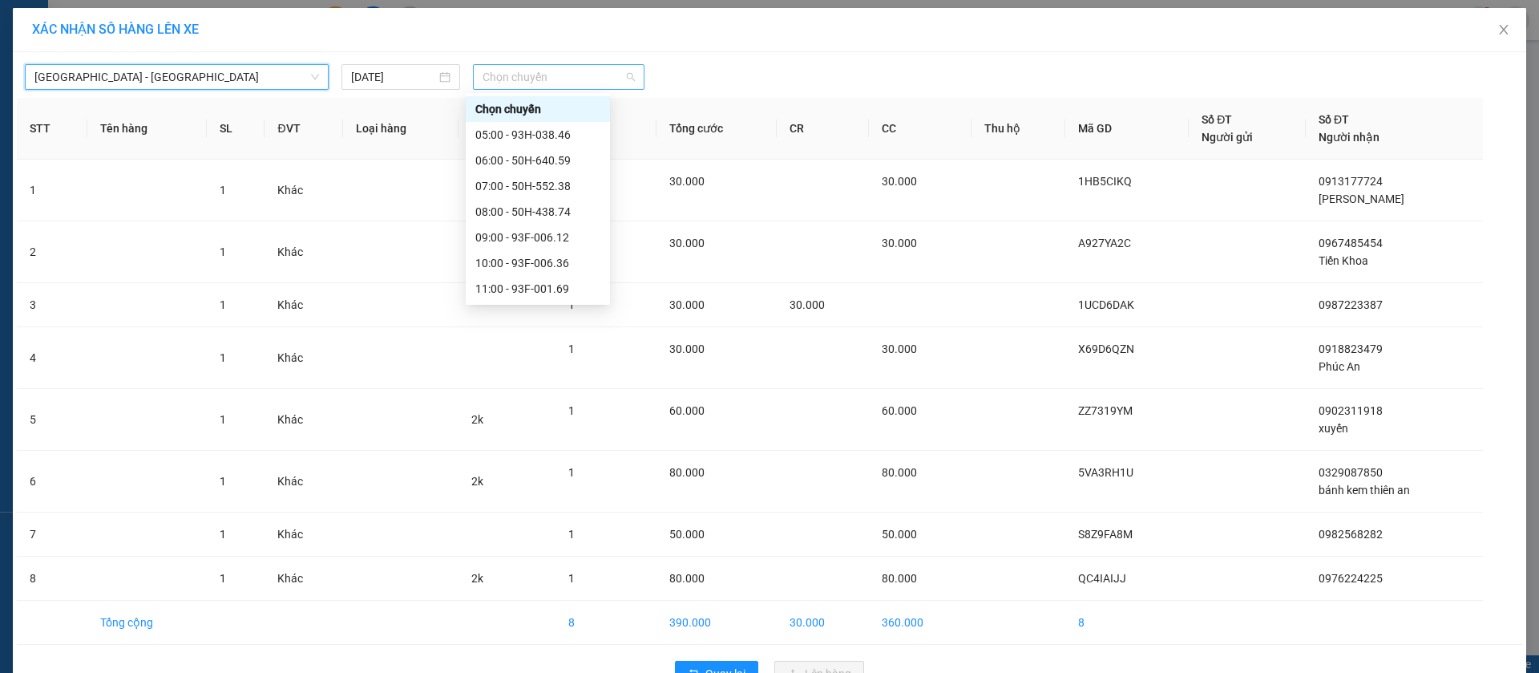
click at [555, 71] on span "Chọn chuyến" at bounding box center [559, 77] width 152 height 24
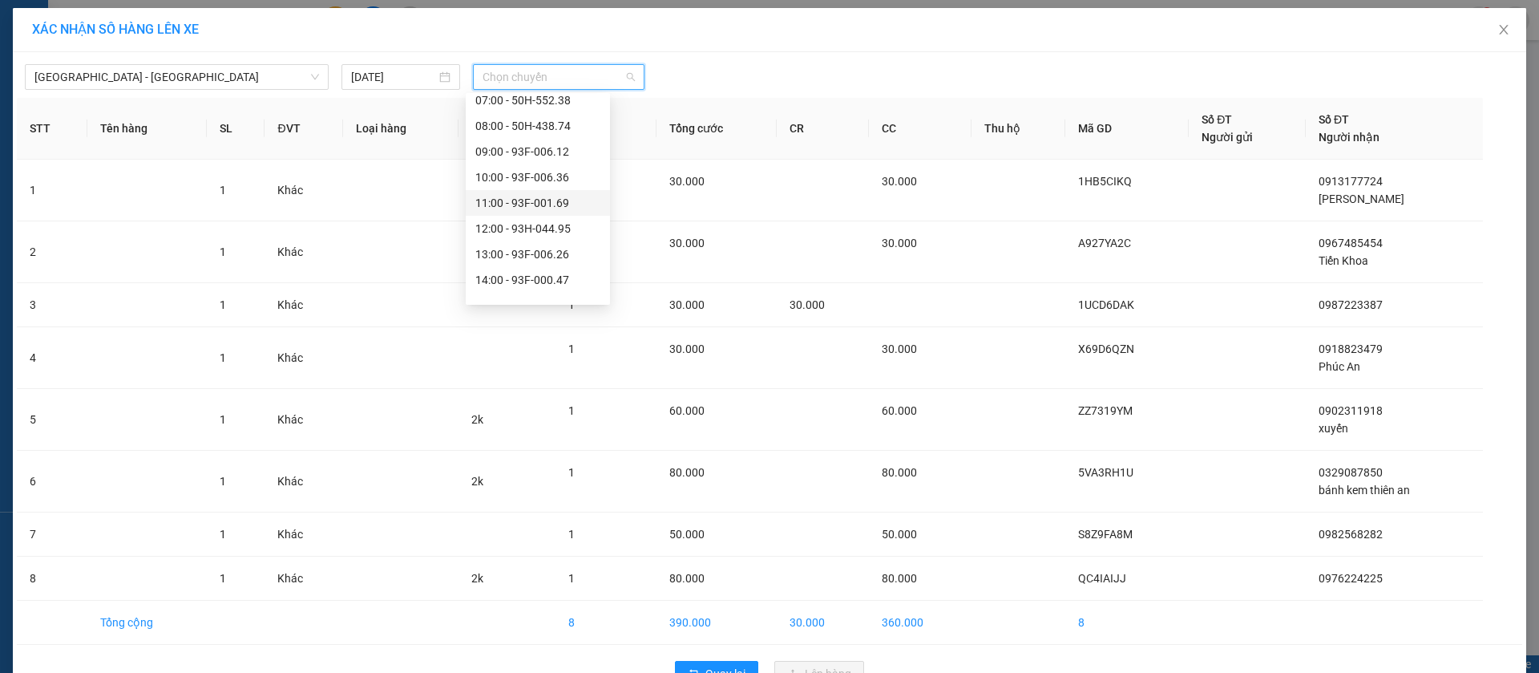
scroll to position [120, 0]
click at [554, 185] on div "12:00 - 93H-044.95" at bounding box center [537, 194] width 125 height 18
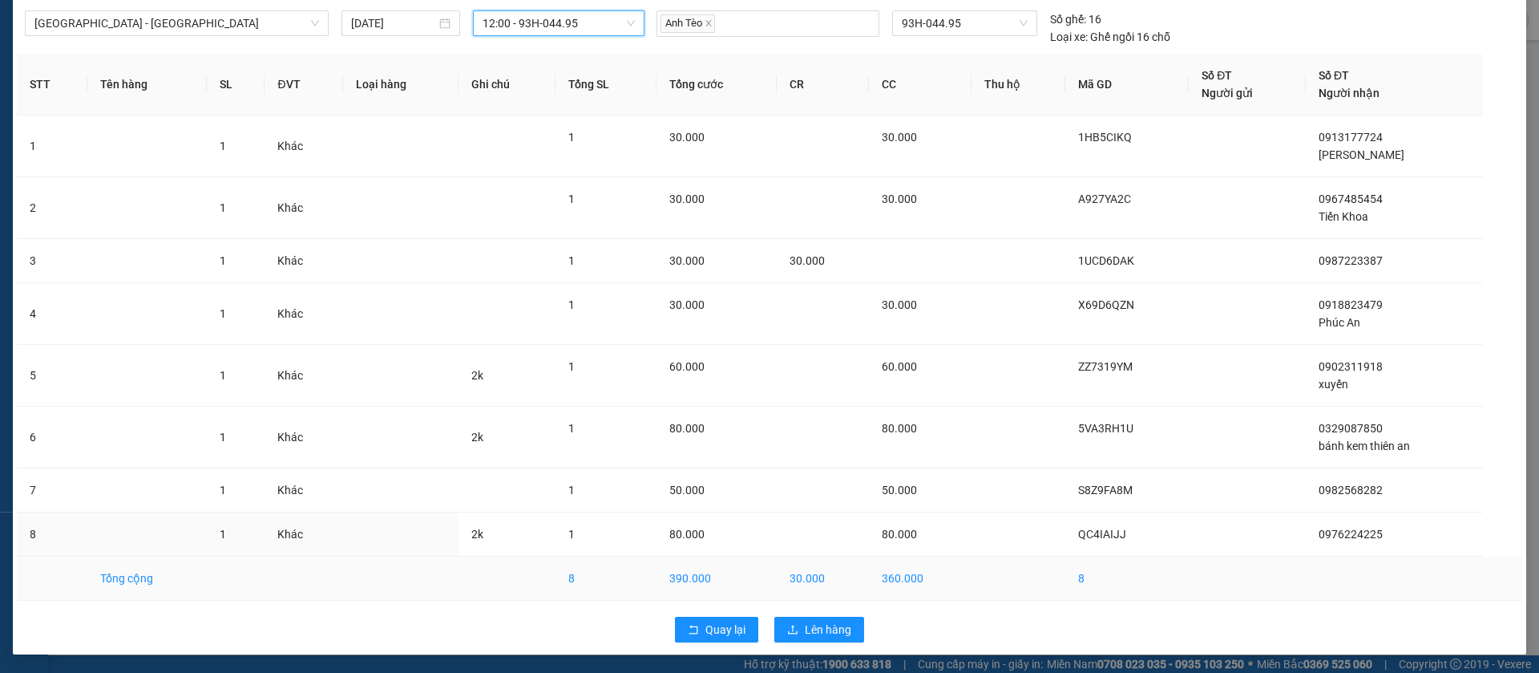
scroll to position [55, 0]
click at [805, 625] on span "Lên hàng" at bounding box center [828, 629] width 46 height 18
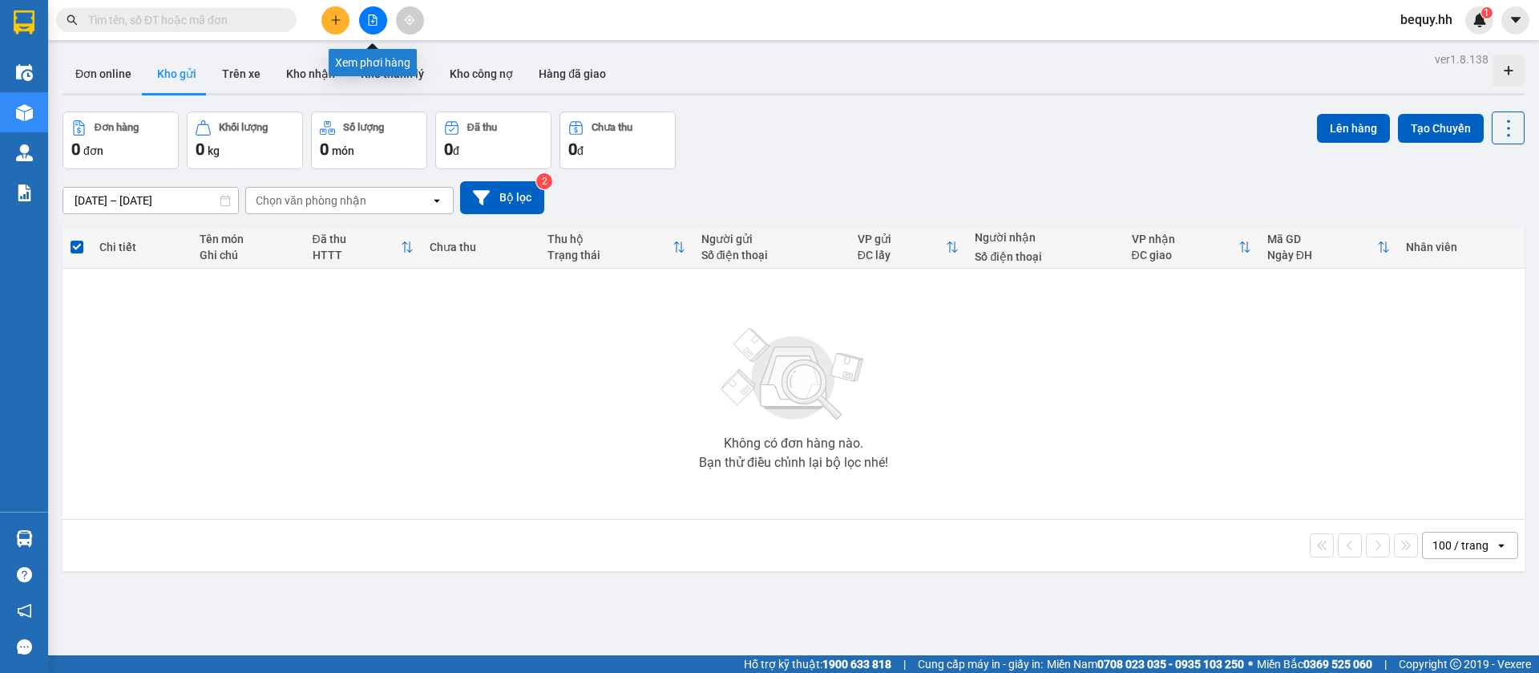
click at [375, 26] on button at bounding box center [373, 20] width 28 height 28
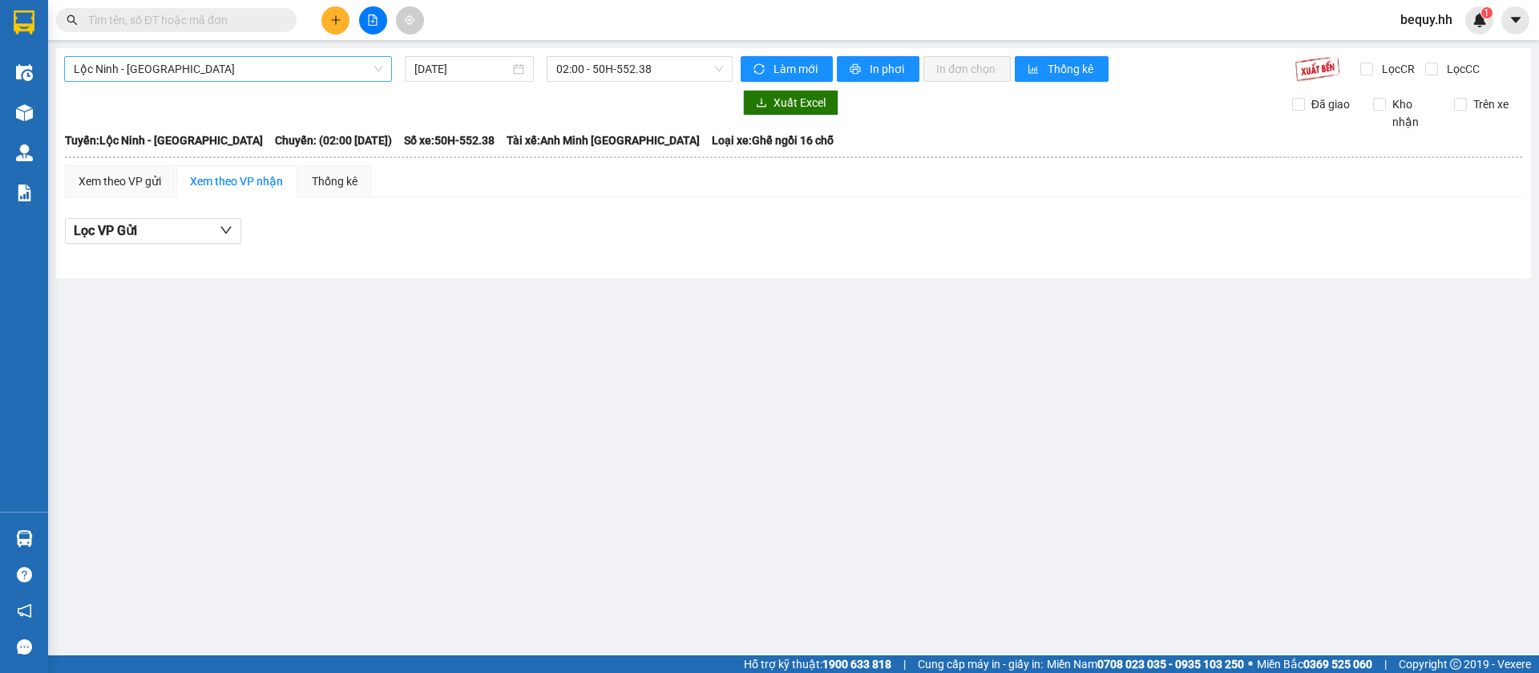
click at [288, 67] on span "Lộc Ninh - [GEOGRAPHIC_DATA]" at bounding box center [228, 69] width 309 height 24
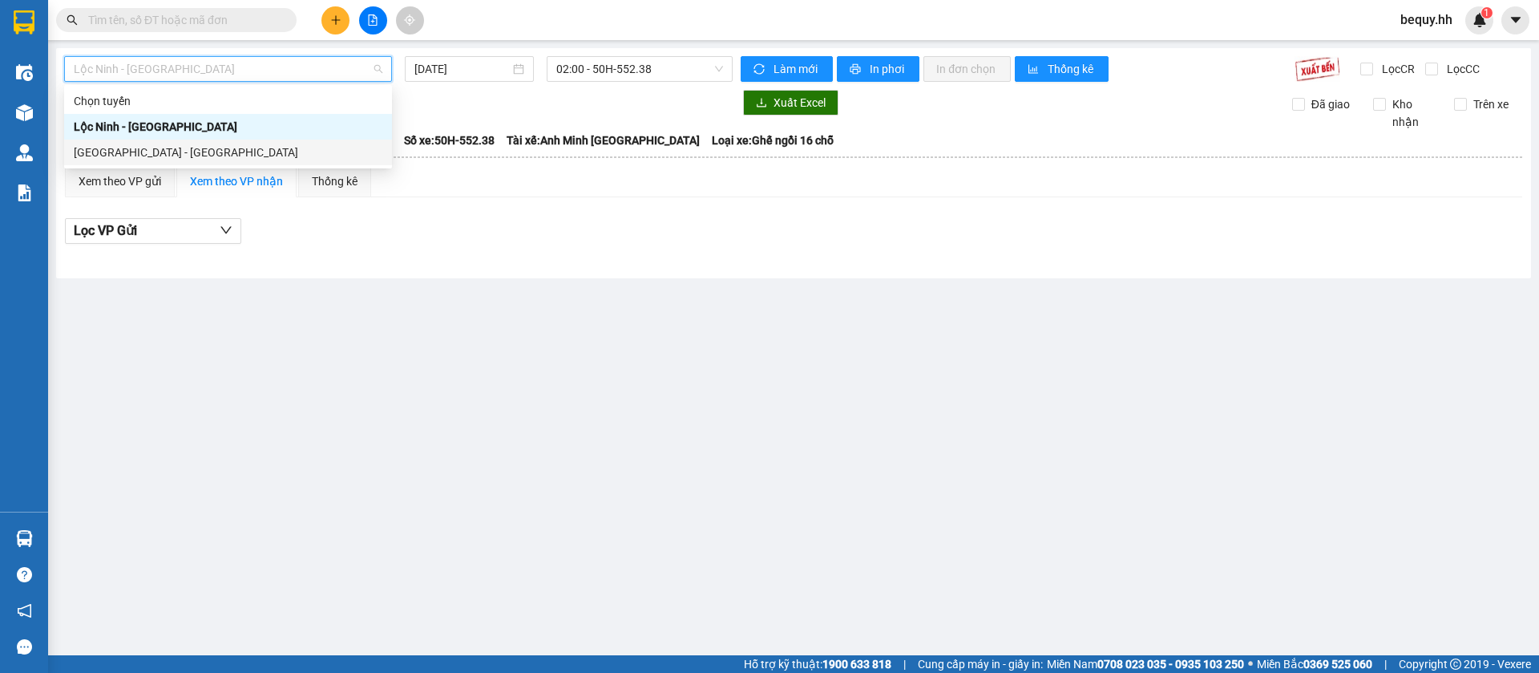
click at [235, 151] on div "[GEOGRAPHIC_DATA] - [GEOGRAPHIC_DATA]" at bounding box center [228, 152] width 309 height 18
type input "[DATE]"
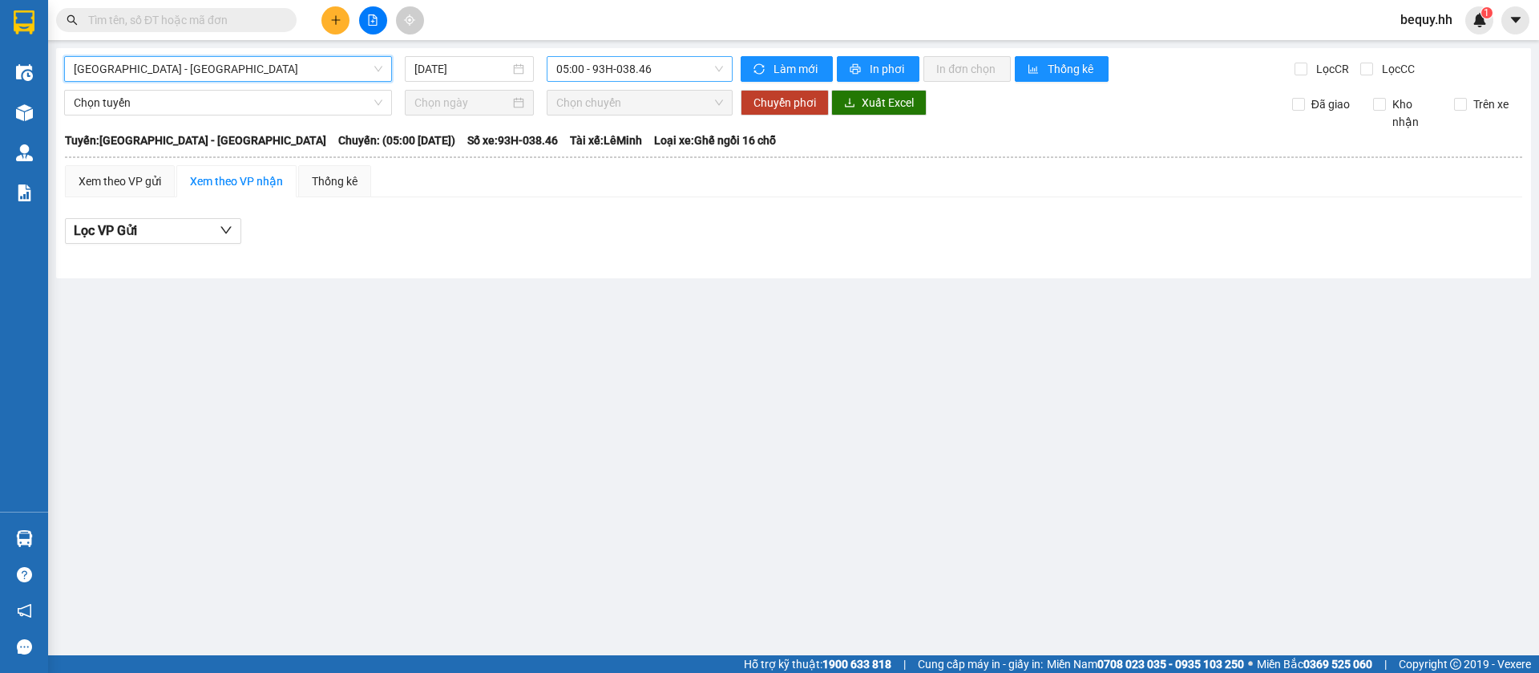
click at [669, 66] on span "05:00 - 93H-038.46" at bounding box center [639, 69] width 167 height 24
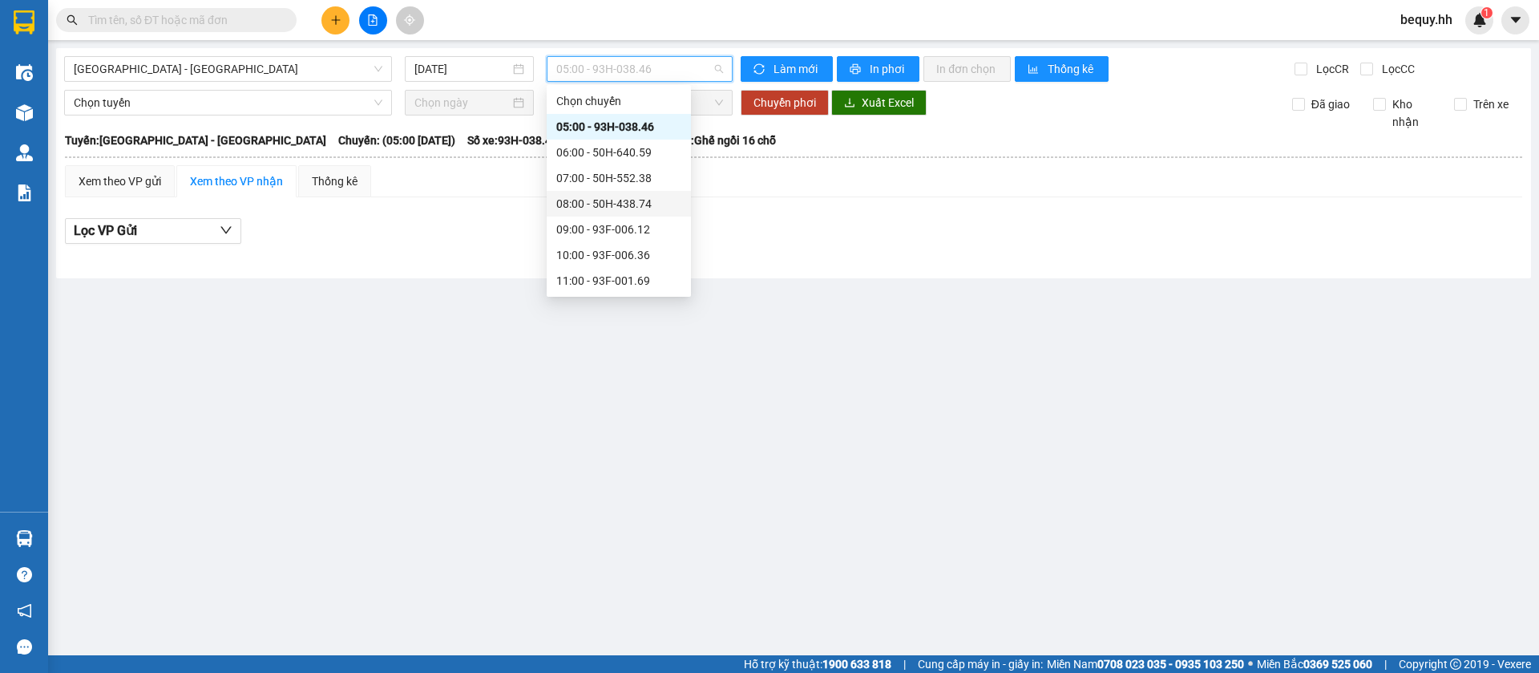
click at [629, 200] on div "08:00 - 50H-438.74" at bounding box center [618, 204] width 125 height 18
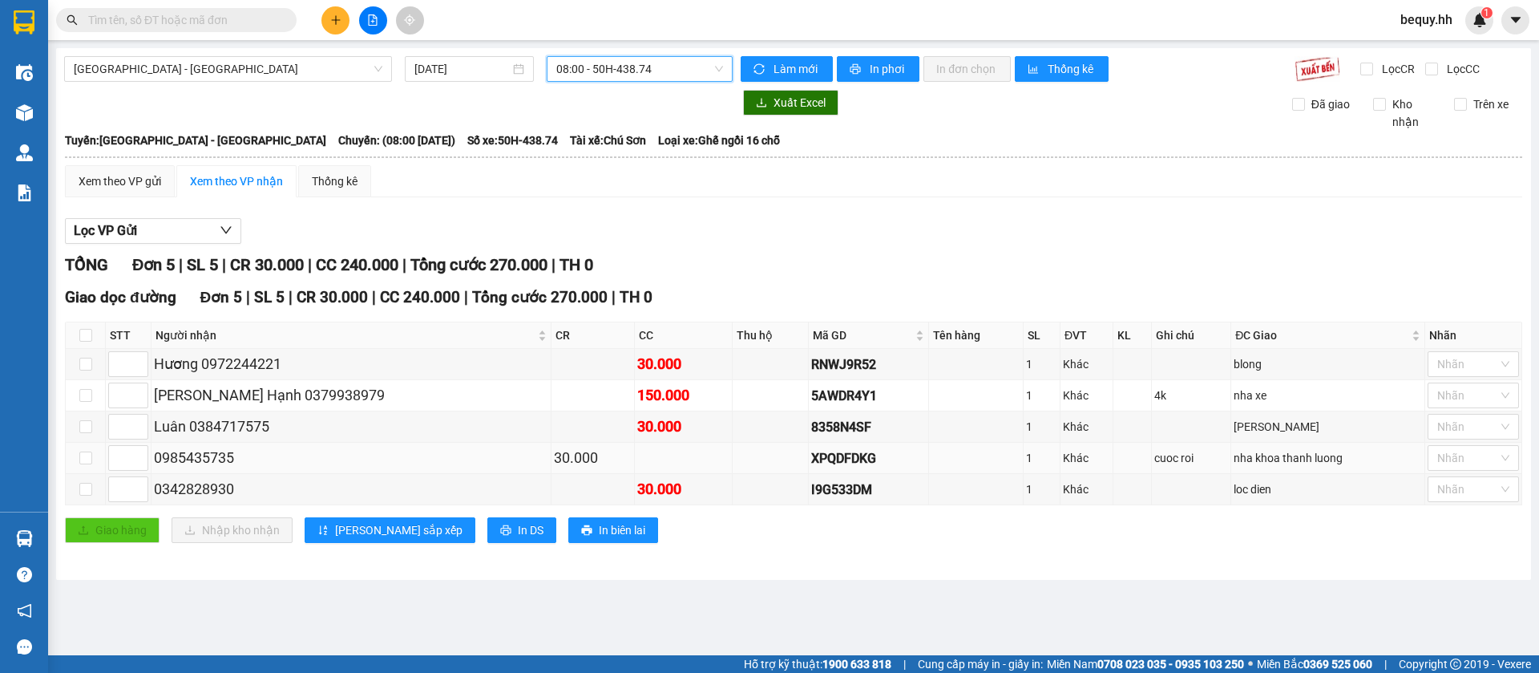
click at [1234, 462] on div "nha khoa thanh luong" at bounding box center [1328, 458] width 188 height 18
click at [1234, 461] on div "nha khoa thanh luong" at bounding box center [1328, 458] width 188 height 18
click at [1160, 463] on div "cuoc roi" at bounding box center [1191, 458] width 75 height 18
click at [1032, 458] on td "1" at bounding box center [1042, 457] width 37 height 31
click at [637, 390] on div "150.000" at bounding box center [683, 395] width 92 height 22
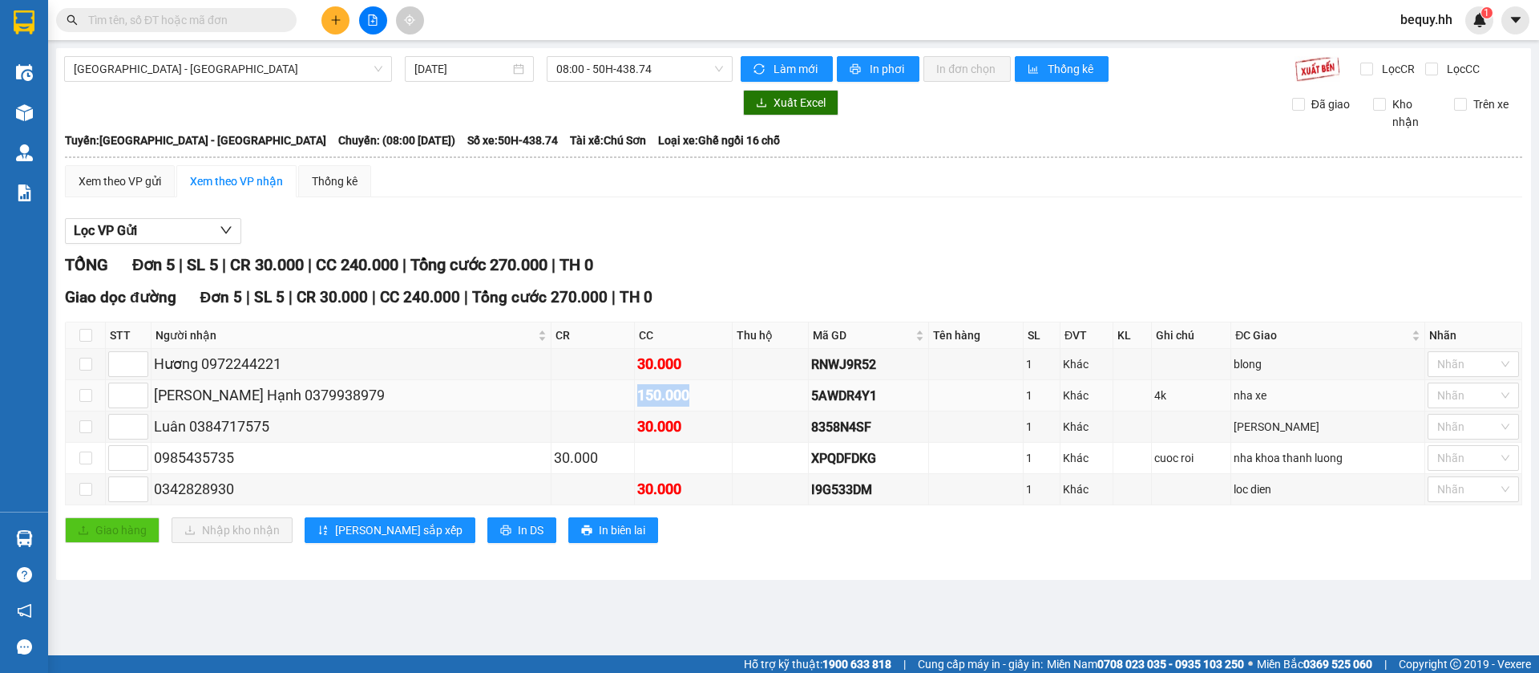
click at [637, 390] on div "150.000" at bounding box center [683, 395] width 92 height 22
click at [637, 399] on div "150.000" at bounding box center [683, 395] width 92 height 22
